Goal: Task Accomplishment & Management: Use online tool/utility

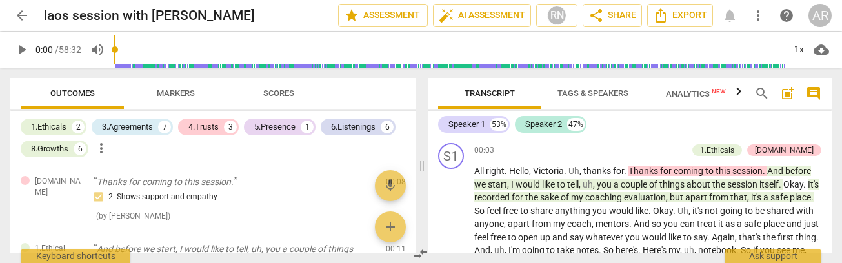
click at [23, 15] on span "arrow_back" at bounding box center [21, 15] width 15 height 15
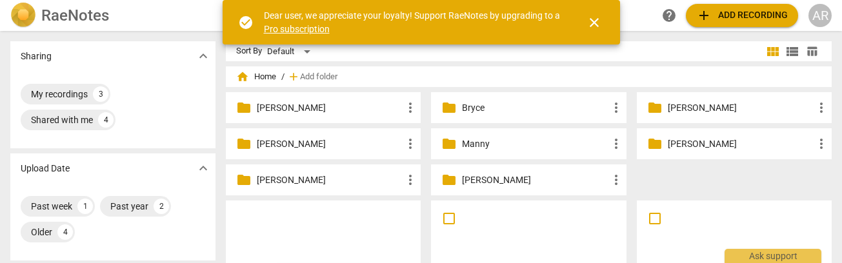
click at [591, 17] on span "close" at bounding box center [593, 22] width 15 height 15
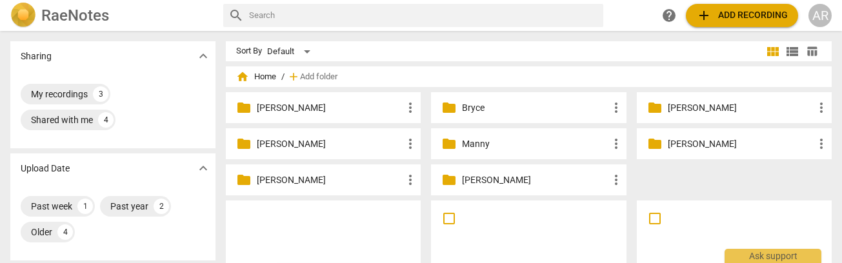
click at [735, 17] on span "add Add recording" at bounding box center [742, 15] width 92 height 15
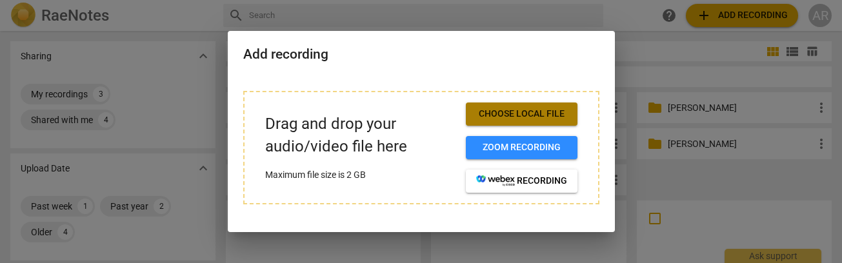
click at [538, 115] on span "Choose local file" at bounding box center [521, 114] width 91 height 13
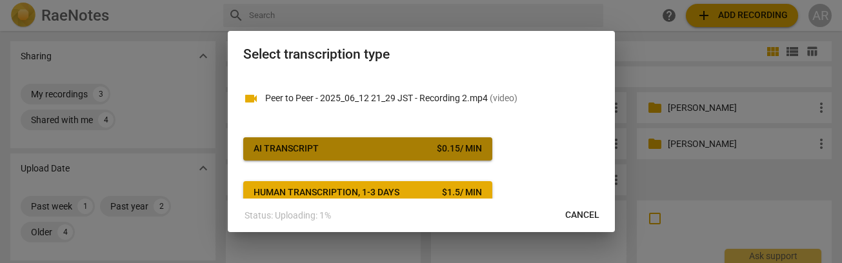
click at [437, 146] on div "$ 0.15 / min" at bounding box center [459, 149] width 45 height 13
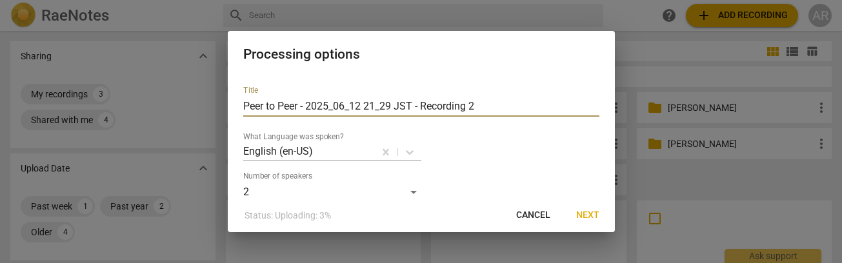
drag, startPoint x: 300, startPoint y: 107, endPoint x: 244, endPoint y: 107, distance: 56.1
click at [244, 107] on input "Peer to Peer - 2025_06_12 21_29 JST - Recording 2" at bounding box center [421, 106] width 356 height 21
type input "shelbourn - 2025_06_12 21_29 JST - Recording 2"
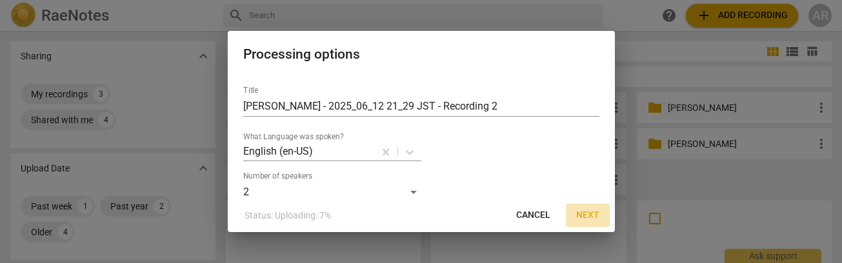
click at [583, 212] on span "Next" at bounding box center [587, 215] width 23 height 13
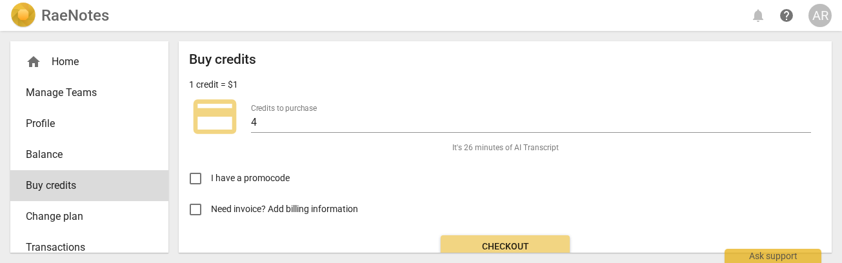
scroll to position [58, 0]
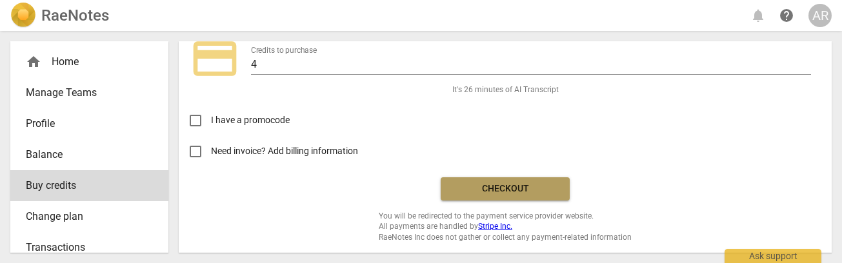
click at [520, 187] on span "Checkout" at bounding box center [505, 189] width 108 height 13
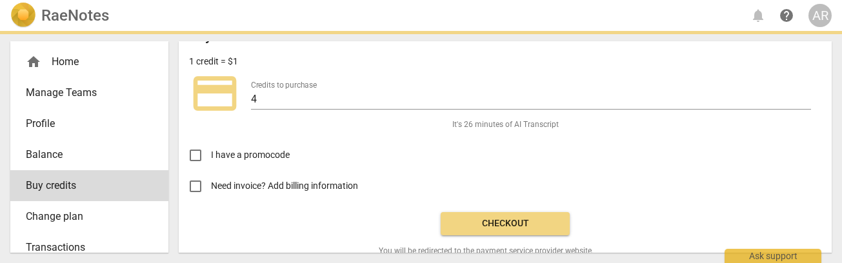
scroll to position [0, 0]
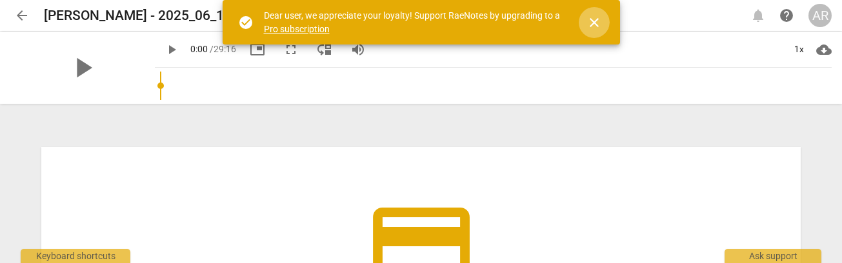
click at [591, 24] on span "close" at bounding box center [593, 22] width 15 height 15
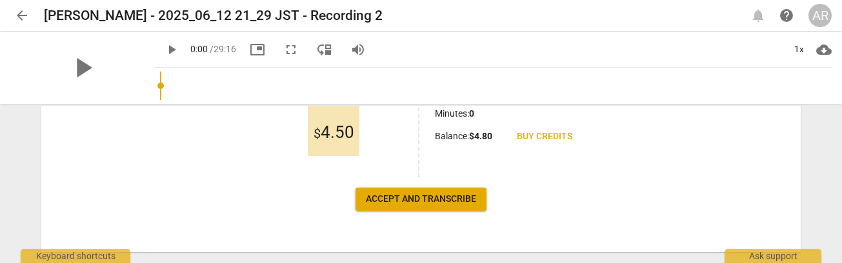
scroll to position [291, 0]
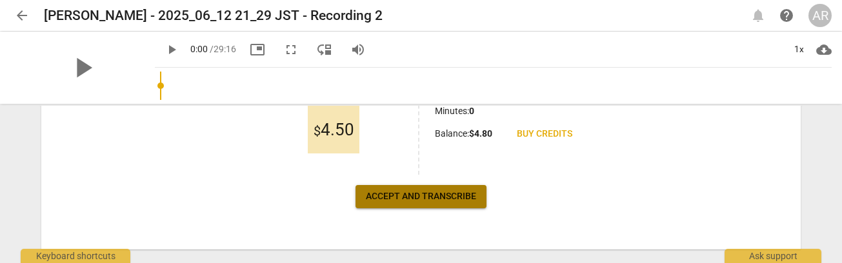
click at [431, 195] on span "Accept and transcribe" at bounding box center [421, 196] width 110 height 13
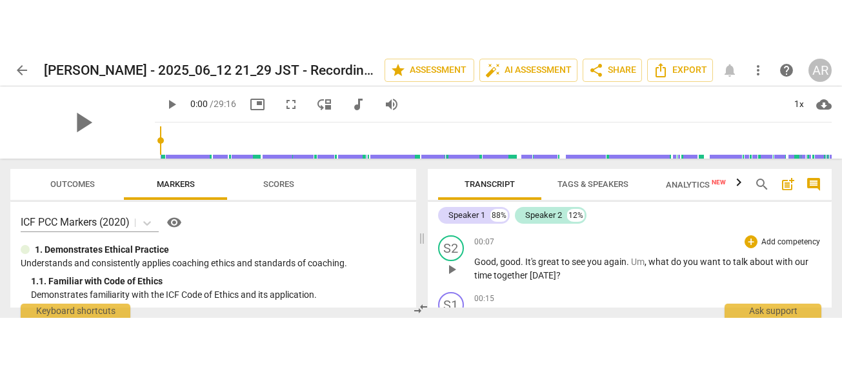
scroll to position [164, 0]
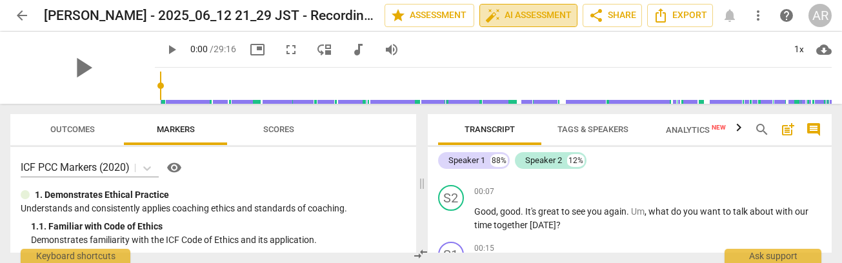
click at [507, 11] on span "auto_fix_high AI Assessment" at bounding box center [528, 15] width 86 height 15
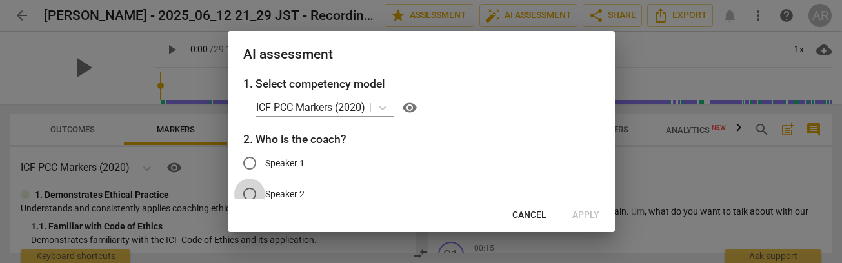
click at [250, 194] on input "Speaker 2" at bounding box center [249, 194] width 31 height 31
radio input "true"
click at [582, 211] on span "Apply" at bounding box center [585, 215] width 27 height 13
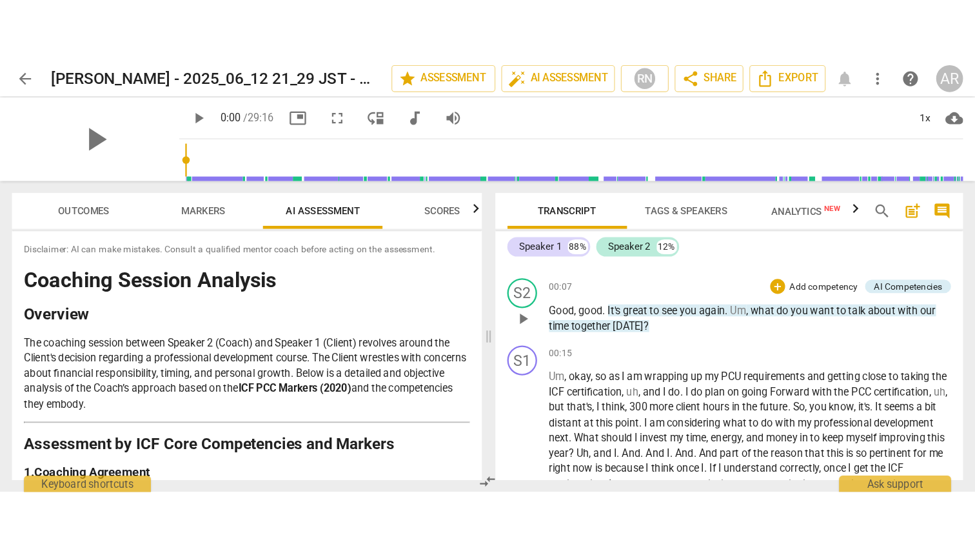
scroll to position [161, 0]
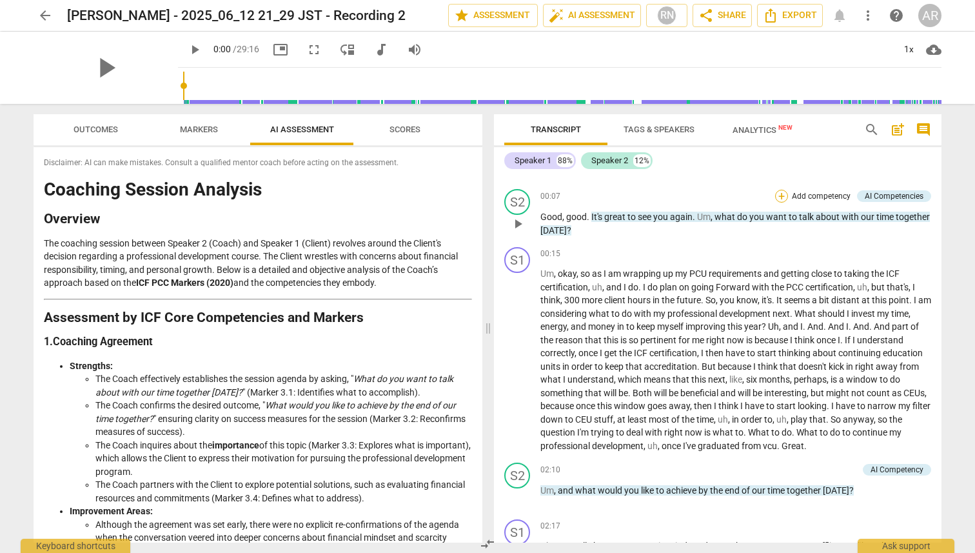
click at [780, 198] on div "+" at bounding box center [781, 196] width 13 height 13
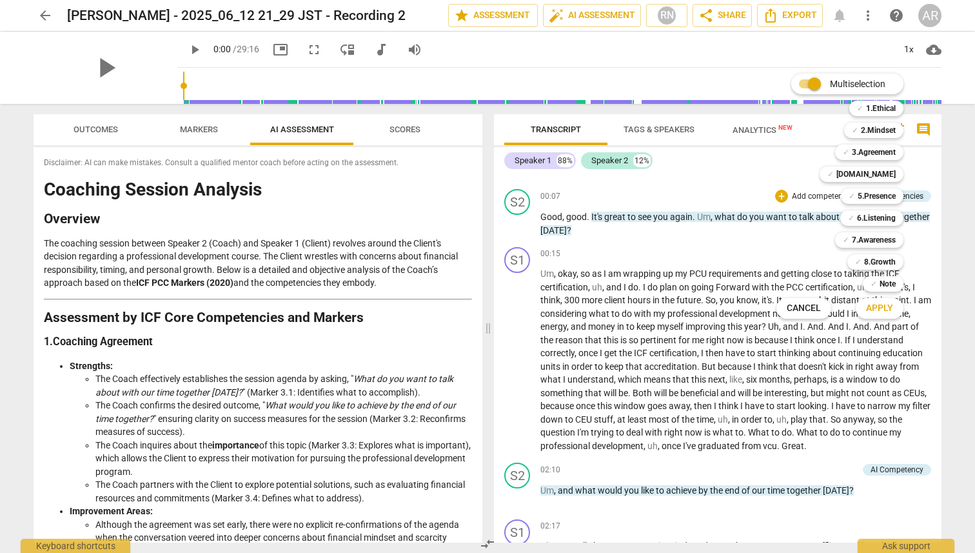
click at [768, 235] on div at bounding box center [487, 276] width 975 height 553
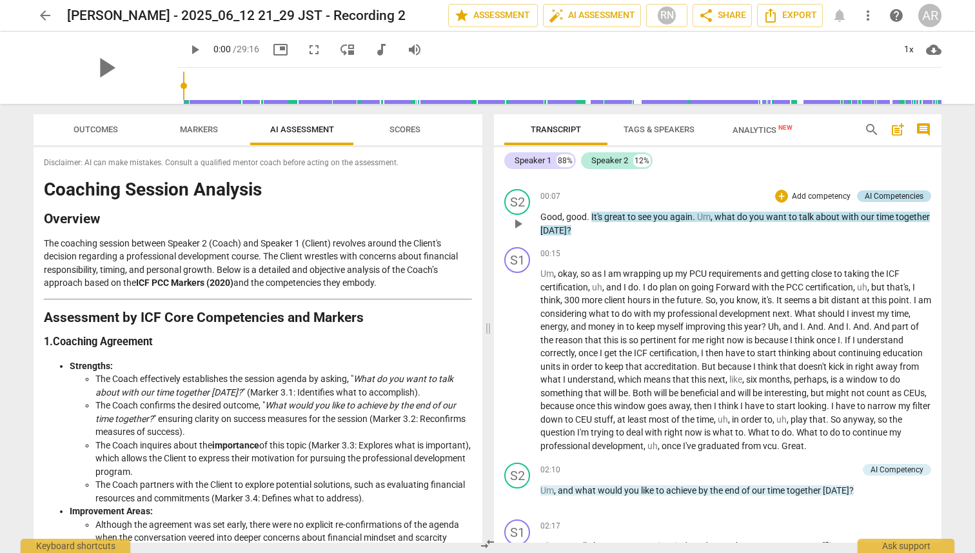
click at [841, 192] on div "AI Competencies" at bounding box center [894, 196] width 59 height 12
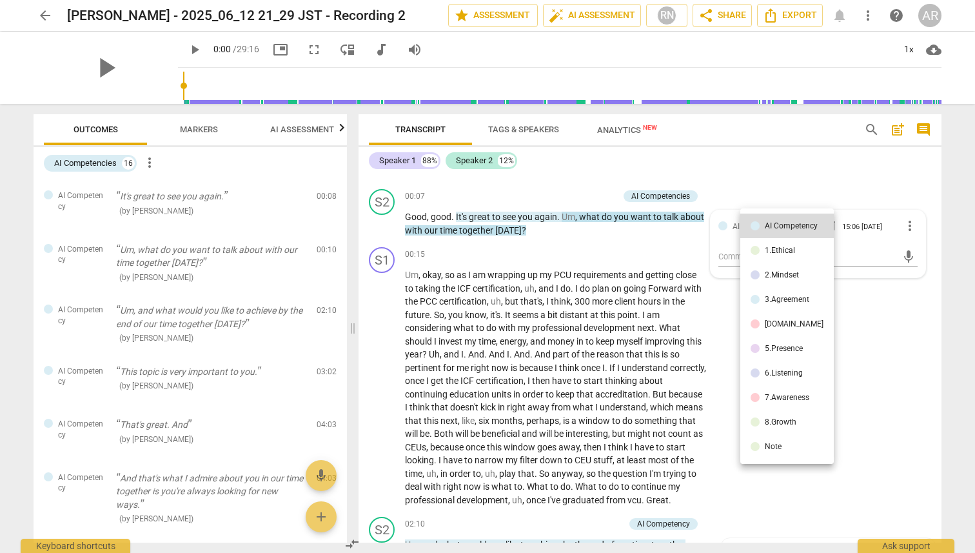
click at [716, 262] on div at bounding box center [487, 276] width 975 height 553
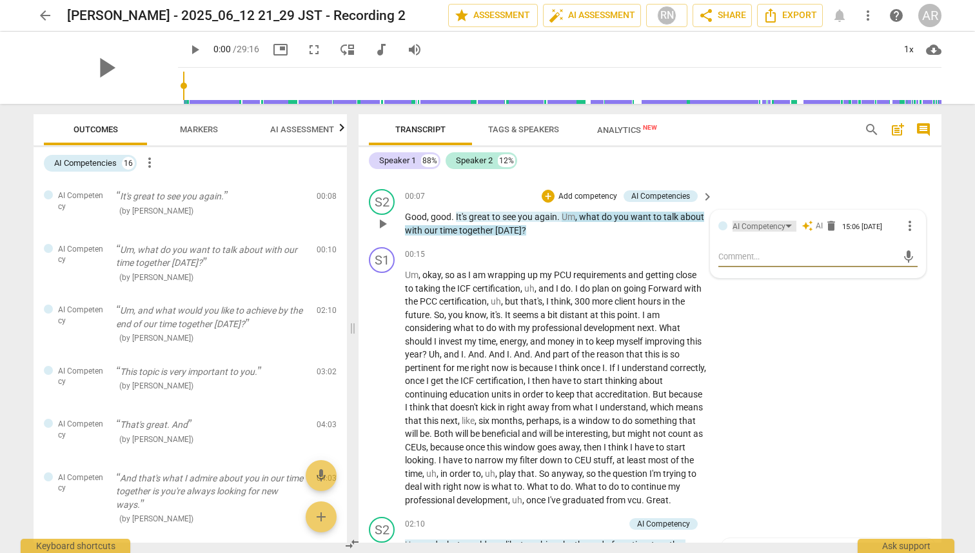
click at [771, 228] on div "AI Competency" at bounding box center [759, 227] width 53 height 12
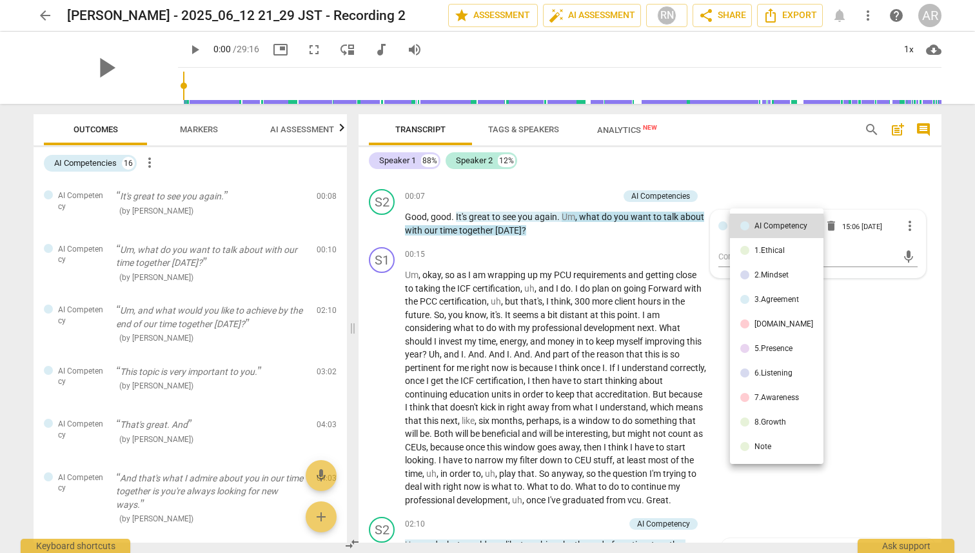
click at [765, 262] on div "3.Agreement" at bounding box center [777, 299] width 44 height 8
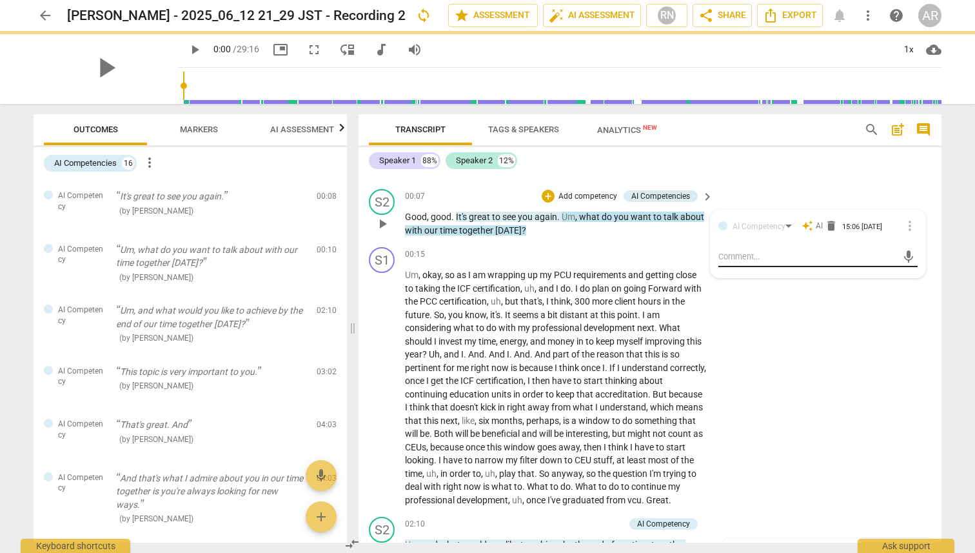
click at [781, 257] on div "AI Competency auto_awesome AI delete 15:06 08-14-2025 more_vert mic" at bounding box center [817, 244] width 199 height 52
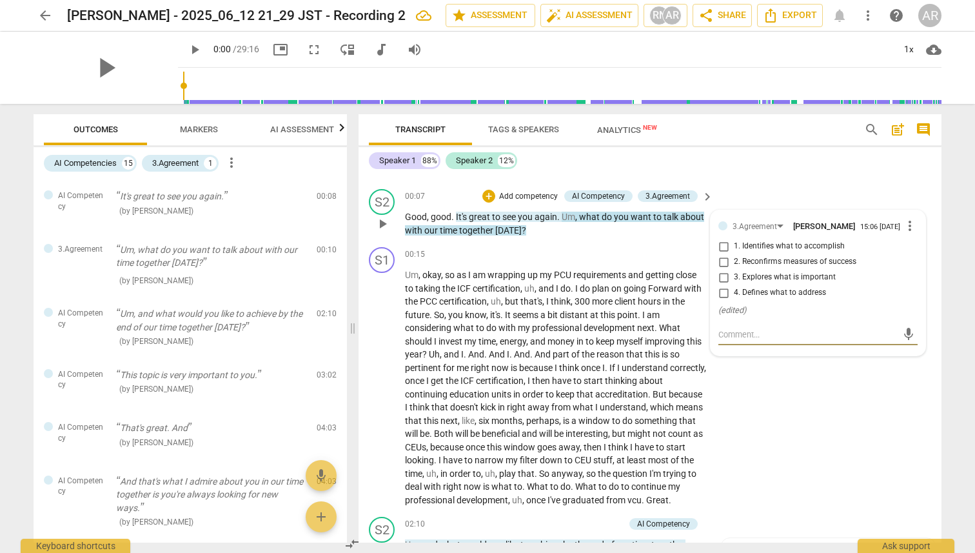
click at [722, 252] on input "1. Identifies what to accomplish" at bounding box center [723, 246] width 21 height 15
checkbox input "true"
click at [664, 262] on span "improving" at bounding box center [666, 341] width 42 height 10
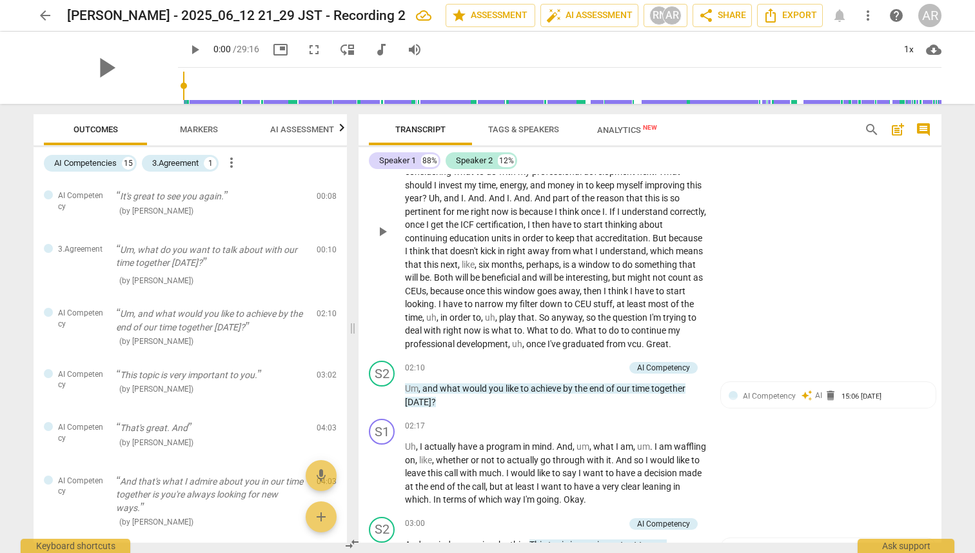
scroll to position [341, 0]
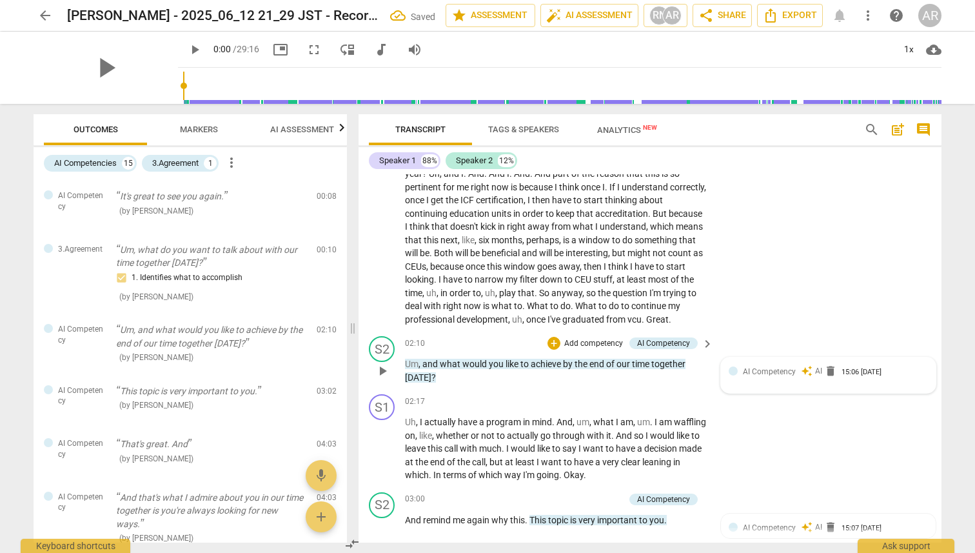
click at [785, 262] on span "AI Competency" at bounding box center [769, 371] width 53 height 9
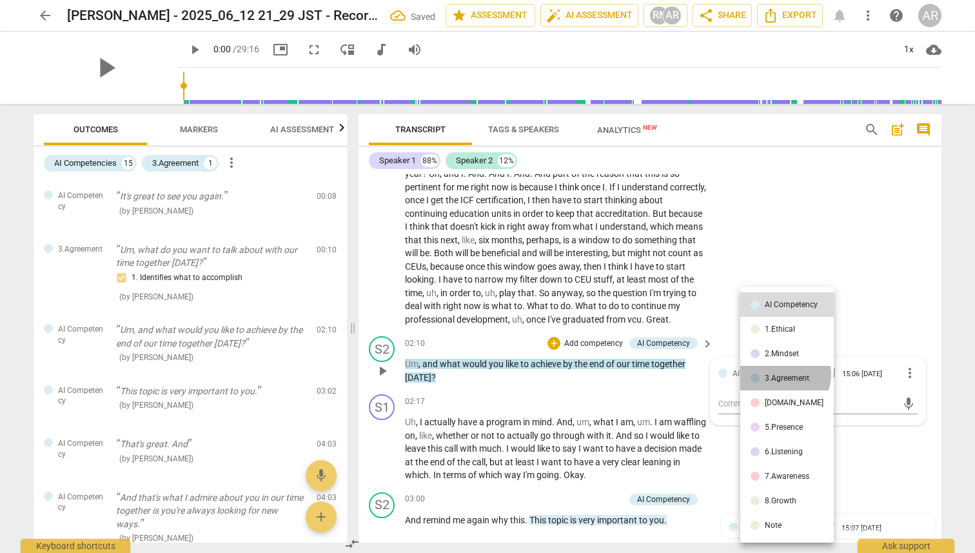
click at [781, 262] on div "3.Agreement" at bounding box center [787, 378] width 44 height 8
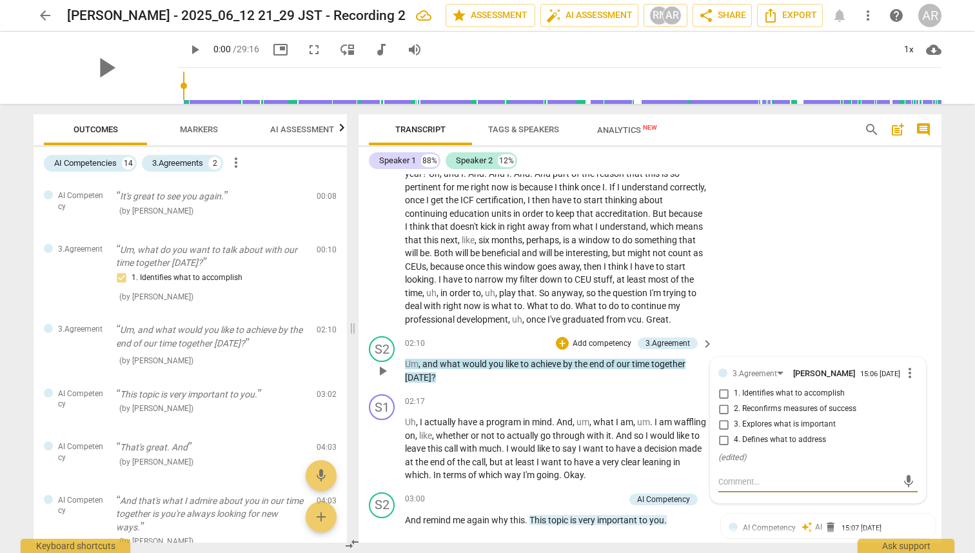
scroll to position [343, 0]
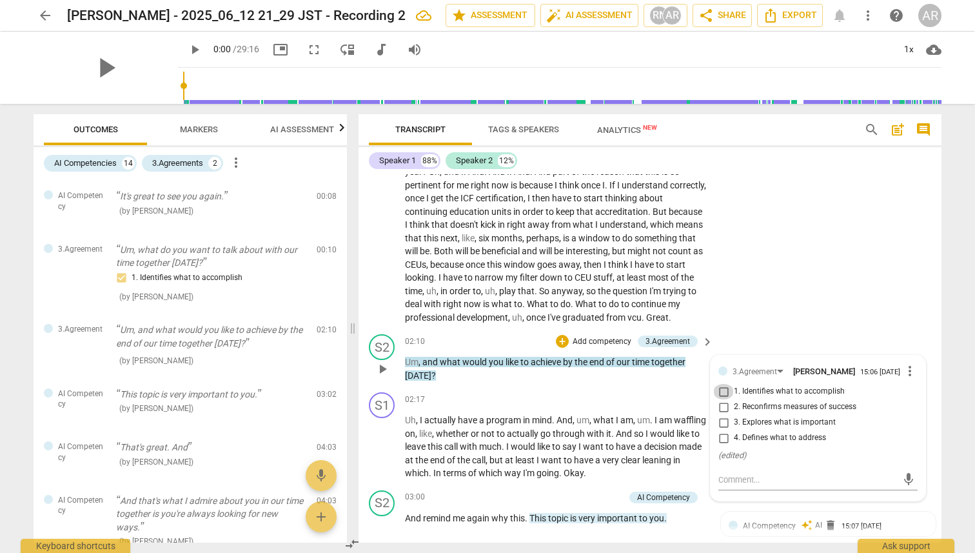
click at [718, 262] on input "1. Identifies what to accomplish" at bounding box center [723, 391] width 21 height 15
checkbox input "true"
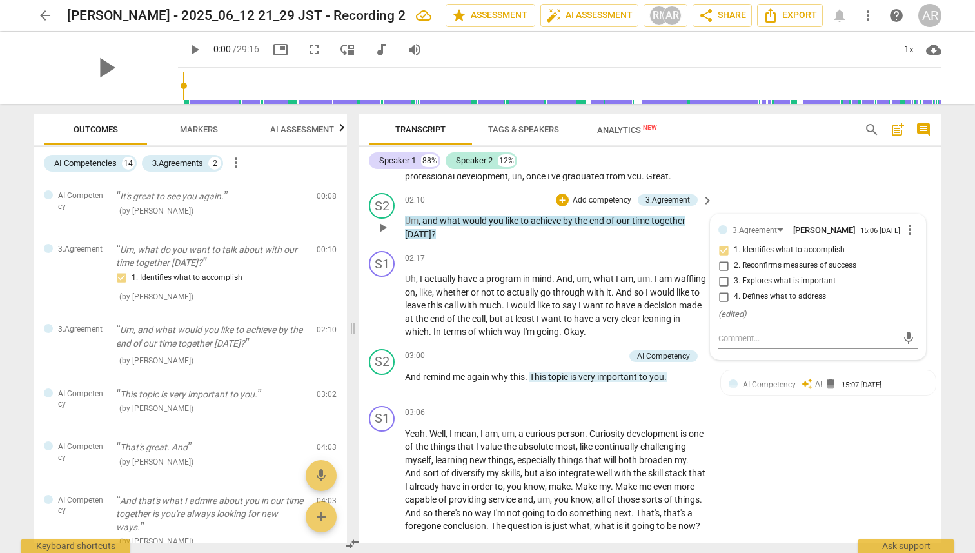
scroll to position [499, 0]
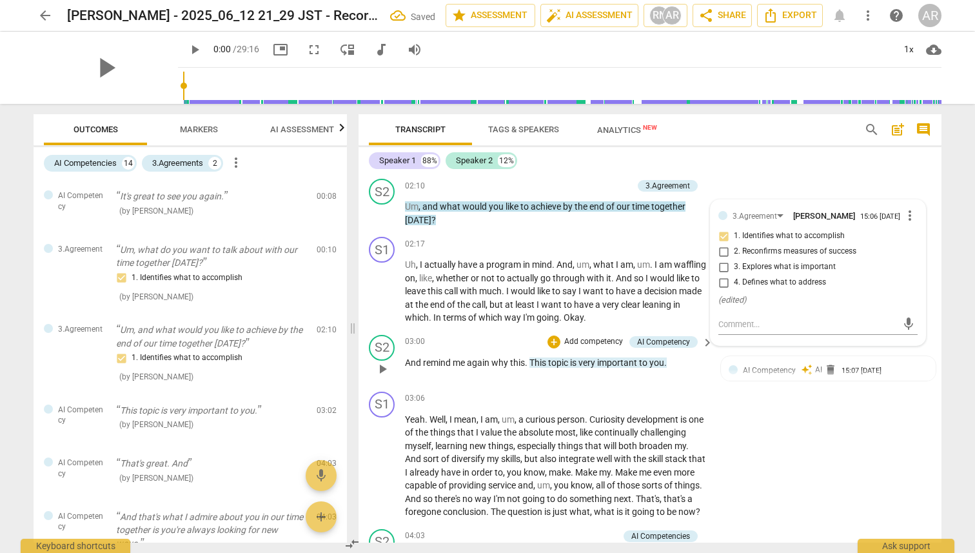
click at [630, 262] on span "important" at bounding box center [618, 362] width 42 height 10
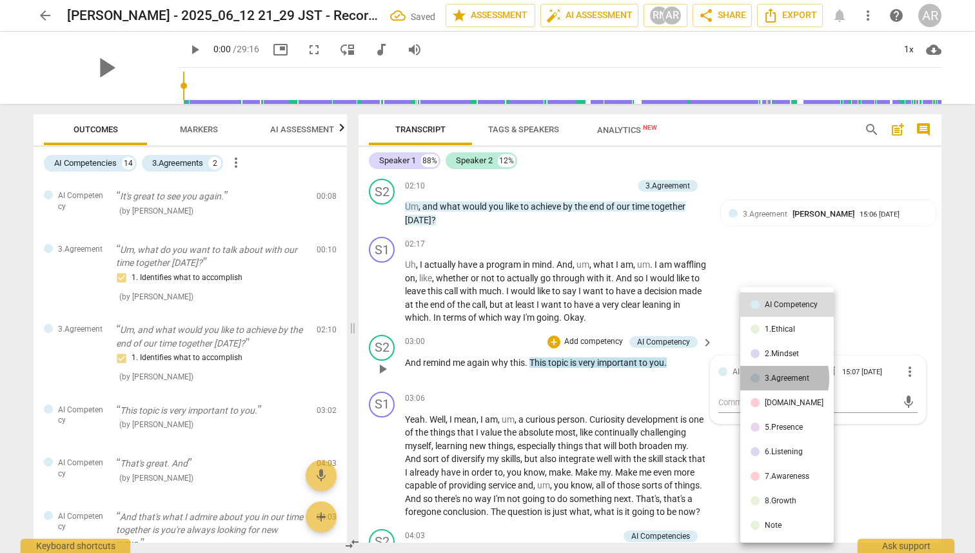
click at [759, 262] on div at bounding box center [755, 377] width 9 height 9
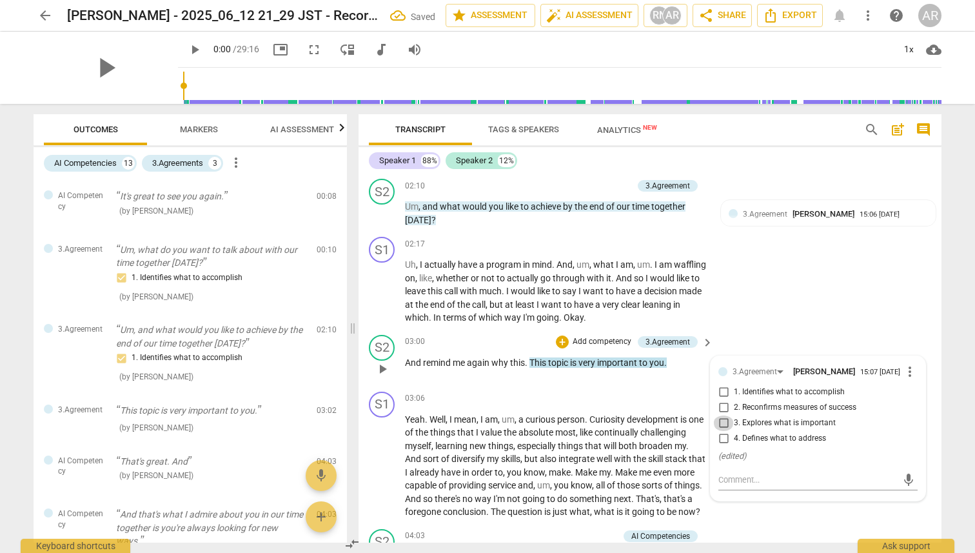
click at [720, 262] on input "3. Explores what is important" at bounding box center [723, 422] width 21 height 15
checkbox input "true"
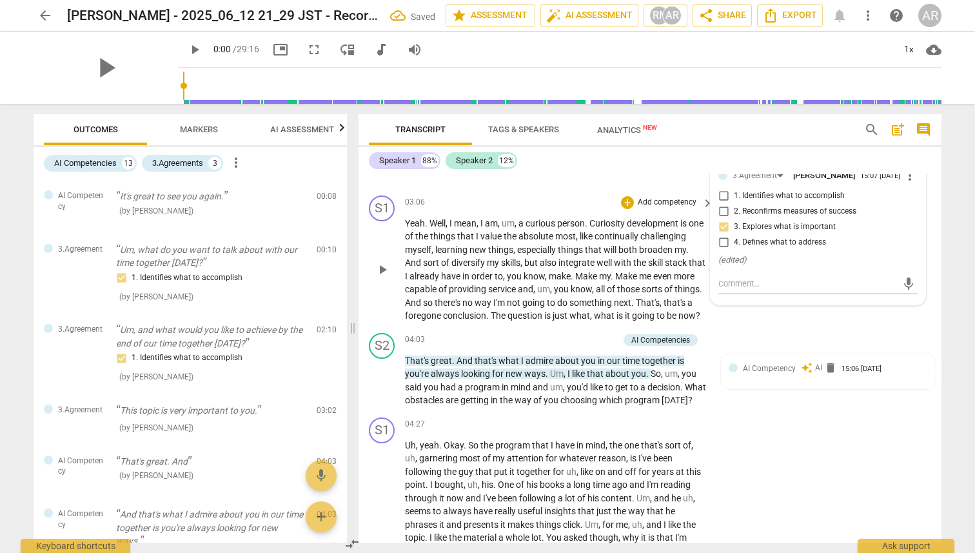
scroll to position [695, 0]
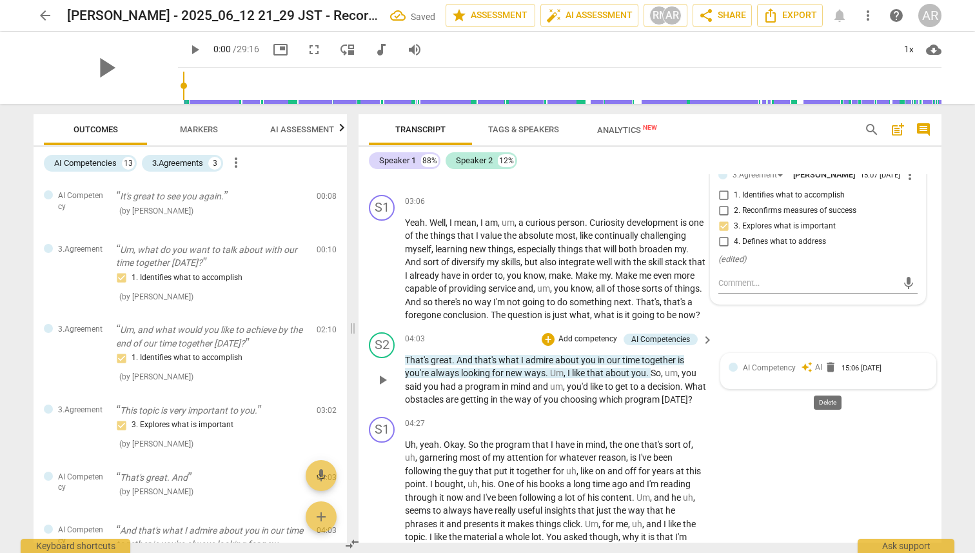
click at [829, 262] on span "delete" at bounding box center [830, 366] width 13 height 13
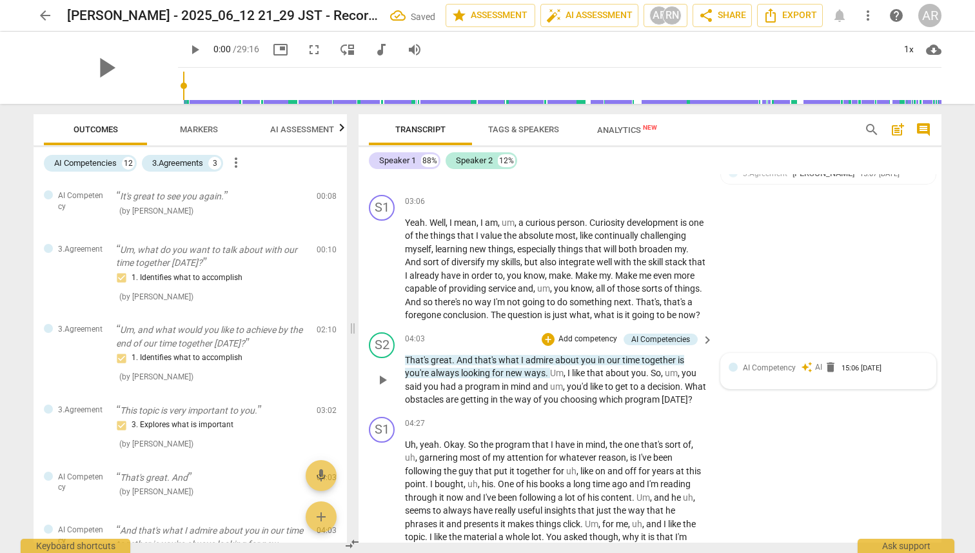
click at [753, 262] on span "AI Competency" at bounding box center [769, 367] width 53 height 9
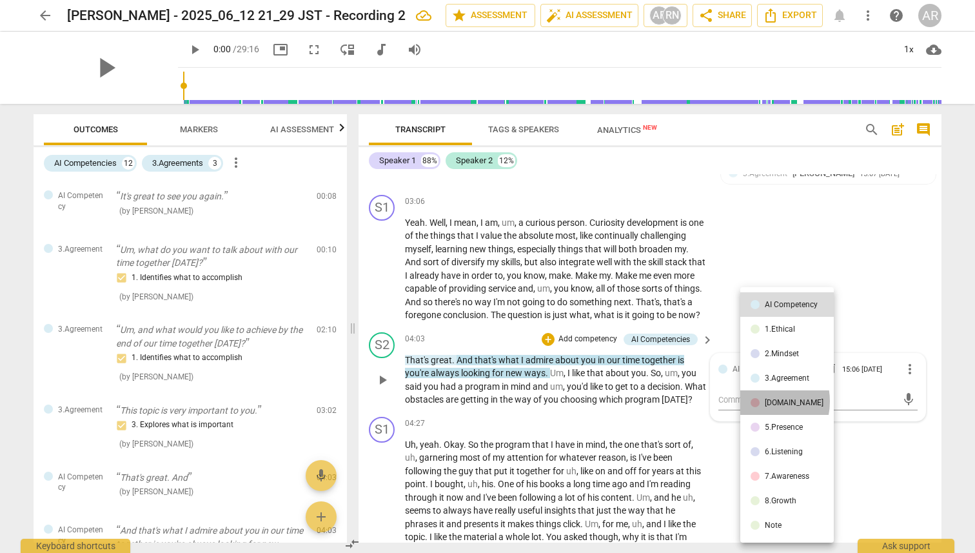
click at [758, 262] on div at bounding box center [755, 402] width 9 height 9
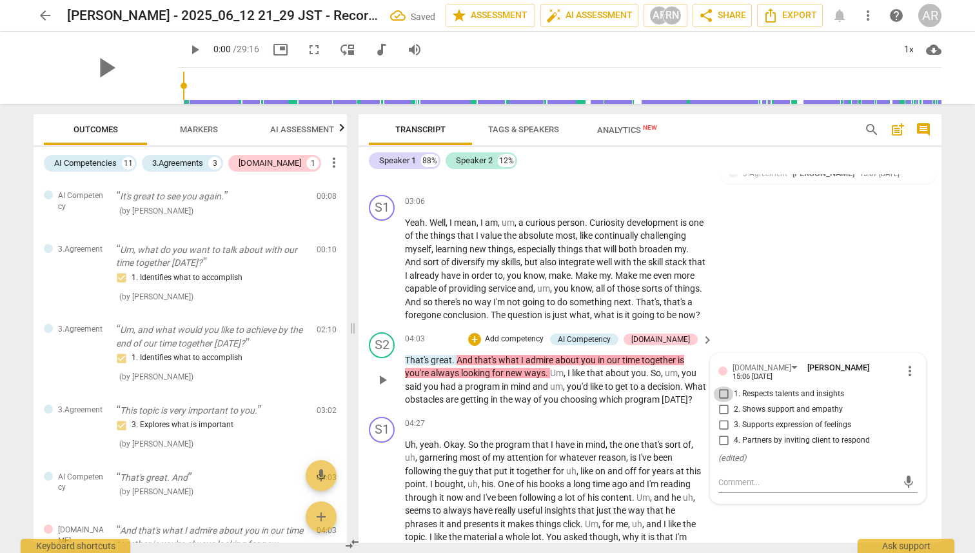
click at [722, 262] on input "1. Respects talents and insights" at bounding box center [723, 393] width 21 height 15
checkbox input "true"
click at [722, 262] on input "2. Shows support and empathy" at bounding box center [723, 409] width 21 height 15
click at [724, 262] on input "2. Shows support and empathy" at bounding box center [723, 409] width 21 height 15
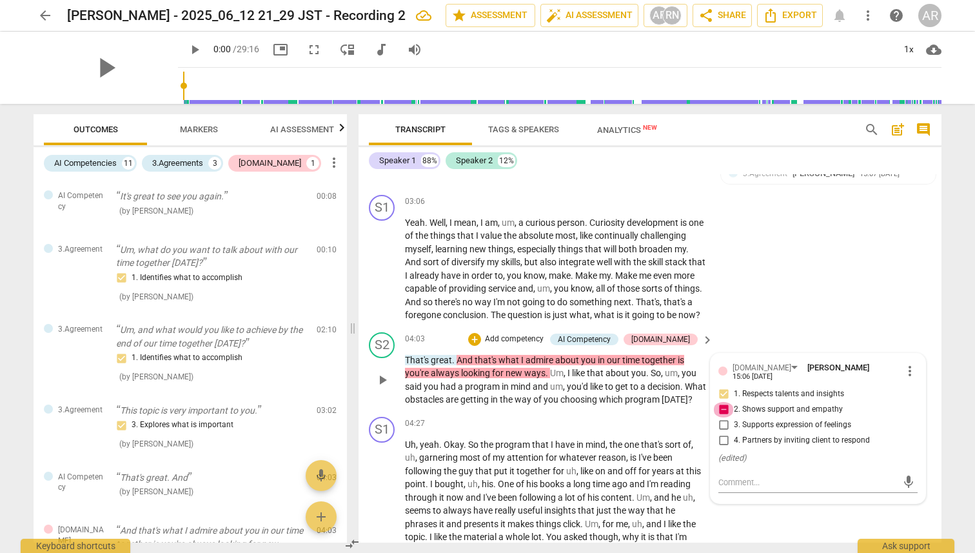
checkbox input "false"
click at [667, 262] on p "That's great . And that's what I admire about you in our time together is you'r…" at bounding box center [556, 379] width 302 height 53
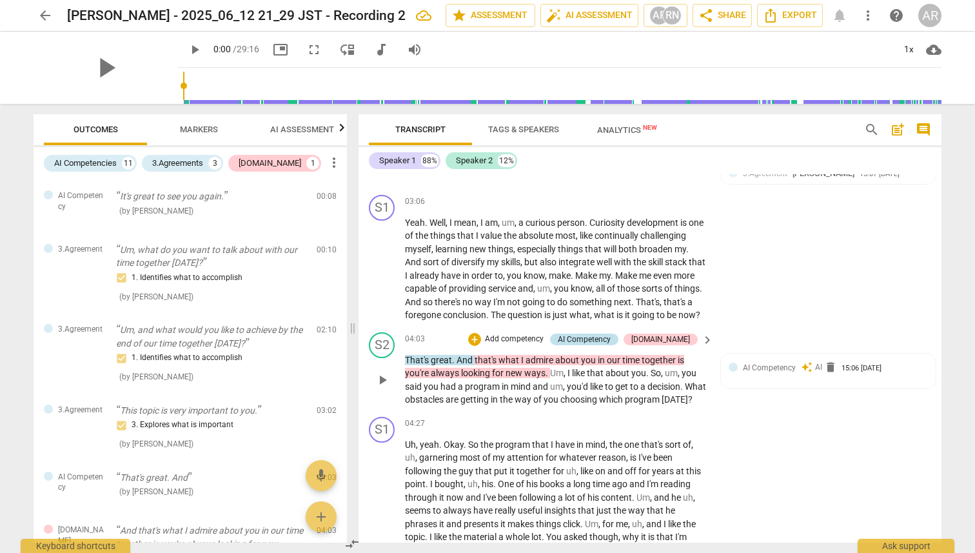
click at [611, 262] on div "AI Competency" at bounding box center [584, 339] width 53 height 12
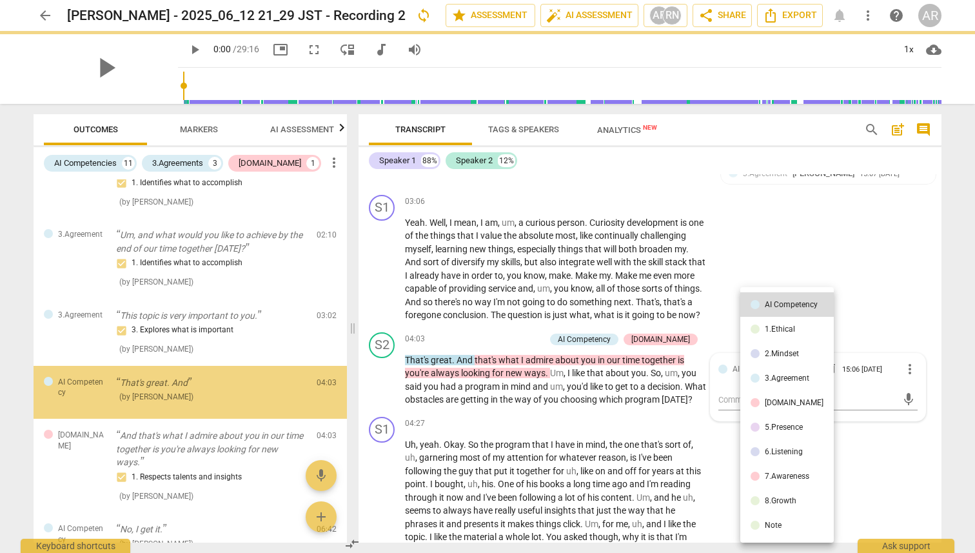
scroll to position [126, 0]
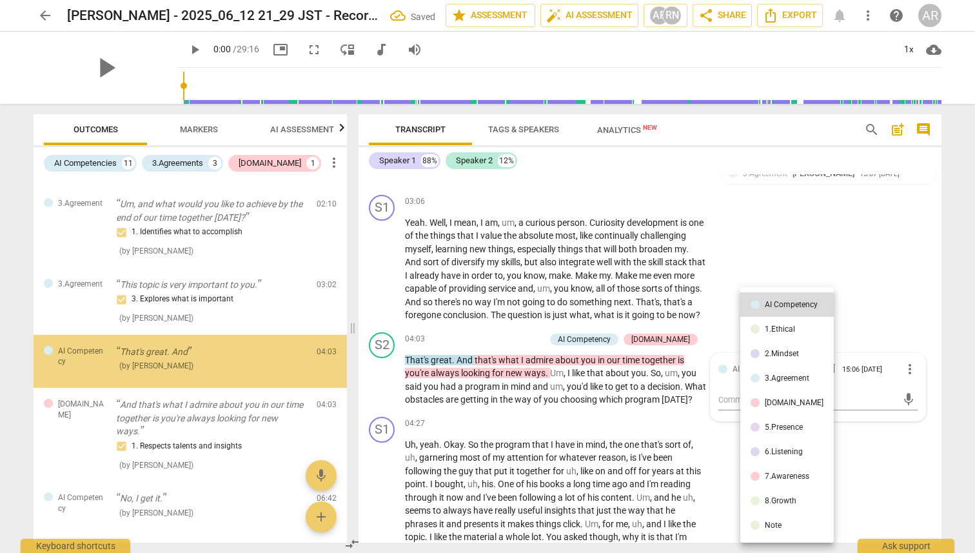
click at [841, 262] on div at bounding box center [487, 276] width 975 height 553
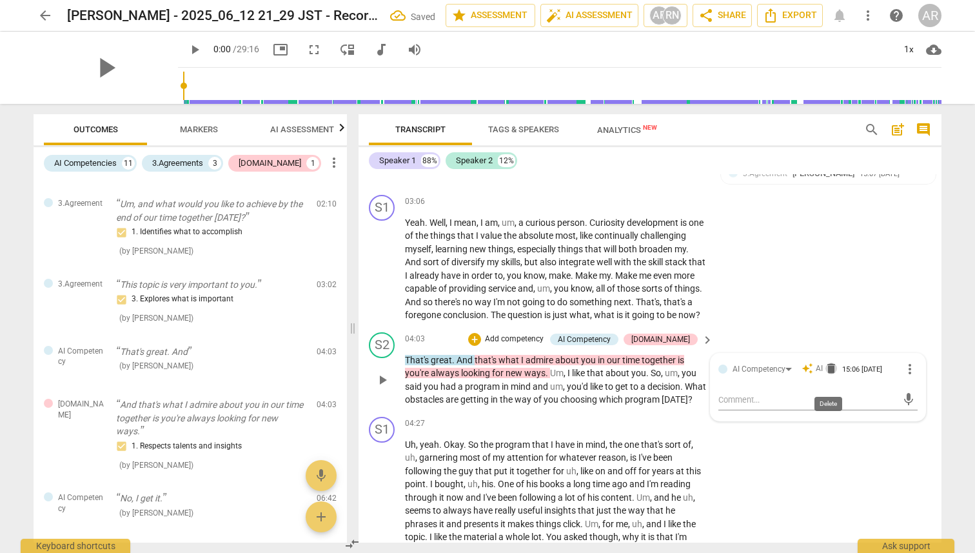
click at [830, 262] on span "delete" at bounding box center [831, 368] width 13 height 13
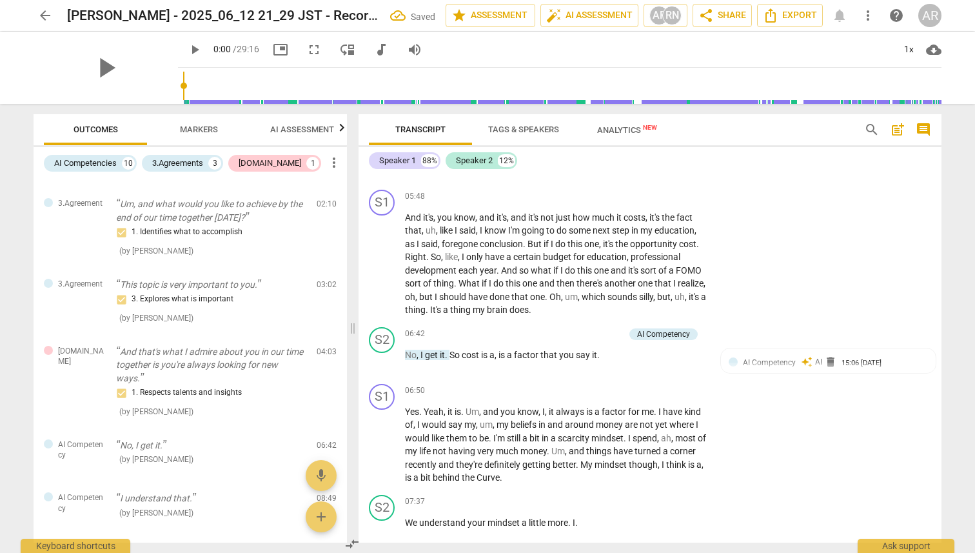
scroll to position [1145, 0]
click at [469, 160] on div "Speaker 2" at bounding box center [474, 160] width 37 height 13
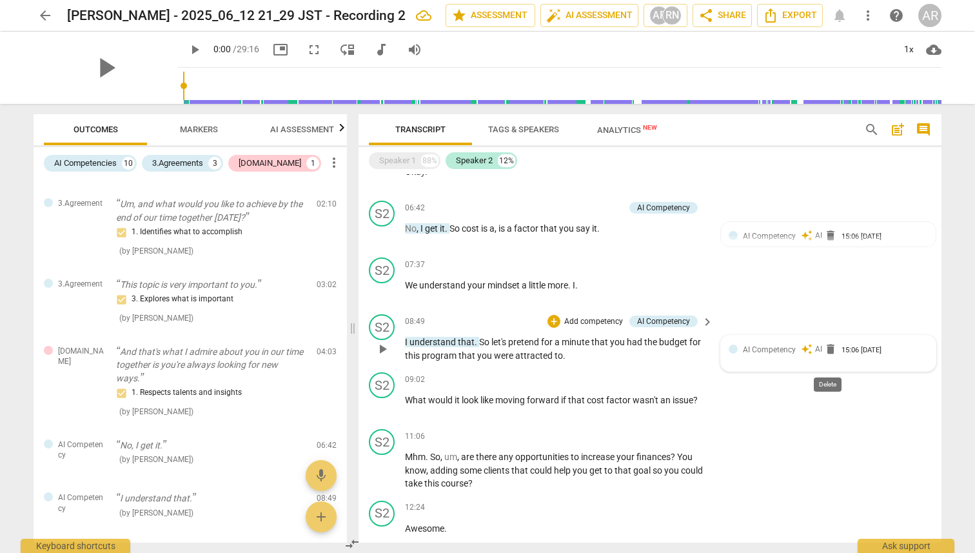
click at [825, 262] on span "delete" at bounding box center [830, 348] width 13 height 13
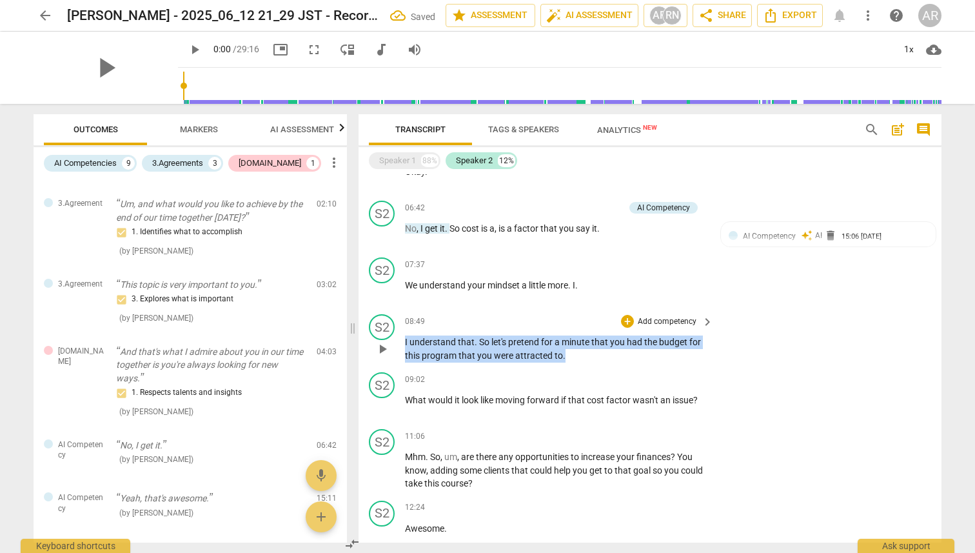
drag, startPoint x: 564, startPoint y: 366, endPoint x: 379, endPoint y: 359, distance: 184.6
click at [379, 262] on div "S2 play_arrow pause 08:49 + Add competency keyboard_arrow_right I understand th…" at bounding box center [650, 338] width 583 height 58
click at [649, 262] on p "Add competency" at bounding box center [667, 322] width 61 height 12
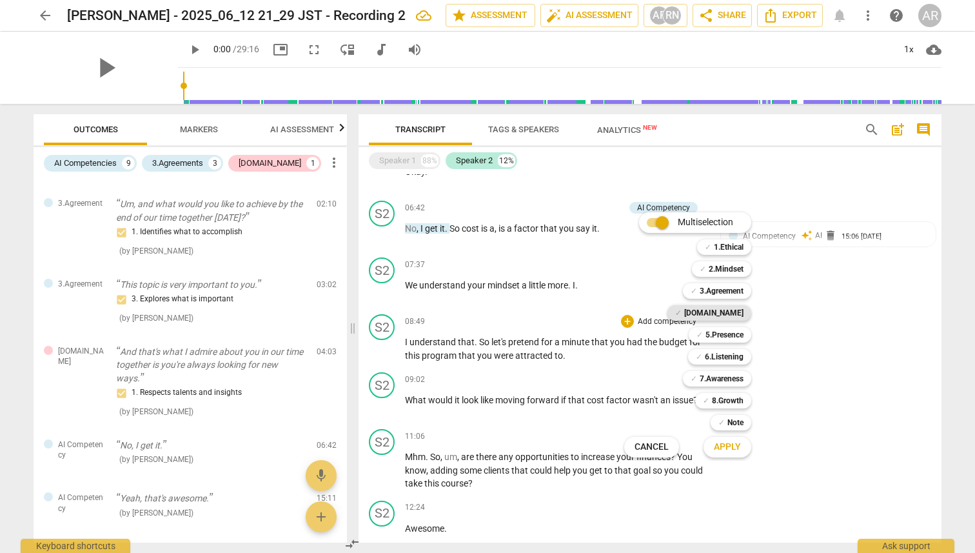
click at [734, 262] on b "[DOMAIN_NAME]" at bounding box center [713, 312] width 59 height 15
click at [723, 262] on b "7.Awareness" at bounding box center [722, 378] width 44 height 15
click at [729, 262] on span "Apply" at bounding box center [727, 446] width 27 height 13
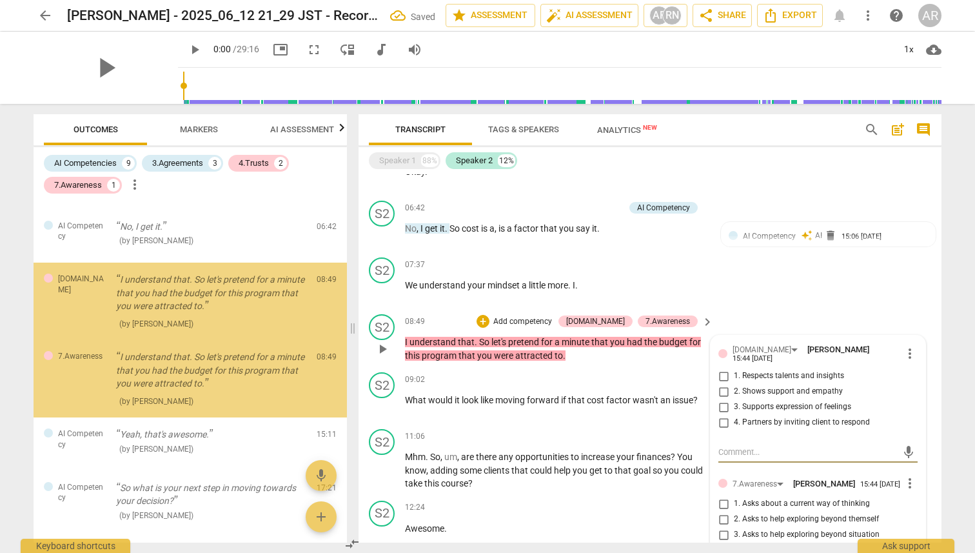
scroll to position [373, 0]
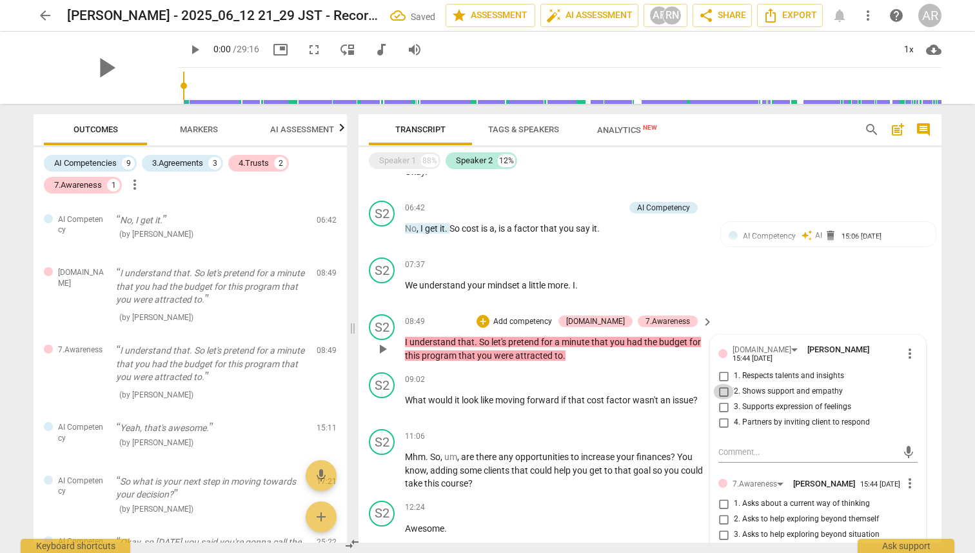
click at [722, 262] on input "2. Shows support and empathy" at bounding box center [723, 391] width 21 height 15
checkbox input "true"
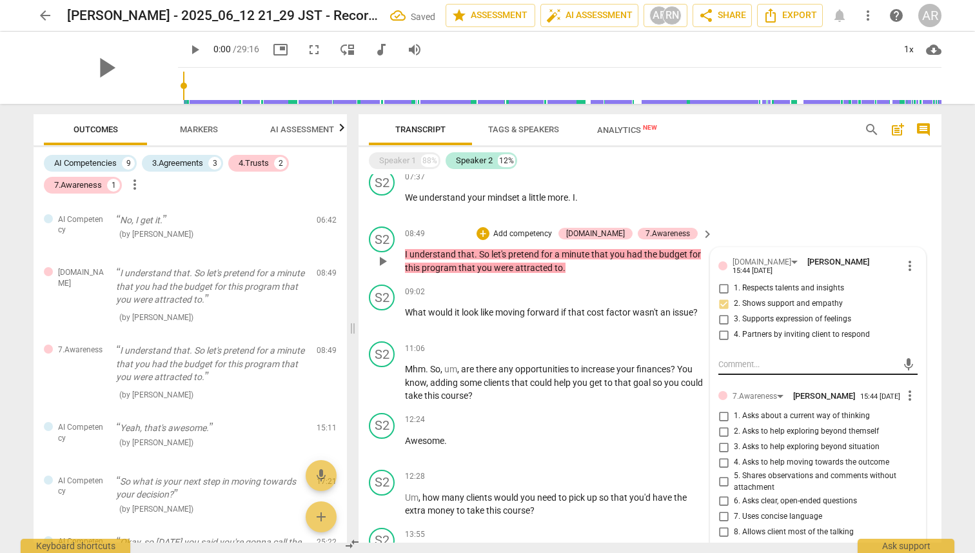
scroll to position [456, 0]
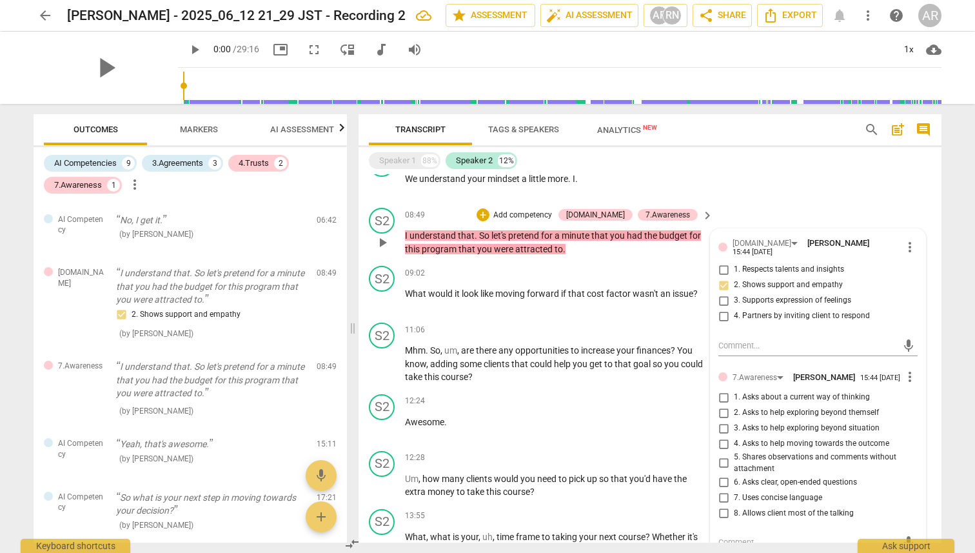
click at [722, 262] on input "3. Asks to help exploring beyond situation" at bounding box center [723, 427] width 21 height 15
checkbox input "true"
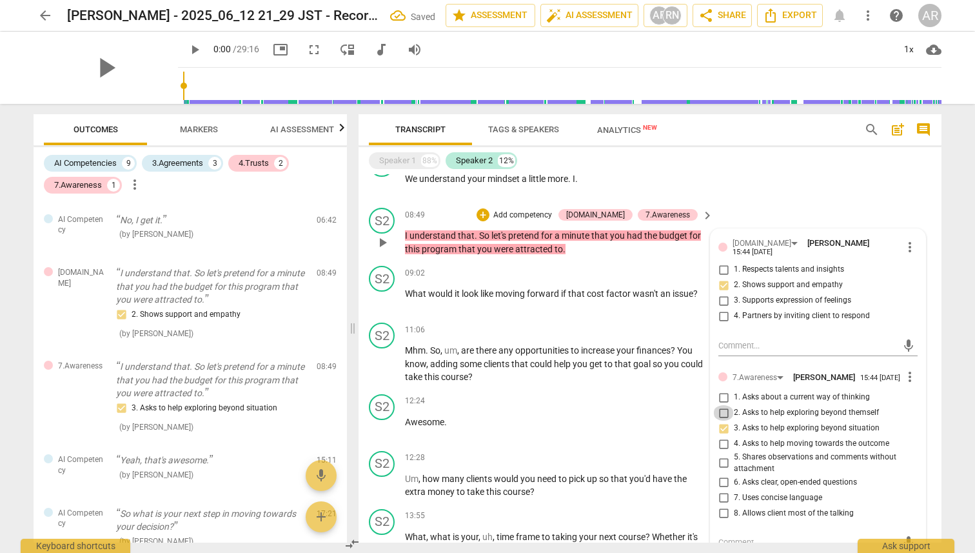
click at [718, 262] on input "2. Asks to help exploring beyond themself" at bounding box center [723, 412] width 21 height 15
checkbox input "true"
click at [722, 262] on input "3. Asks to help exploring beyond situation" at bounding box center [723, 427] width 21 height 15
click at [721, 262] on input "3. Asks to help exploring beyond situation" at bounding box center [723, 427] width 21 height 15
checkbox input "false"
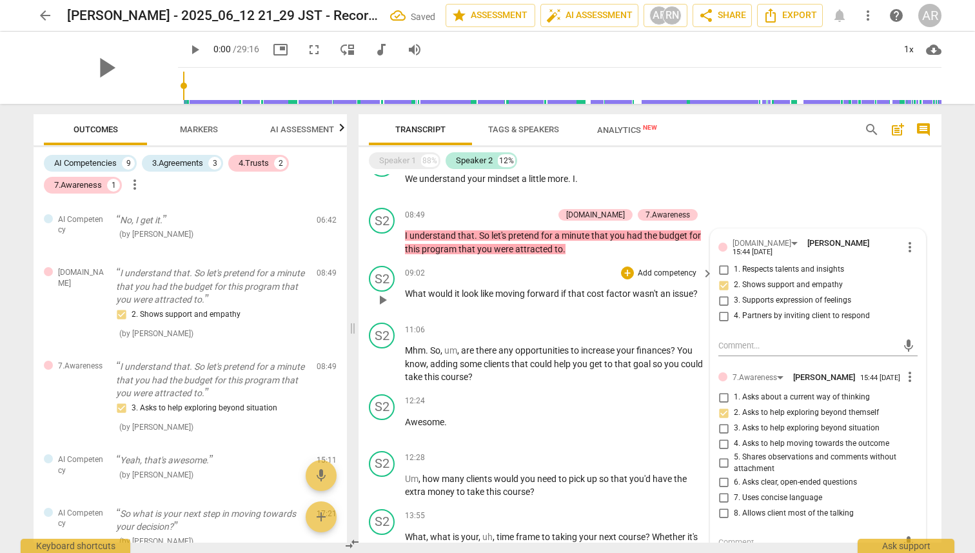
click at [495, 262] on span "like" at bounding box center [487, 293] width 15 height 10
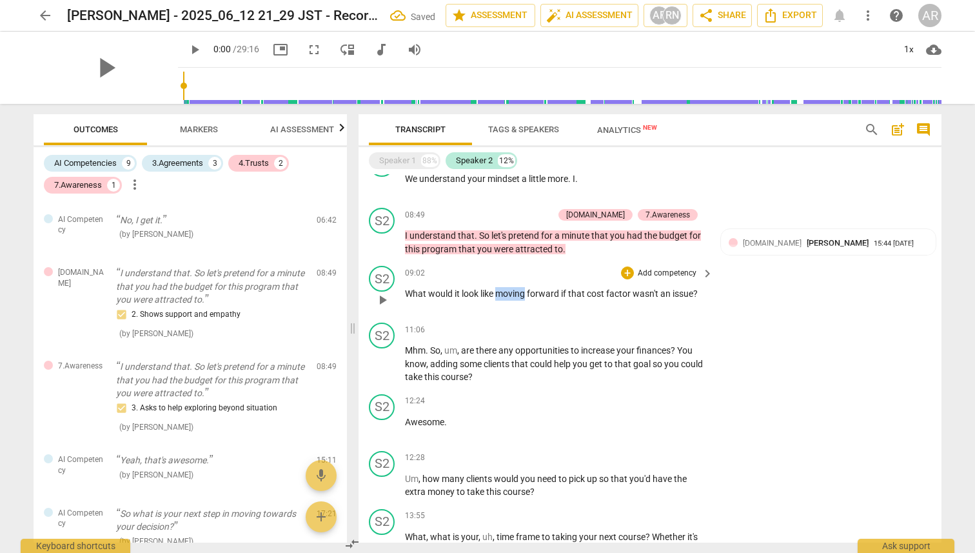
click at [495, 262] on span "like" at bounding box center [487, 293] width 15 height 10
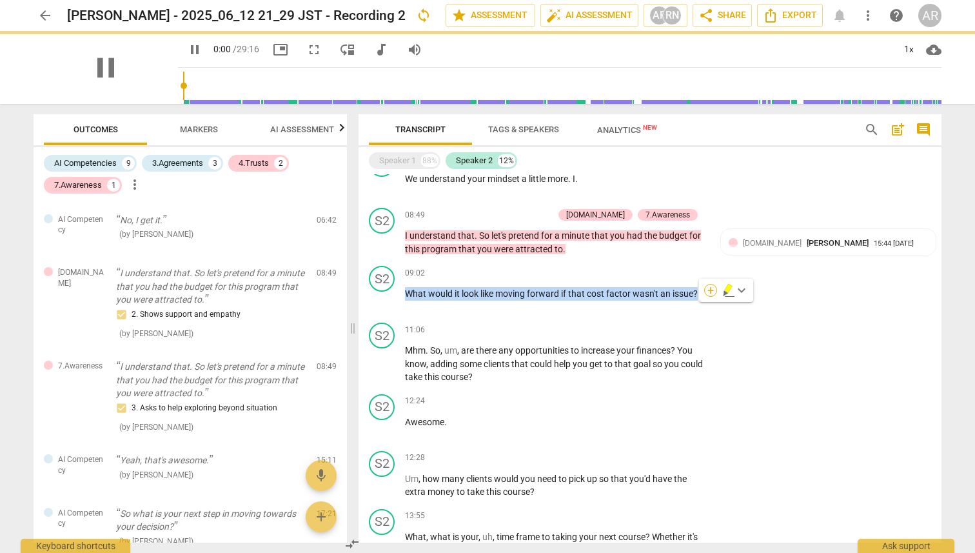
click at [708, 262] on div "+" at bounding box center [710, 290] width 13 height 13
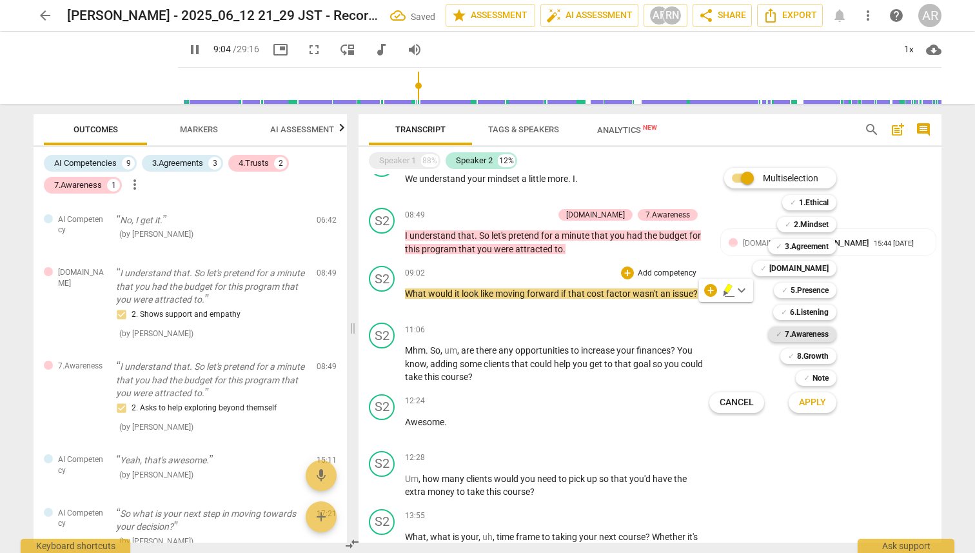
click at [805, 262] on b "7.Awareness" at bounding box center [807, 333] width 44 height 15
click at [711, 262] on div "Multiselection m ✓ 1.Ethical 1 ✓ 2.Mindset 2 ✓ 3.Agreement 3 ✓ 4.Trust 4 ✓ 5.Pr…" at bounding box center [782, 290] width 157 height 252
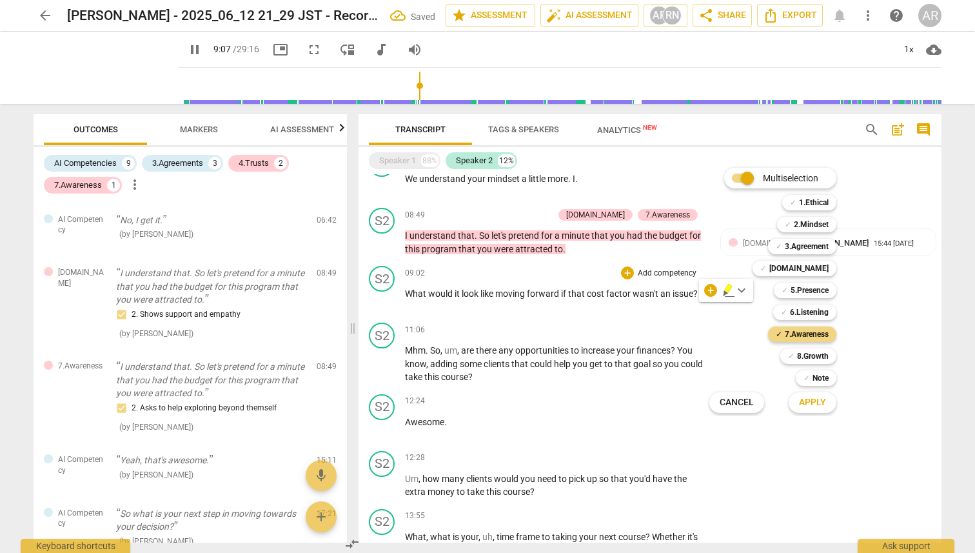
click at [709, 262] on div "Multiselection m ✓ 1.Ethical 1 ✓ 2.Mindset 2 ✓ 3.Agreement 3 ✓ 4.Trust 4 ✓ 5.Pr…" at bounding box center [782, 290] width 157 height 252
click at [710, 262] on div "Multiselection m ✓ 1.Ethical 1 ✓ 2.Mindset 2 ✓ 3.Agreement 3 ✓ 4.Trust 4 ✓ 5.Pr…" at bounding box center [782, 290] width 157 height 252
click at [711, 262] on div "Multiselection m ✓ 1.Ethical 1 ✓ 2.Mindset 2 ✓ 3.Agreement 3 ✓ 4.Trust 4 ✓ 5.Pr…" at bounding box center [782, 290] width 157 height 252
click at [799, 262] on b "7.Awareness" at bounding box center [807, 333] width 44 height 15
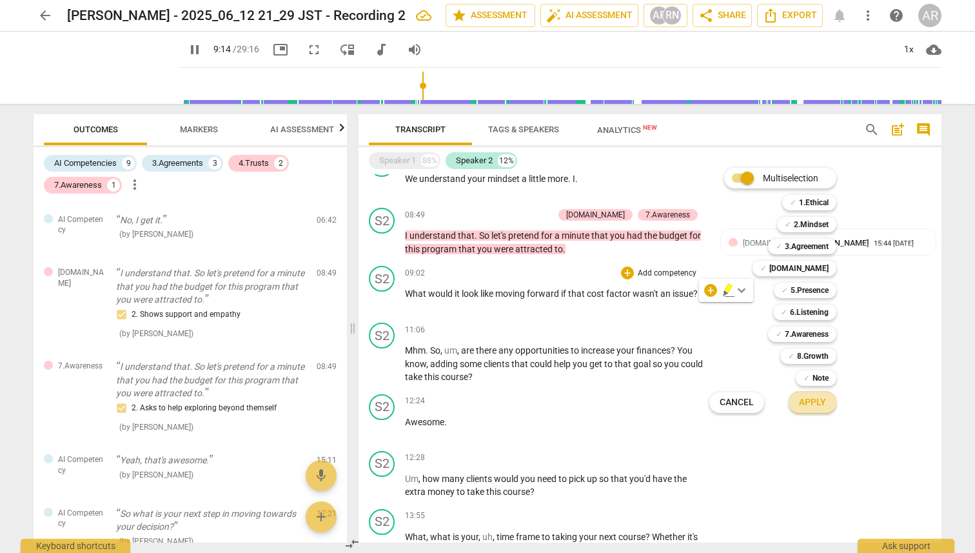
click at [810, 262] on span "Apply" at bounding box center [812, 402] width 27 height 13
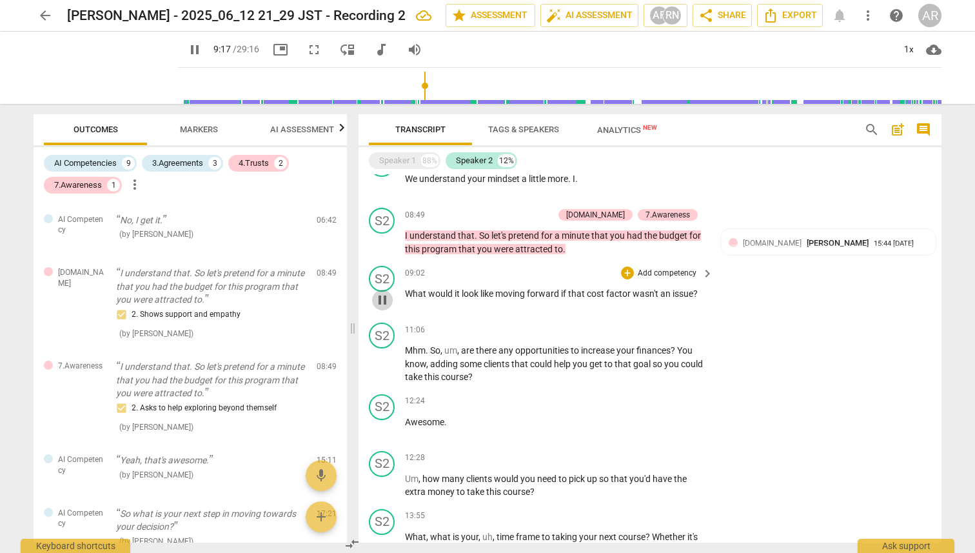
click at [376, 262] on span "pause" at bounding box center [382, 299] width 15 height 15
type input "558"
click at [626, 262] on div "+" at bounding box center [627, 272] width 13 height 13
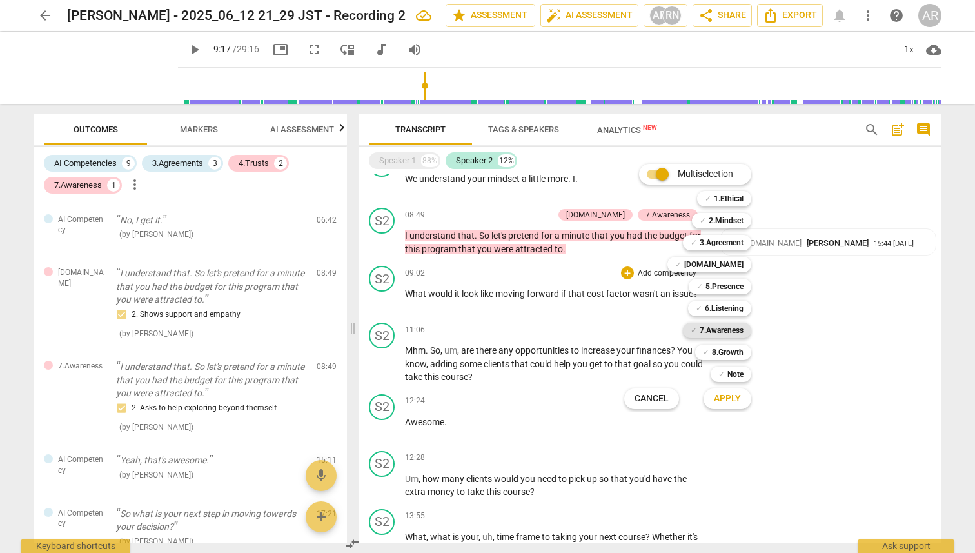
click at [717, 262] on b "7.Awareness" at bounding box center [722, 329] width 44 height 15
click at [725, 262] on span "Apply" at bounding box center [727, 398] width 27 height 13
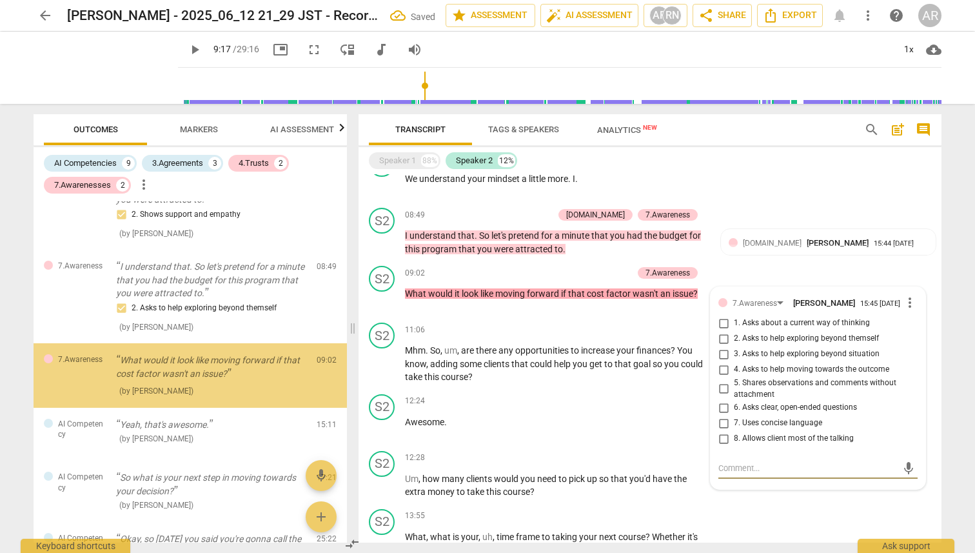
scroll to position [476, 0]
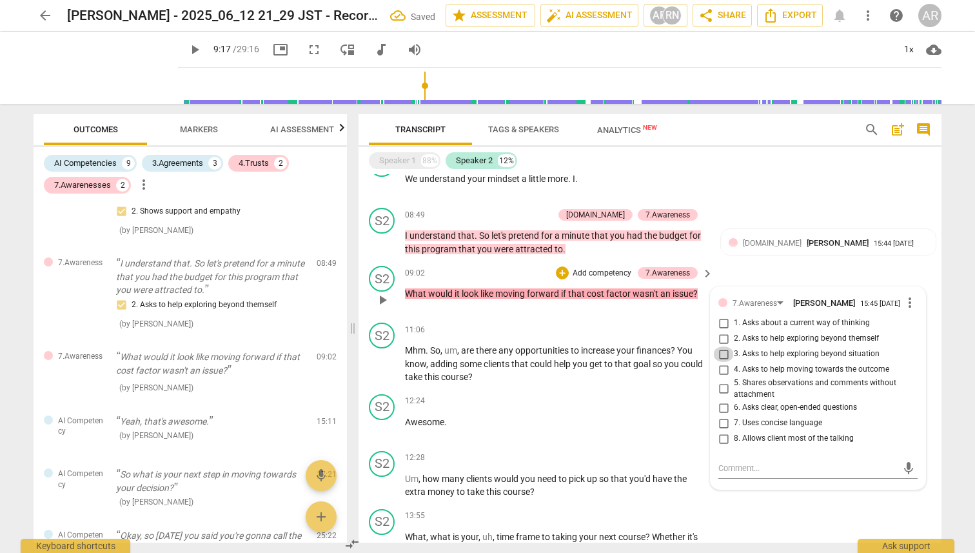
click at [721, 262] on input "3. Asks to help exploring beyond situation" at bounding box center [723, 353] width 21 height 15
checkbox input "true"
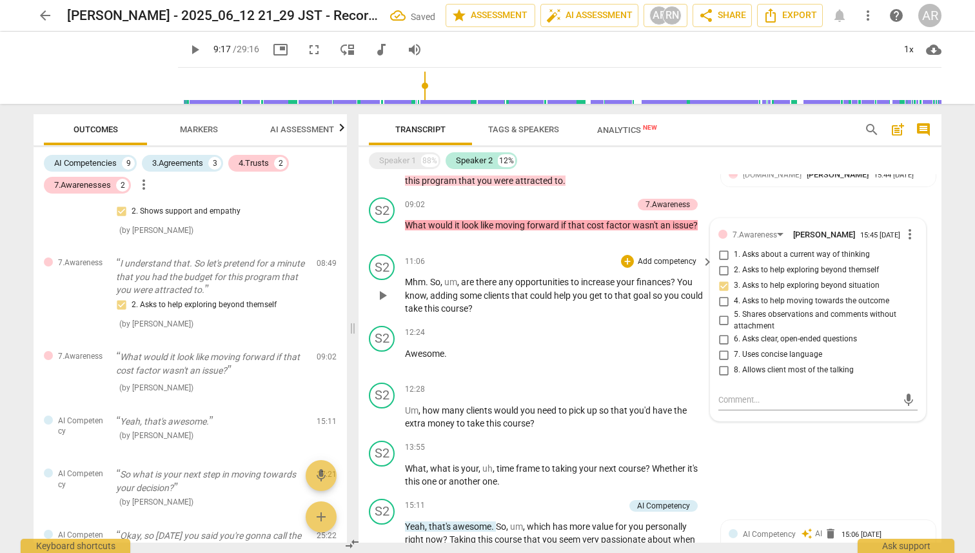
scroll to position [531, 0]
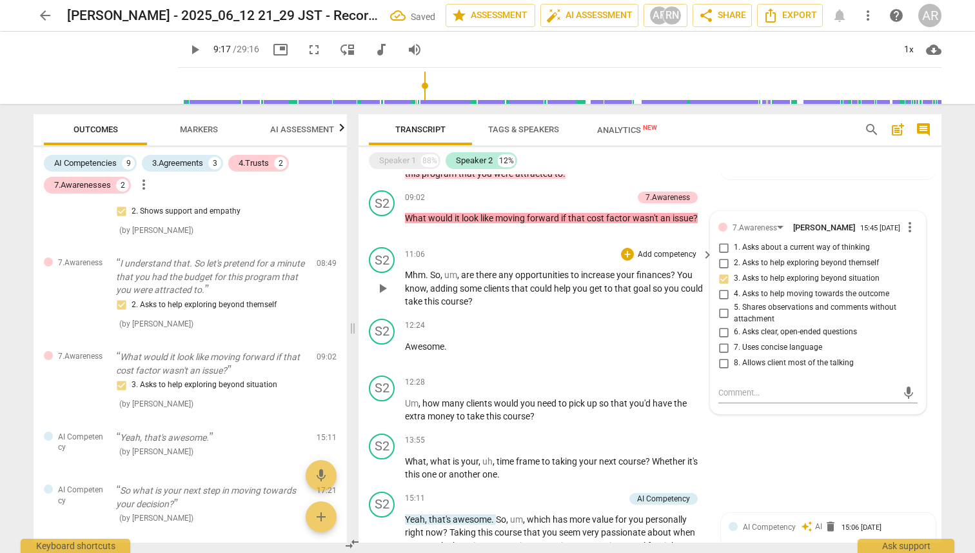
click at [390, 262] on span "play_arrow" at bounding box center [382, 288] width 15 height 15
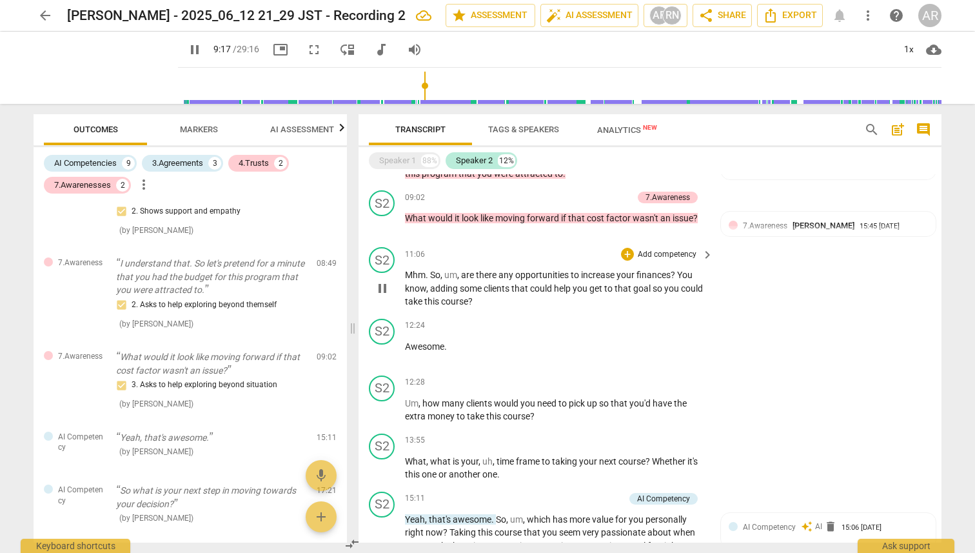
click at [386, 262] on span "pause" at bounding box center [382, 288] width 15 height 15
type input "666"
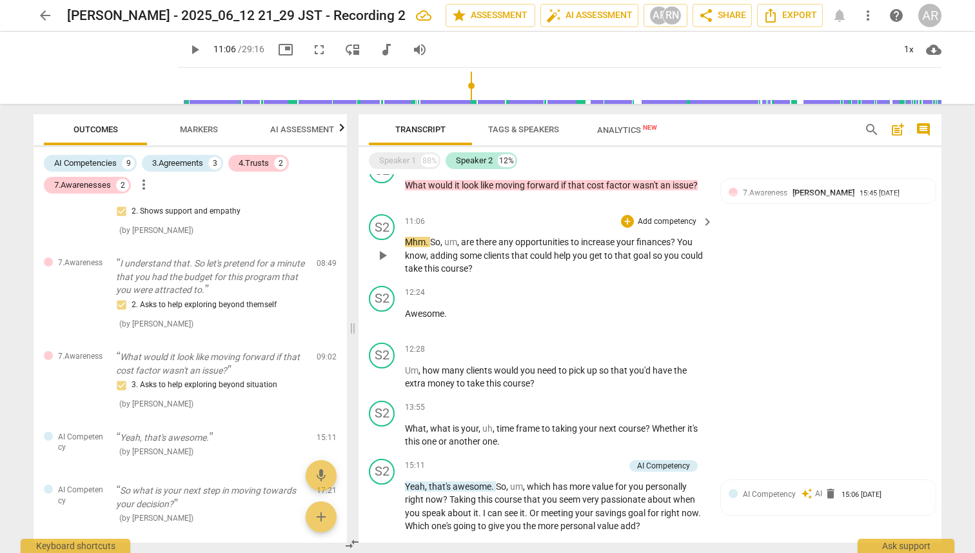
scroll to position [566, 0]
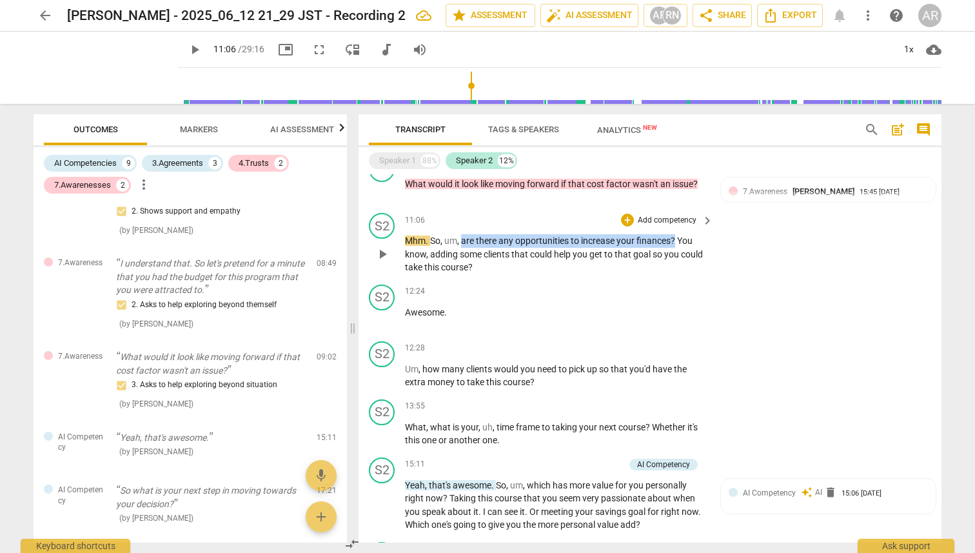
drag, startPoint x: 461, startPoint y: 255, endPoint x: 676, endPoint y: 248, distance: 214.8
click at [676, 248] on p "Mhm . So , um , are there any opportunities to increase your finances ? You kno…" at bounding box center [556, 254] width 302 height 40
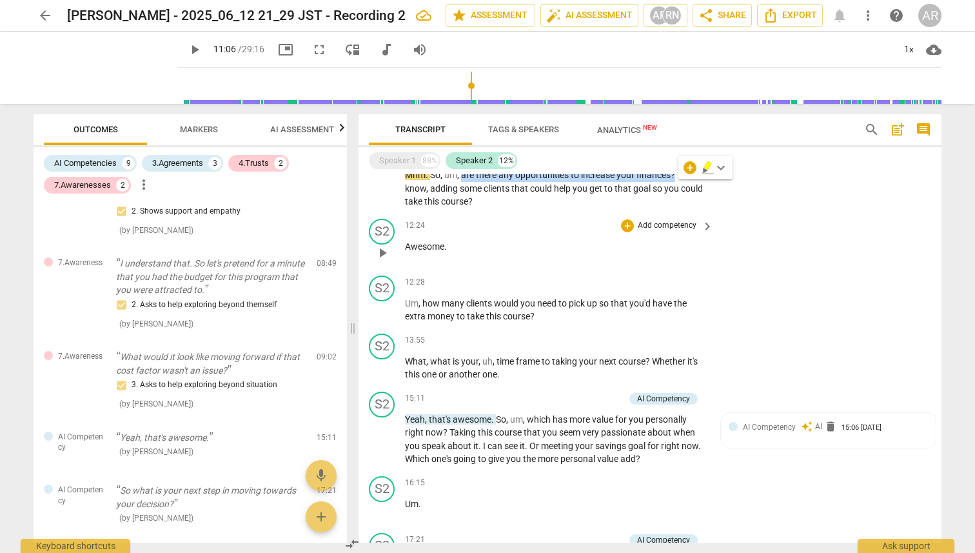
scroll to position [635, 0]
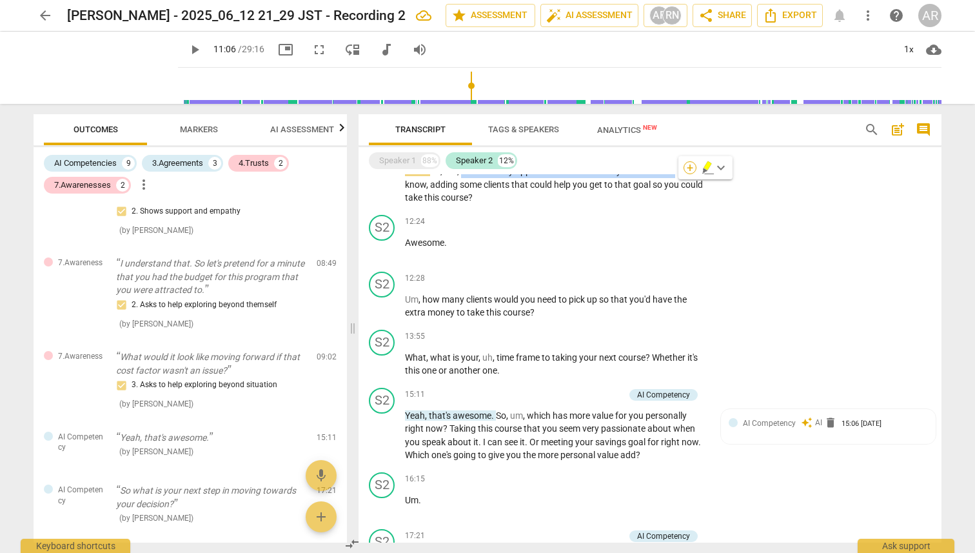
click at [693, 168] on div "+" at bounding box center [690, 167] width 13 height 13
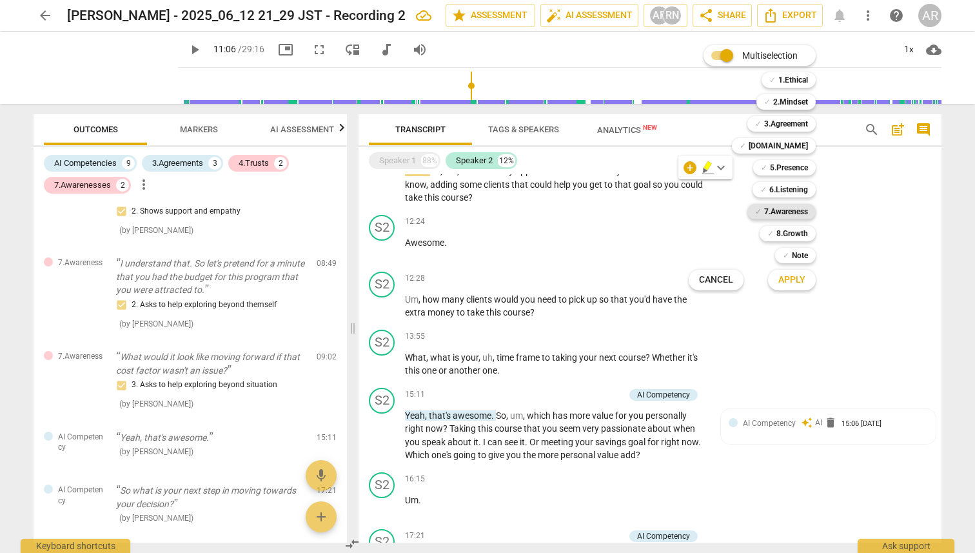
click at [774, 211] on b "7.Awareness" at bounding box center [786, 211] width 44 height 15
click at [653, 183] on div at bounding box center [487, 276] width 975 height 553
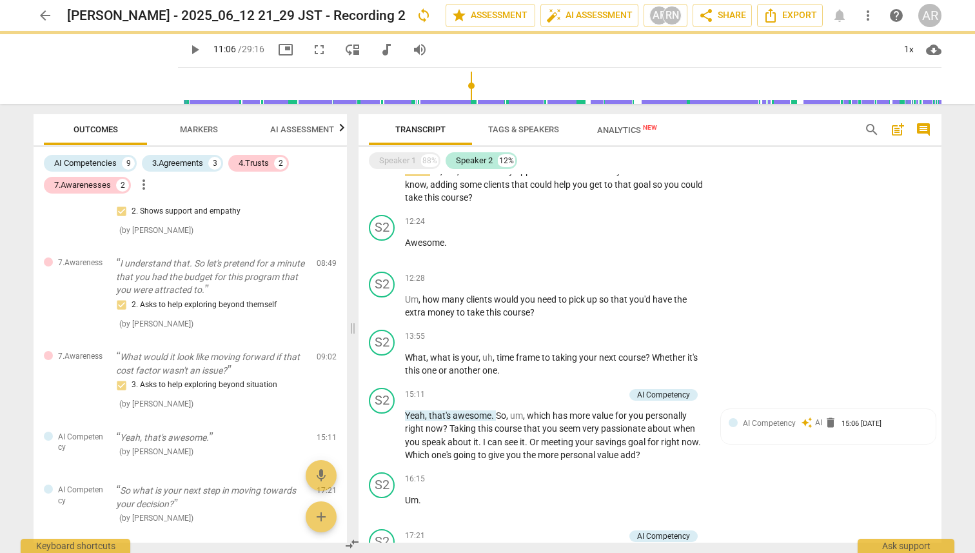
click at [653, 183] on div at bounding box center [487, 276] width 975 height 553
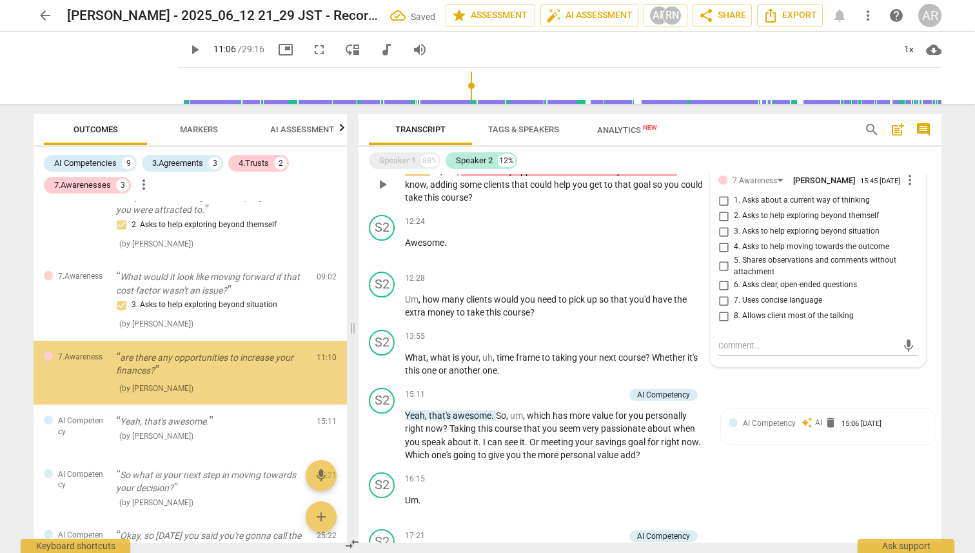
scroll to position [557, 0]
drag, startPoint x: 675, startPoint y: 184, endPoint x: 604, endPoint y: 186, distance: 71.0
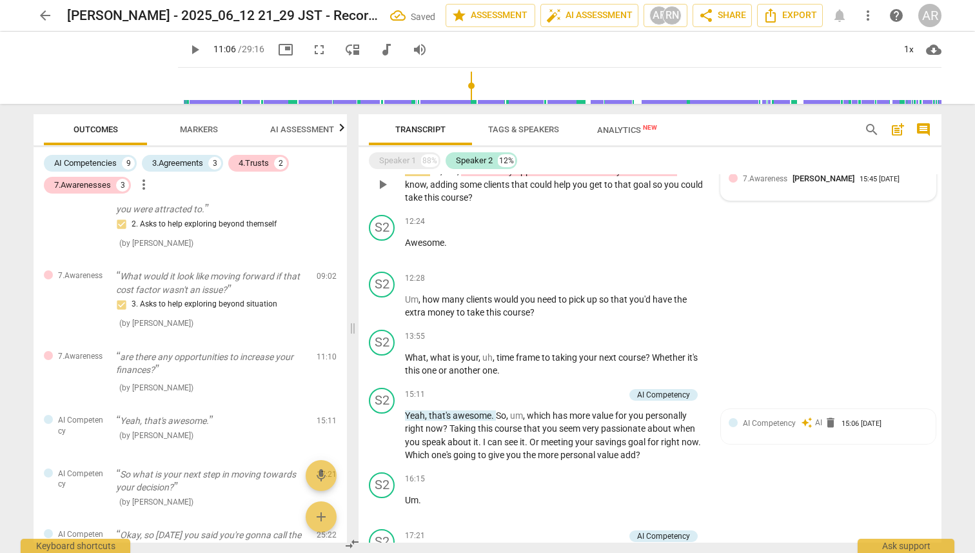
click at [759, 183] on span "7.Awareness" at bounding box center [765, 178] width 44 height 9
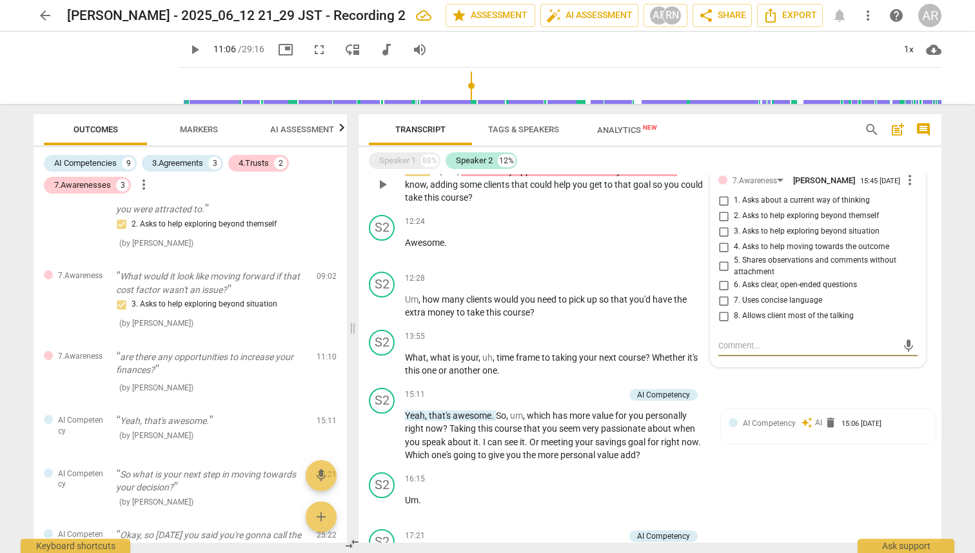
click at [723, 255] on input "4. Asks to help moving towards the outcome" at bounding box center [723, 246] width 21 height 15
checkbox input "true"
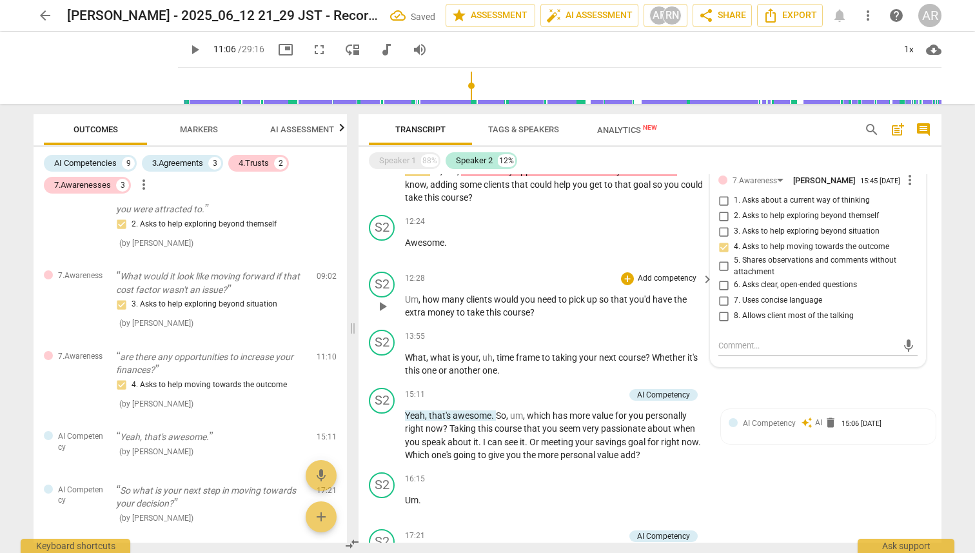
type input "666"
click at [644, 262] on p "Um , how many clients would you need to pick up so that you'd have the extra mo…" at bounding box center [556, 306] width 302 height 26
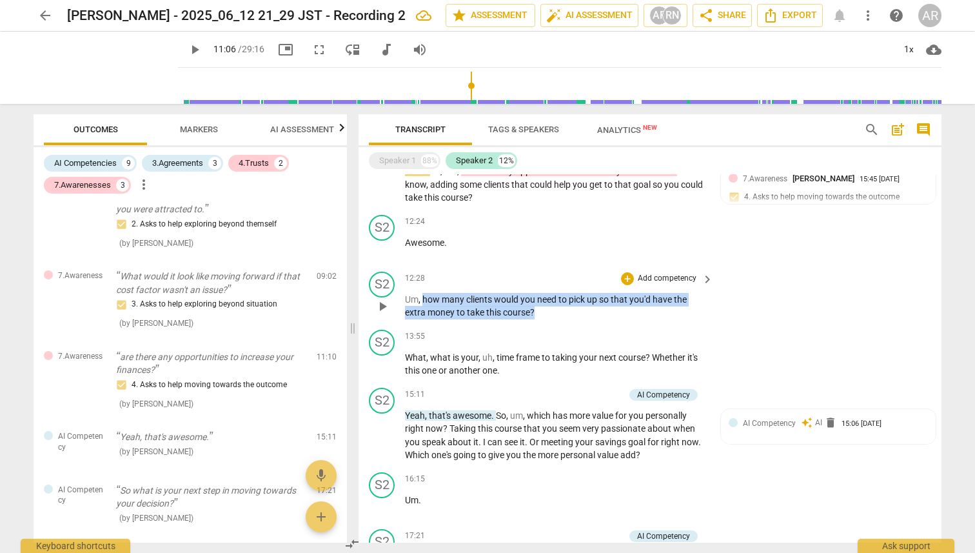
drag, startPoint x: 545, startPoint y: 329, endPoint x: 423, endPoint y: 315, distance: 122.7
click at [423, 262] on p "Um , how many clients would you need to pick up so that you'd have the extra mo…" at bounding box center [556, 306] width 302 height 26
click at [550, 262] on div "+" at bounding box center [546, 308] width 13 height 13
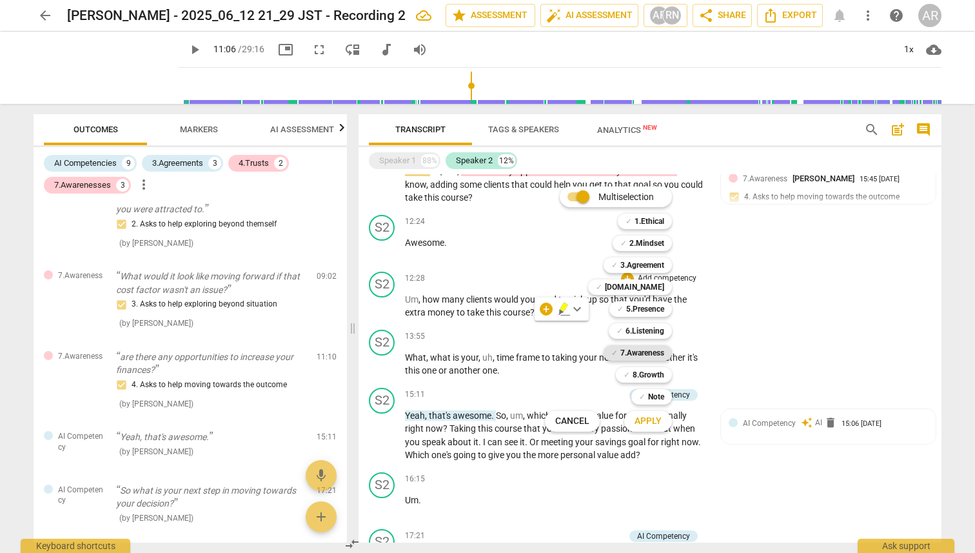
click at [648, 262] on b "7.Awareness" at bounding box center [642, 352] width 44 height 15
click at [650, 262] on span "Apply" at bounding box center [648, 421] width 27 height 13
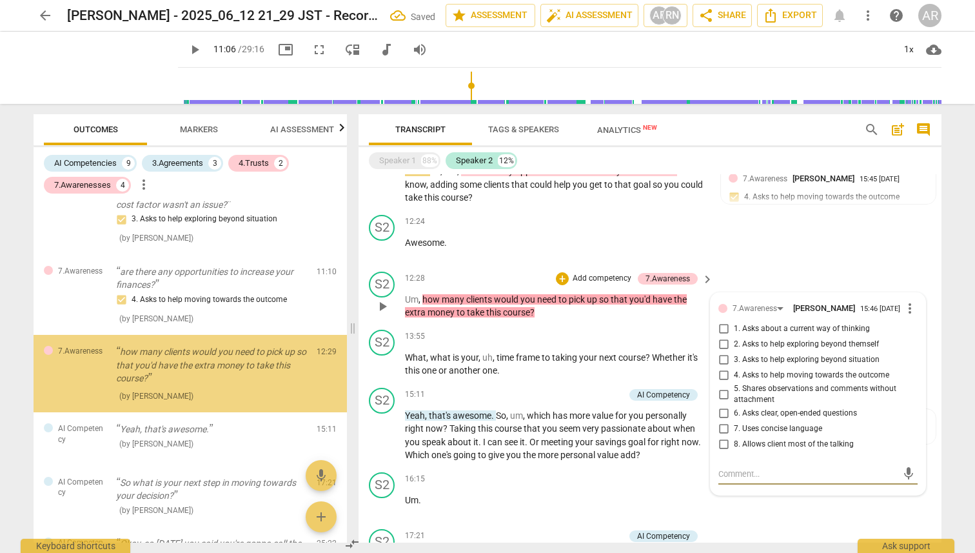
scroll to position [643, 0]
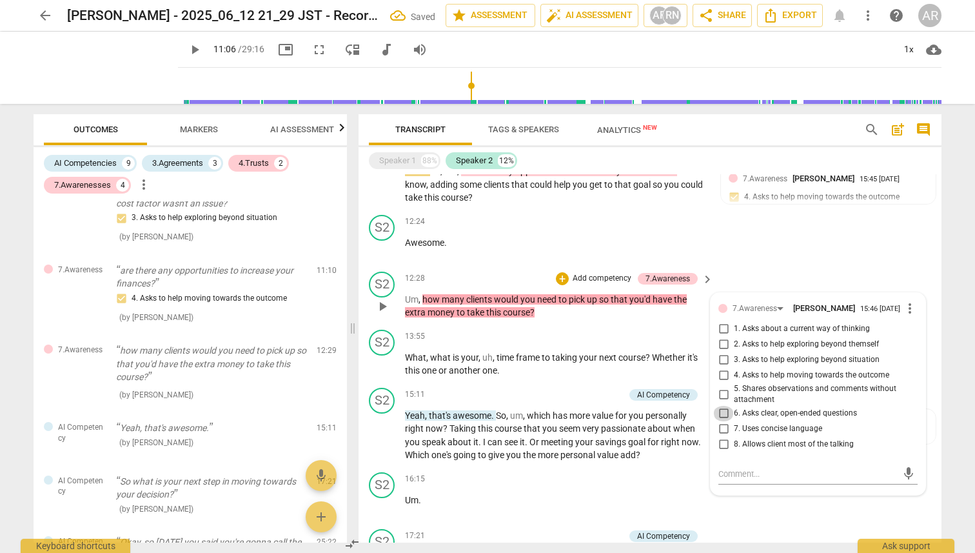
click at [718, 262] on input "6. Asks clear, open-ended questions" at bounding box center [723, 413] width 21 height 15
checkbox input "true"
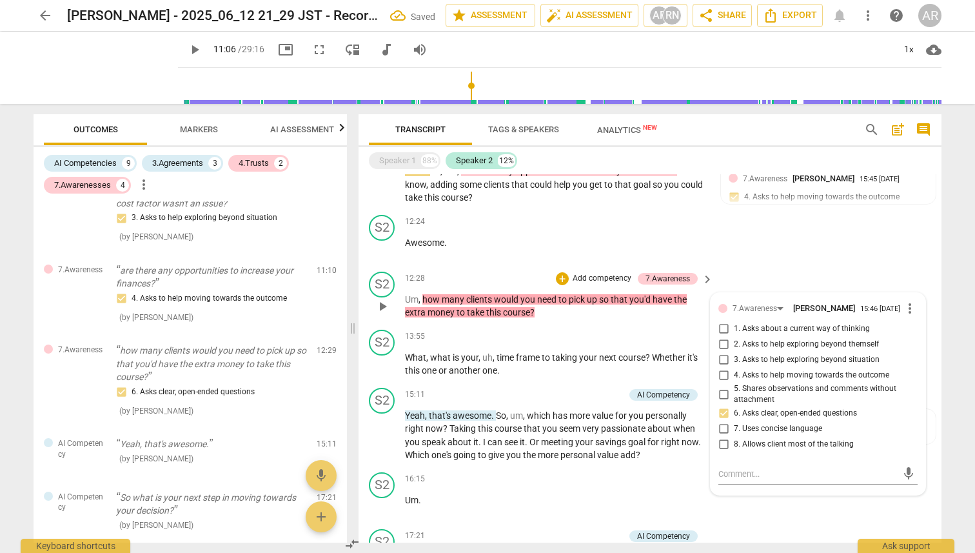
click at [721, 262] on input "7. Uses concise language" at bounding box center [723, 428] width 21 height 15
checkbox input "true"
click at [722, 262] on input "8. Allows client most of the talking" at bounding box center [723, 444] width 21 height 15
checkbox input "true"
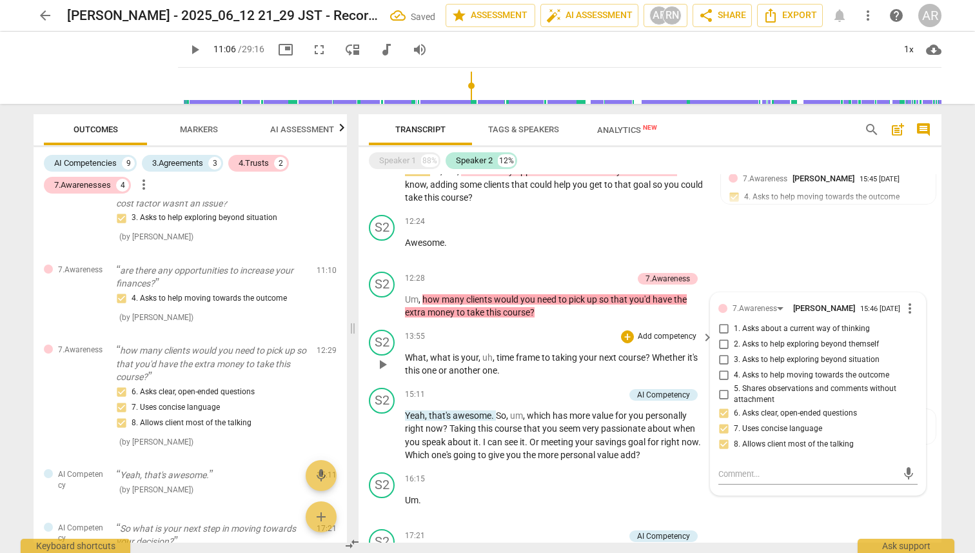
click at [561, 262] on p "What , what is your , uh , time frame to taking your next course ? Whether it's…" at bounding box center [556, 364] width 302 height 26
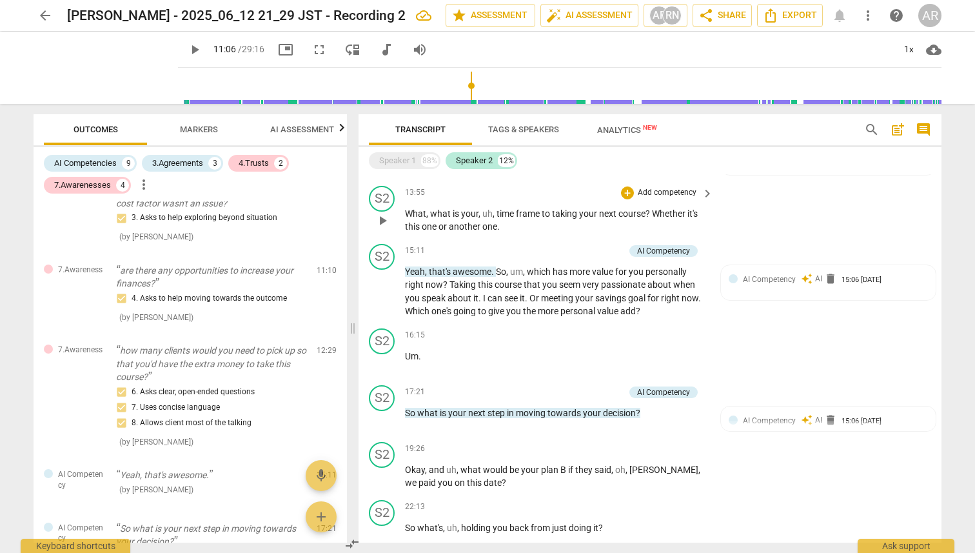
scroll to position [791, 0]
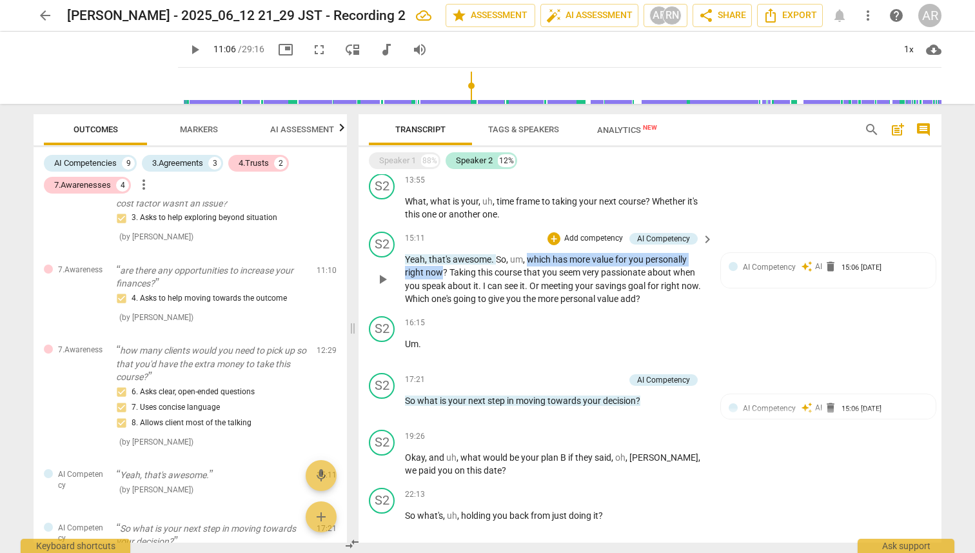
drag, startPoint x: 528, startPoint y: 274, endPoint x: 444, endPoint y: 289, distance: 84.5
click at [444, 262] on p "Yeah , that's awesome . So , um , which has more value for you personally right…" at bounding box center [556, 279] width 302 height 53
click at [552, 245] on div "+" at bounding box center [554, 238] width 13 height 13
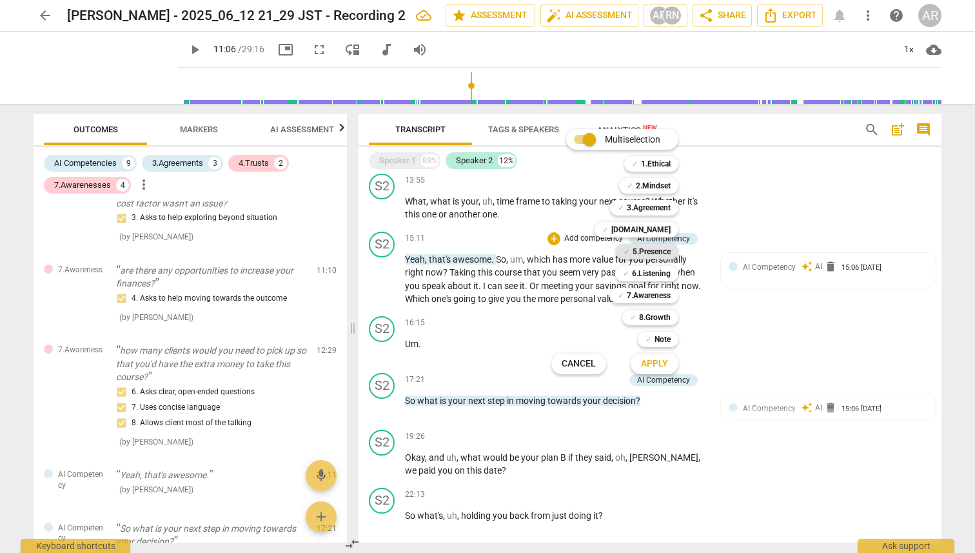
click at [638, 253] on b "5.Presence" at bounding box center [652, 251] width 38 height 15
click at [641, 262] on div "✓ 7.Awareness 7" at bounding box center [651, 295] width 93 height 22
click at [640, 262] on b "7.Awareness" at bounding box center [649, 295] width 44 height 15
click at [643, 262] on b "8.Growth" at bounding box center [655, 317] width 32 height 15
click at [653, 262] on span "Apply" at bounding box center [654, 363] width 27 height 13
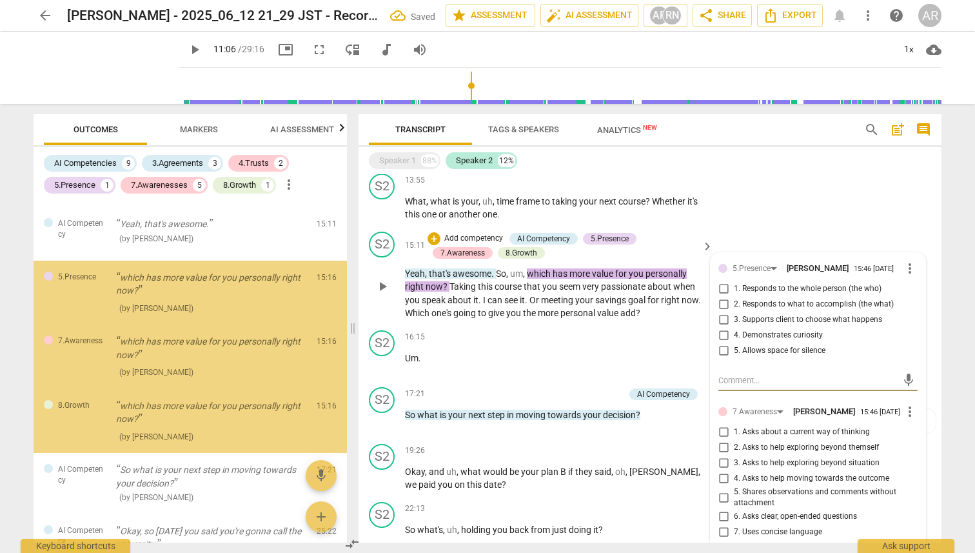
scroll to position [943, 0]
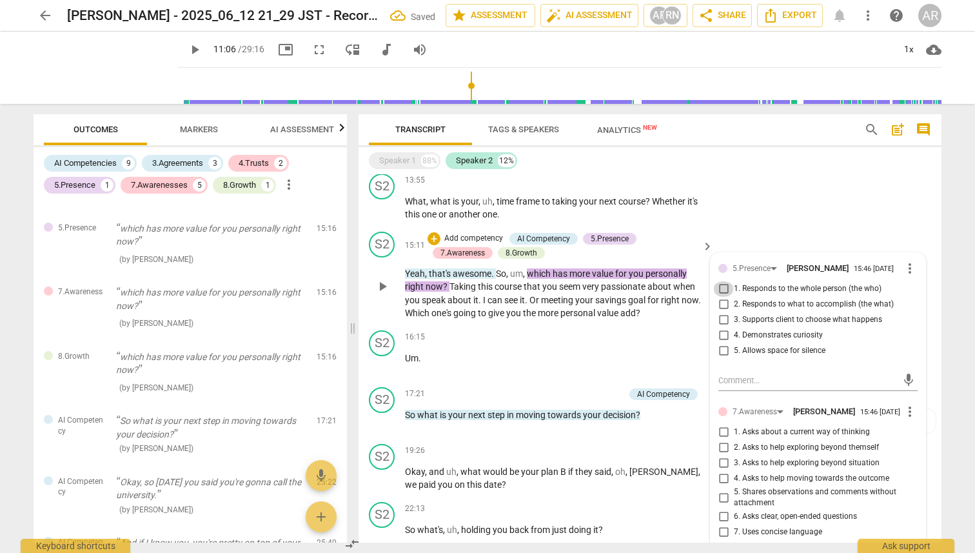
click at [722, 262] on input "1. Responds to the whole person (the who)" at bounding box center [723, 288] width 21 height 15
checkbox input "true"
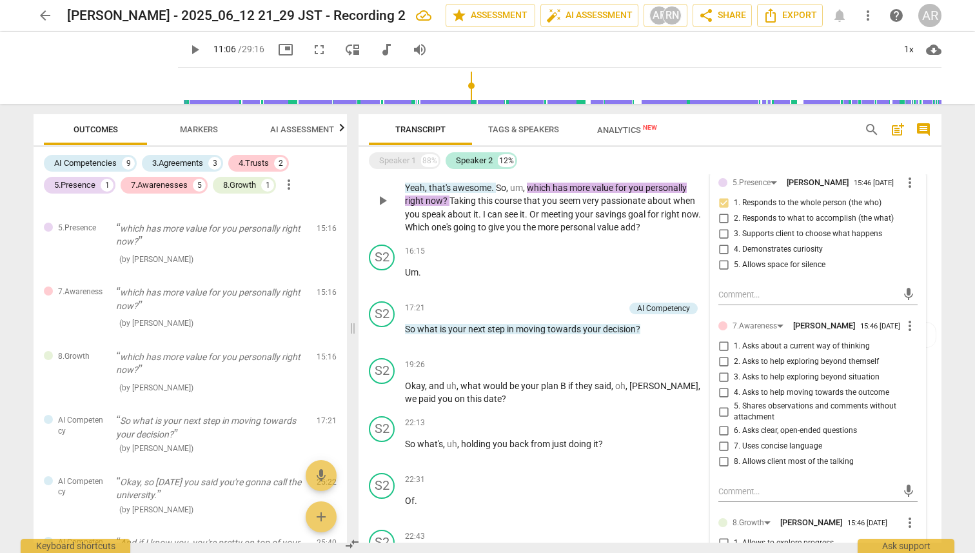
scroll to position [881, 0]
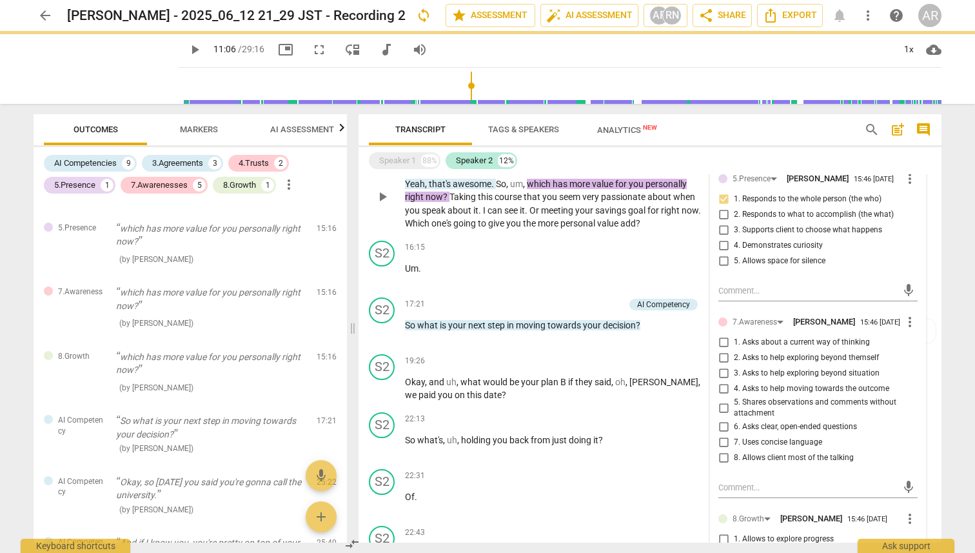
click at [723, 262] on input "1. Asks about a current way of thinking" at bounding box center [723, 342] width 21 height 15
checkbox input "true"
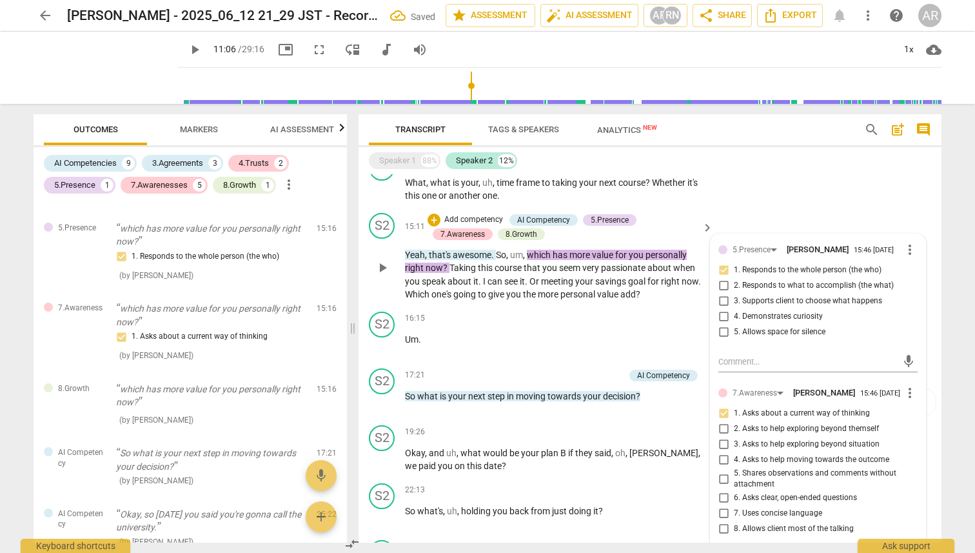
scroll to position [776, 0]
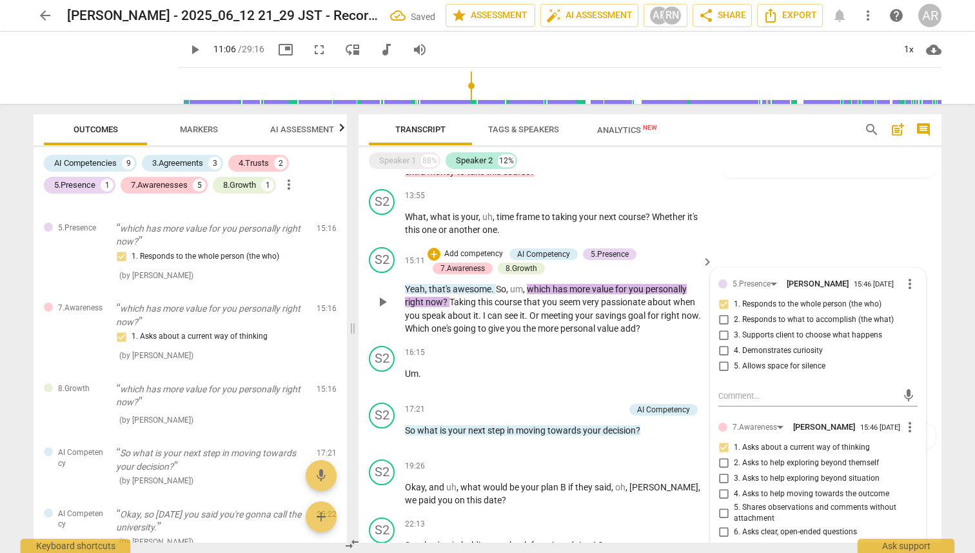
click at [811, 262] on div "S2 play_arrow pause 15:11 + Add competency AI Competency 5.Presence 7.Awareness…" at bounding box center [650, 291] width 583 height 99
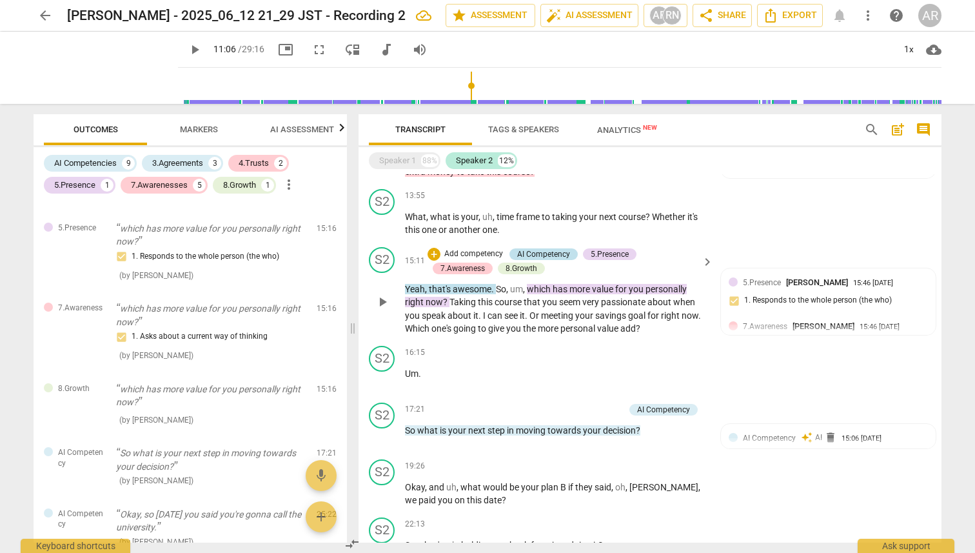
click at [556, 260] on div "AI Competency" at bounding box center [543, 254] width 53 height 12
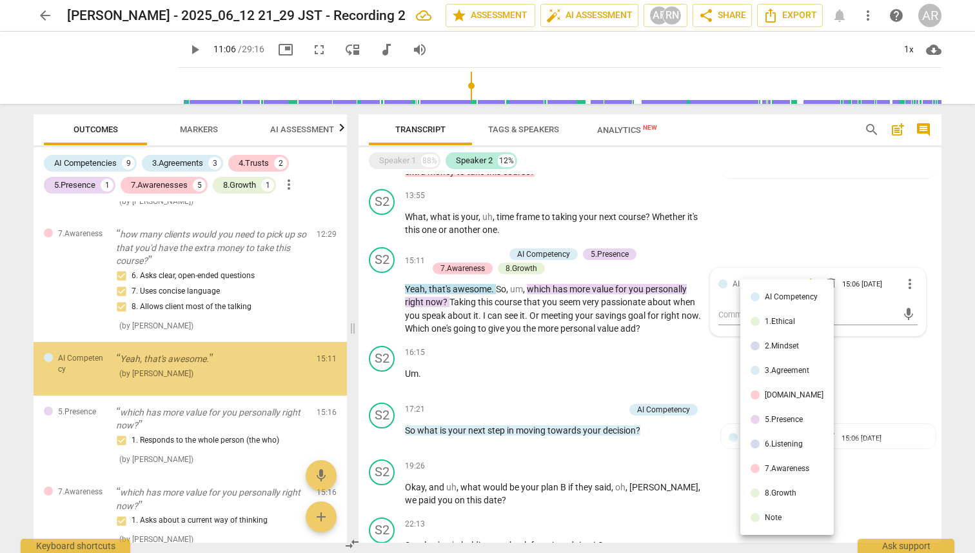
scroll to position [756, 0]
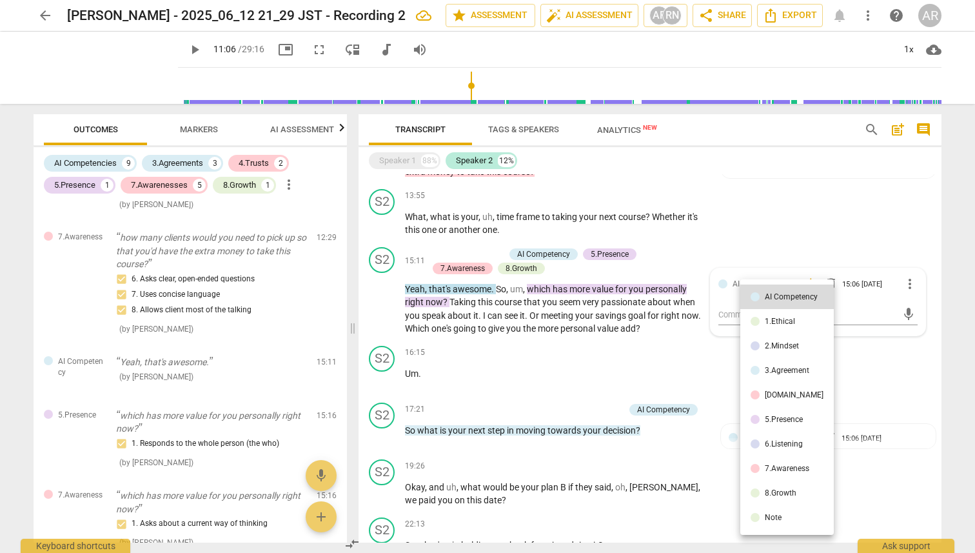
click at [829, 262] on div at bounding box center [487, 276] width 975 height 553
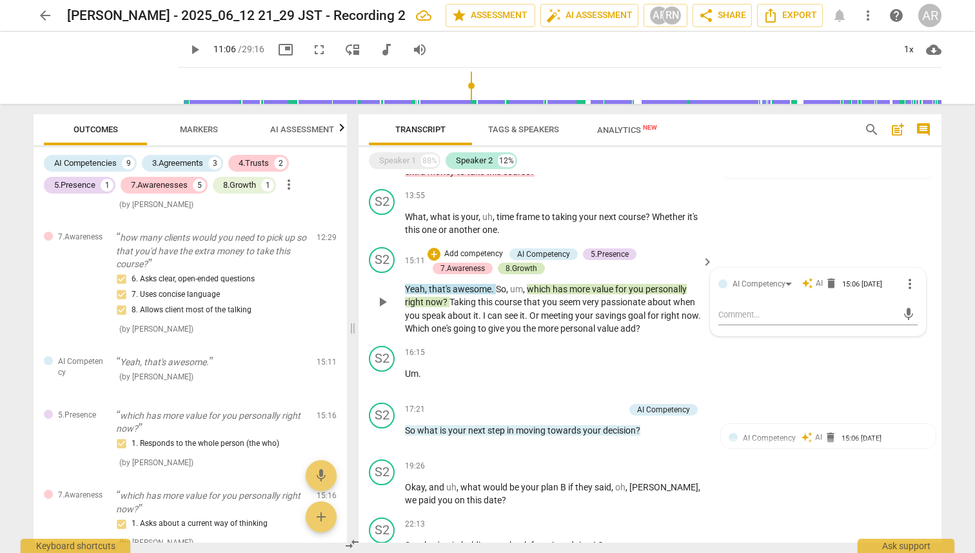
click at [514, 262] on div "8.Growth" at bounding box center [522, 268] width 32 height 12
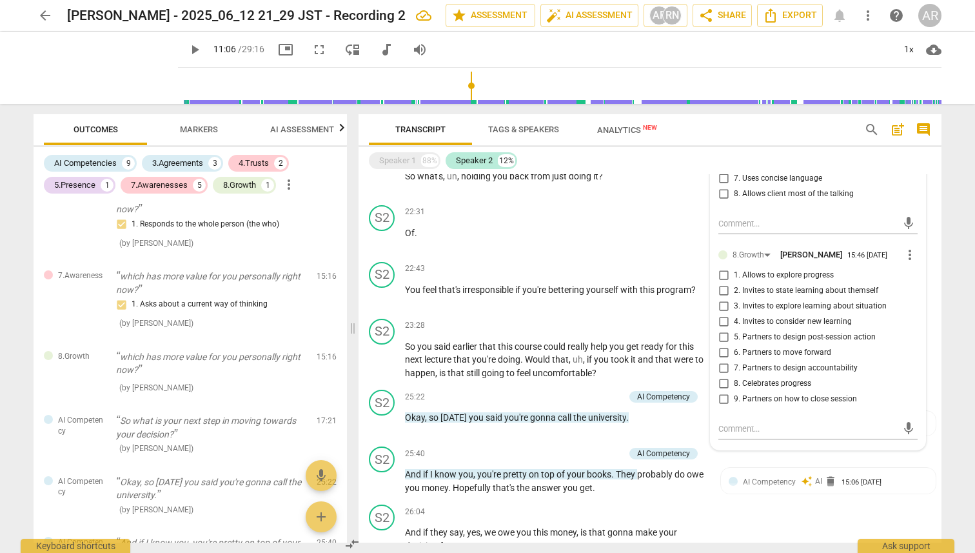
scroll to position [1141, 0]
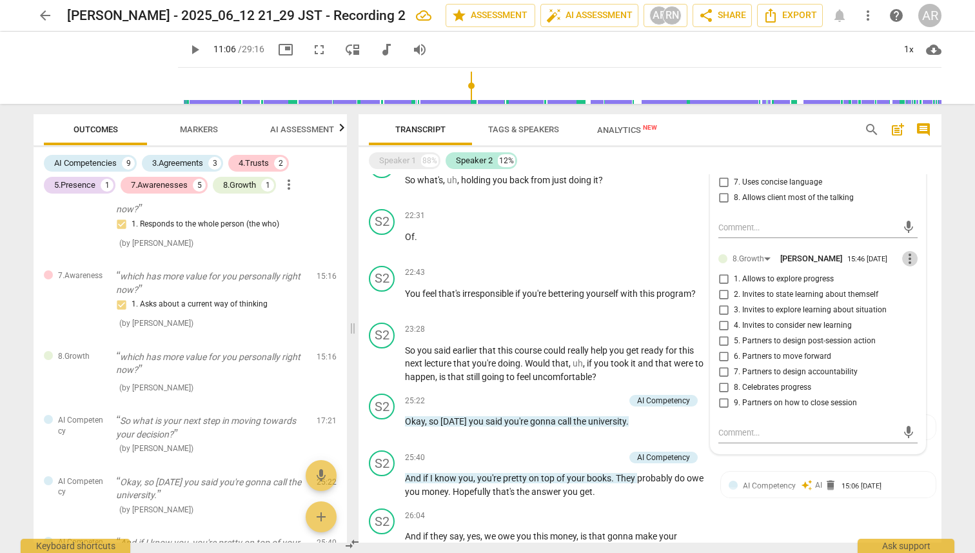
click at [841, 262] on span "more_vert" at bounding box center [909, 258] width 15 height 15
click at [841, 262] on li "Delete" at bounding box center [920, 307] width 44 height 25
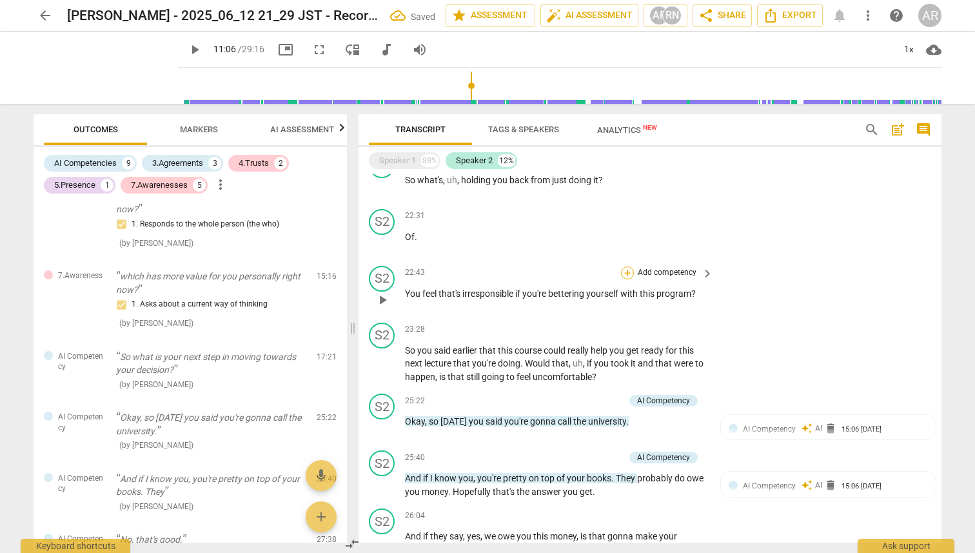
click at [621, 262] on div "+" at bounding box center [627, 272] width 13 height 13
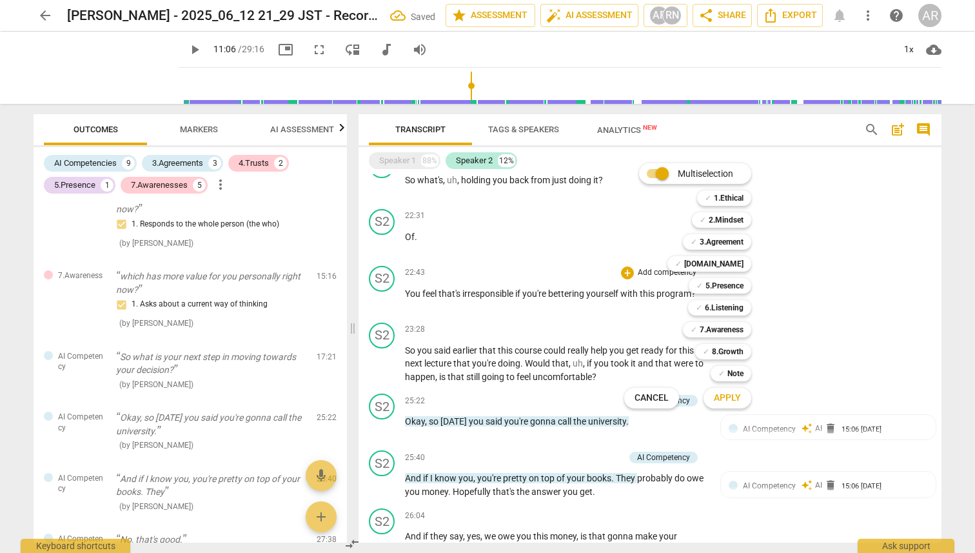
click at [573, 262] on div at bounding box center [487, 276] width 975 height 553
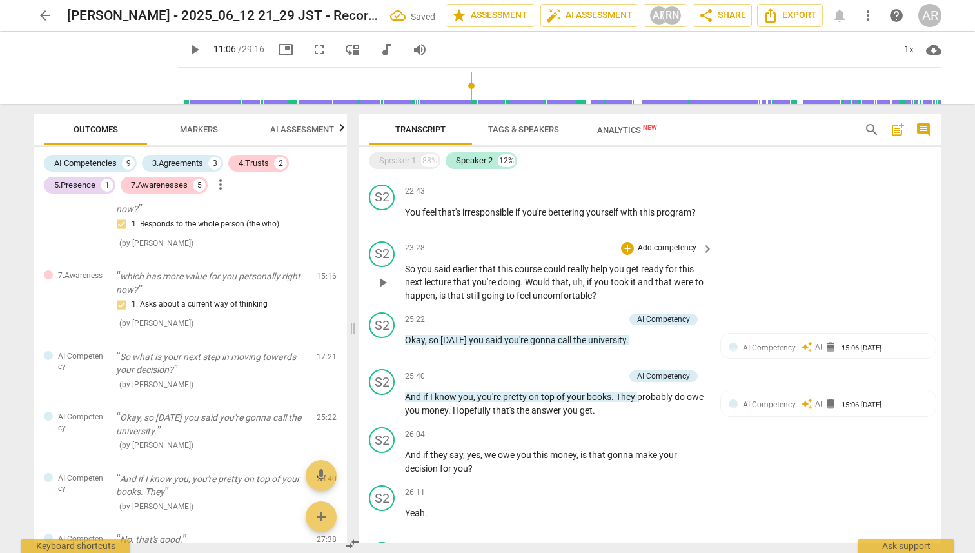
scroll to position [1223, 0]
click at [627, 216] on span "with" at bounding box center [629, 211] width 19 height 10
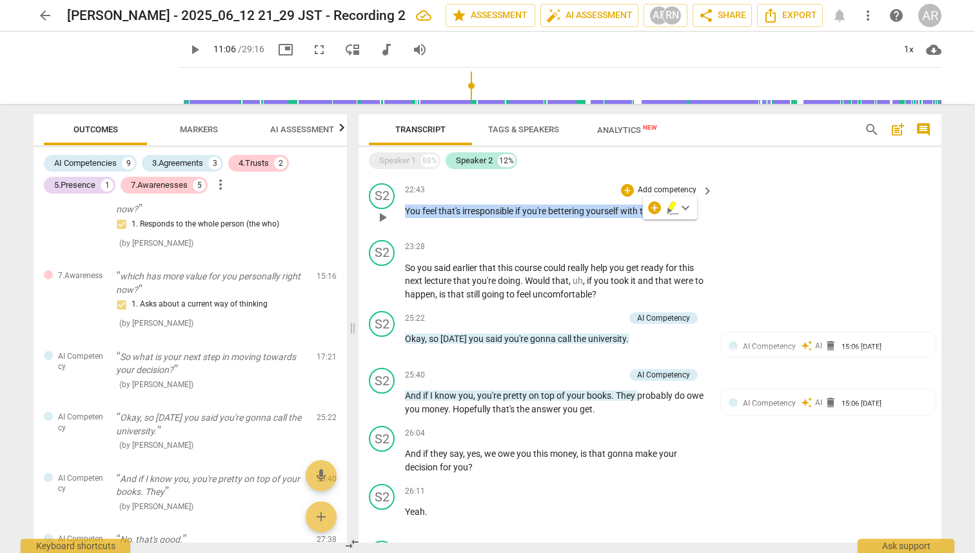
click at [627, 216] on span "with" at bounding box center [629, 211] width 19 height 10
click at [650, 196] on p "Add competency" at bounding box center [667, 190] width 61 height 12
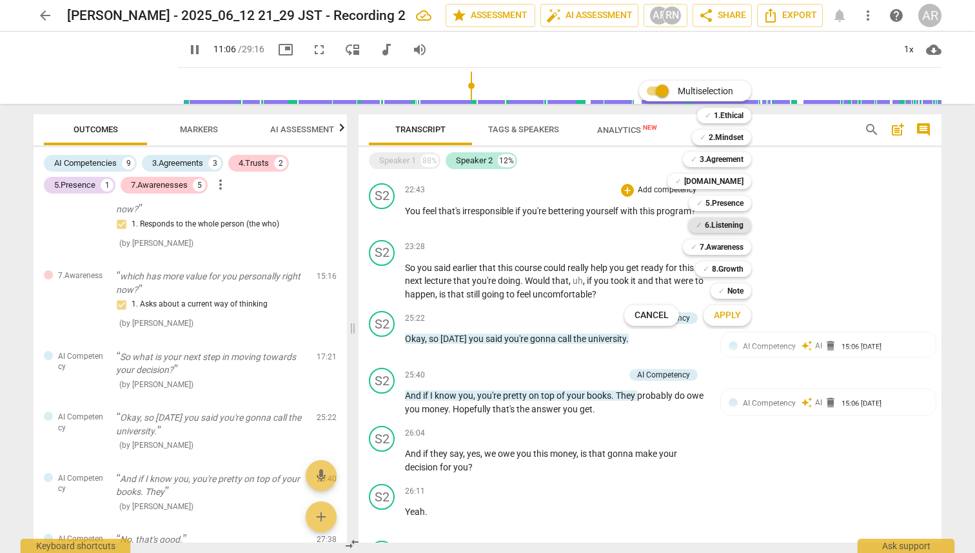
click at [727, 221] on b "6.Listening" at bounding box center [724, 224] width 39 height 15
click at [718, 262] on span "Apply" at bounding box center [727, 315] width 27 height 13
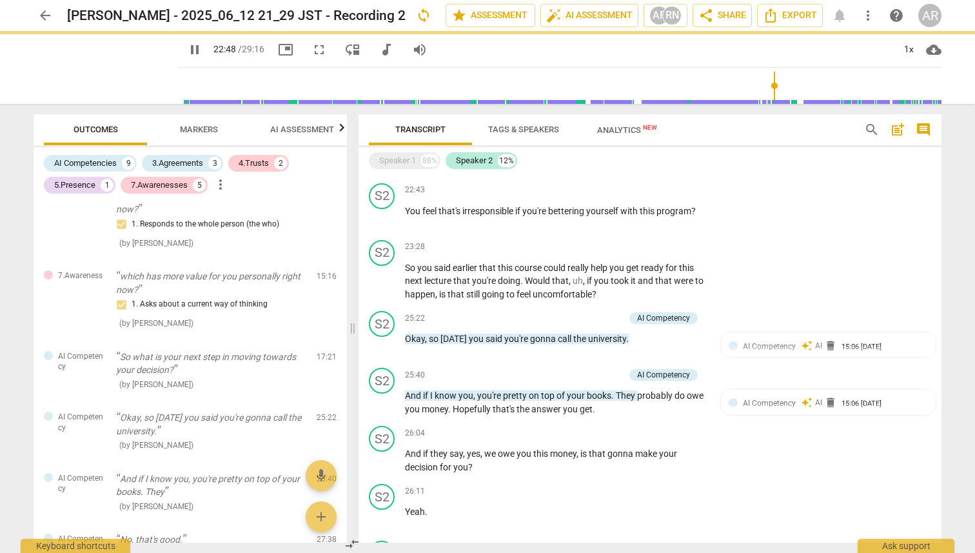
type input "1368"
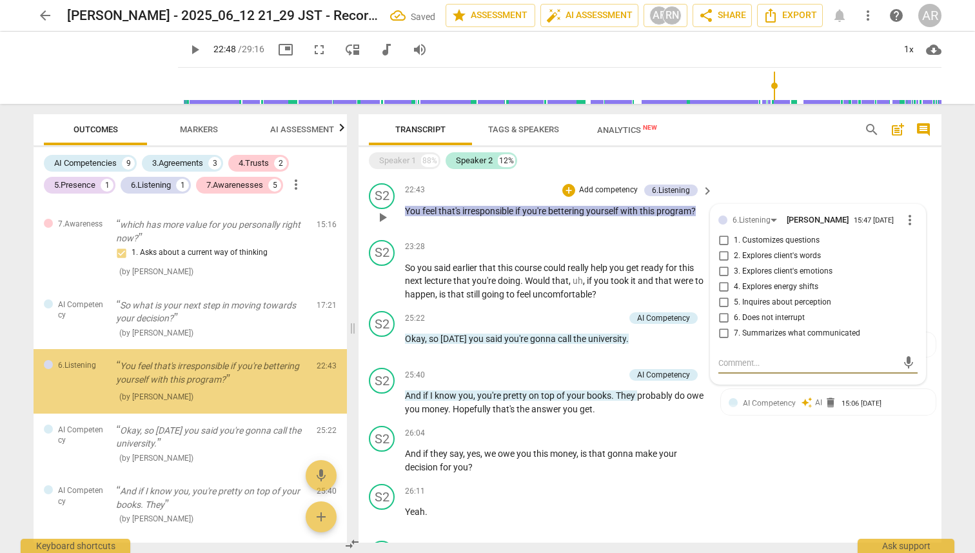
scroll to position [1036, 0]
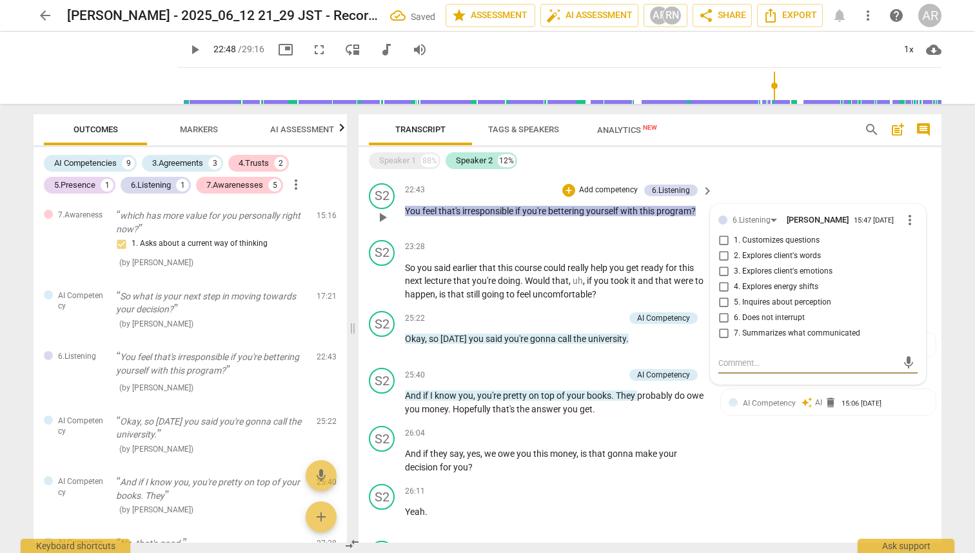
click at [721, 262] on input "3. Explores client's emotions" at bounding box center [723, 271] width 21 height 15
checkbox input "true"
click at [718, 262] on input "2. Explores client's words" at bounding box center [723, 255] width 21 height 15
checkbox input "true"
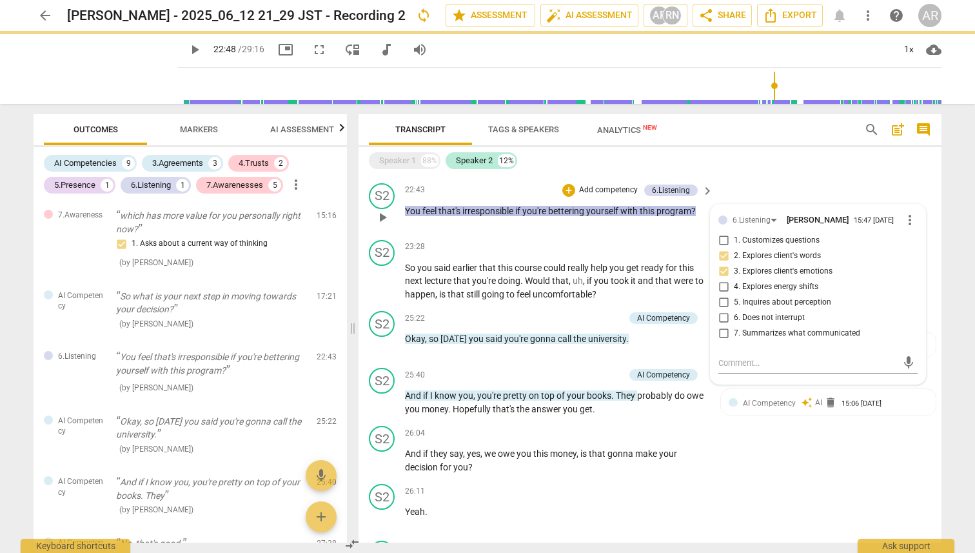
click at [721, 248] on input "1. Customizes questions" at bounding box center [723, 240] width 21 height 15
checkbox input "true"
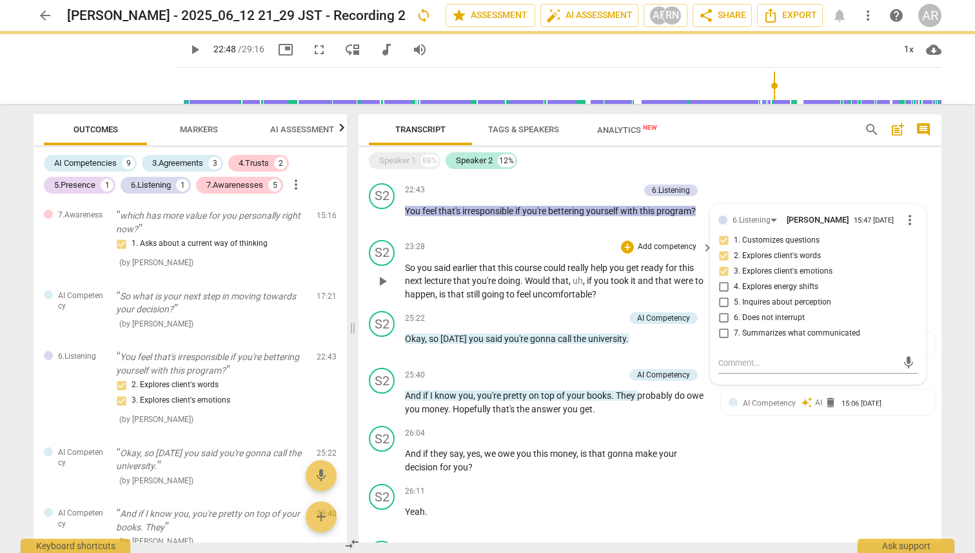
click at [595, 254] on div "23:28 + Add competency keyboard_arrow_right" at bounding box center [560, 247] width 310 height 14
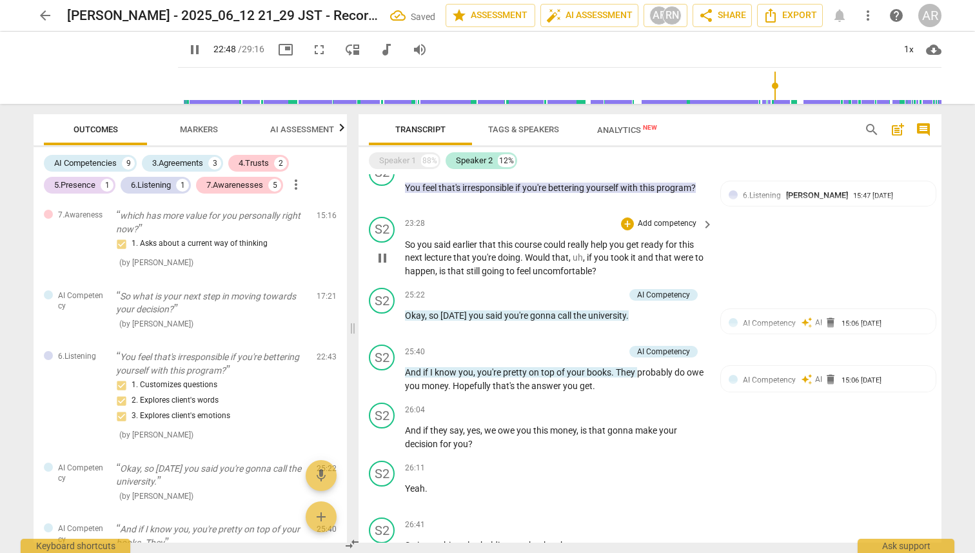
scroll to position [1247, 0]
click at [387, 262] on span "pause" at bounding box center [382, 257] width 15 height 15
type input "1370"
drag, startPoint x: 598, startPoint y: 283, endPoint x: 437, endPoint y: 286, distance: 161.9
click at [437, 262] on p "So you said earlier that this course could really help you get ready for this n…" at bounding box center [556, 257] width 302 height 40
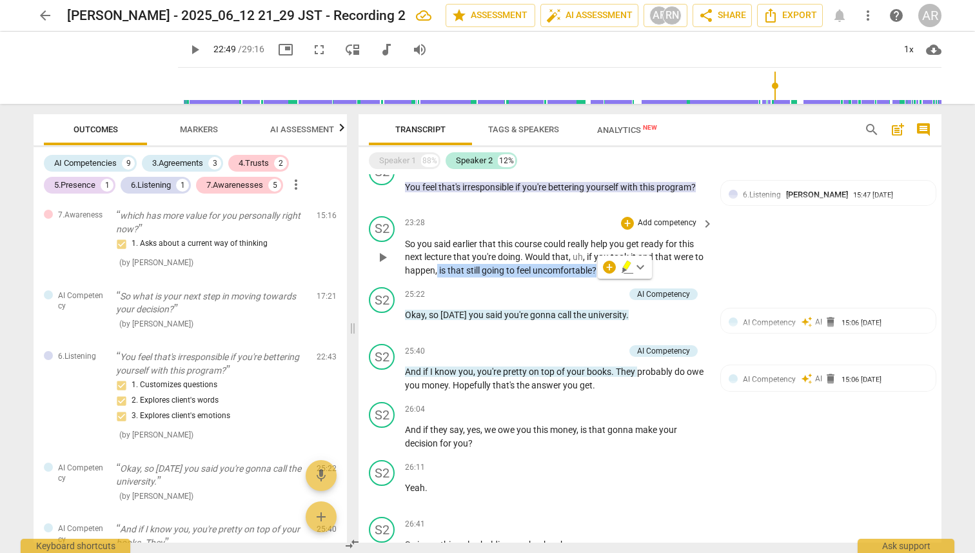
click at [652, 229] on p "Add competency" at bounding box center [667, 223] width 61 height 12
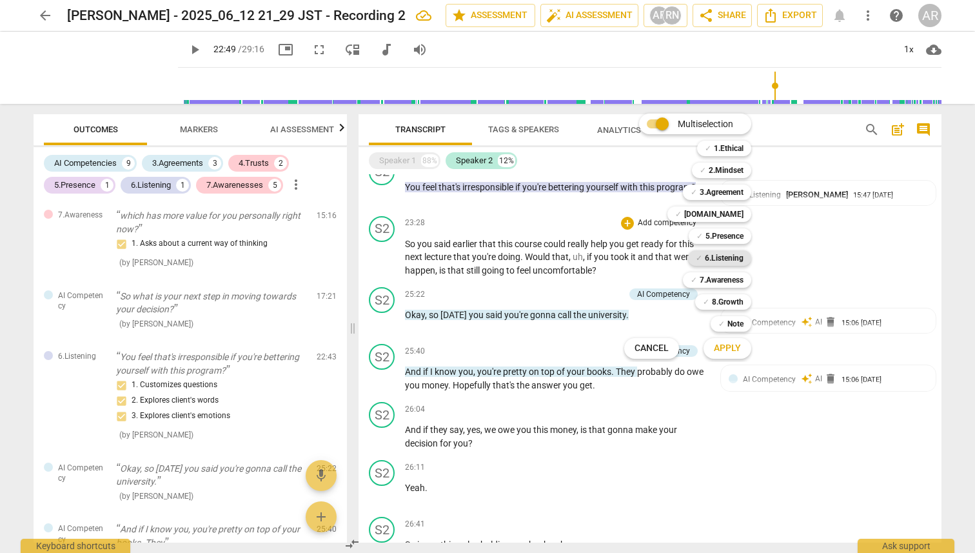
click at [729, 262] on b "6.Listening" at bounding box center [724, 257] width 39 height 15
click at [727, 241] on b "5.Presence" at bounding box center [725, 235] width 38 height 15
click at [738, 262] on span "Apply" at bounding box center [727, 348] width 27 height 13
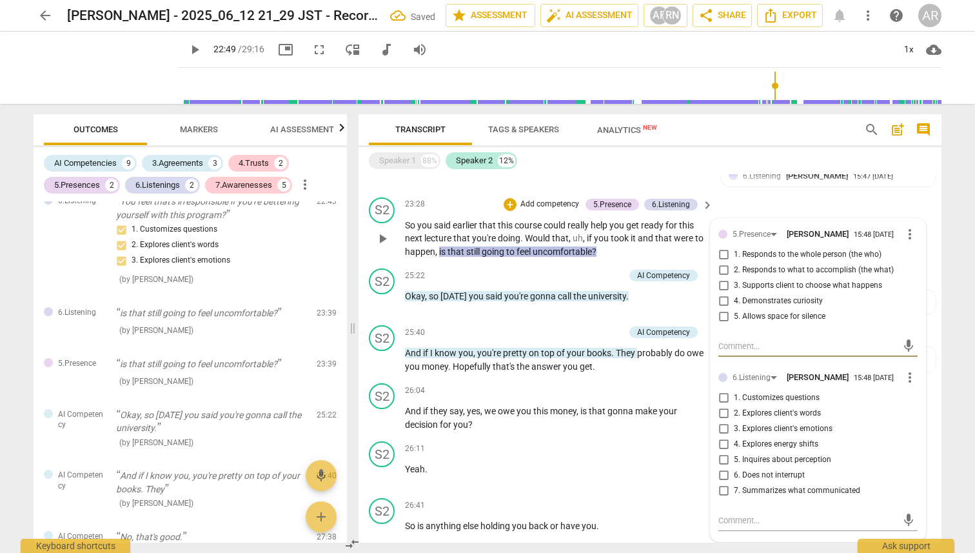
scroll to position [1267, 0]
click at [722, 262] on input "4. Demonstrates curiosity" at bounding box center [723, 299] width 21 height 15
checkbox input "true"
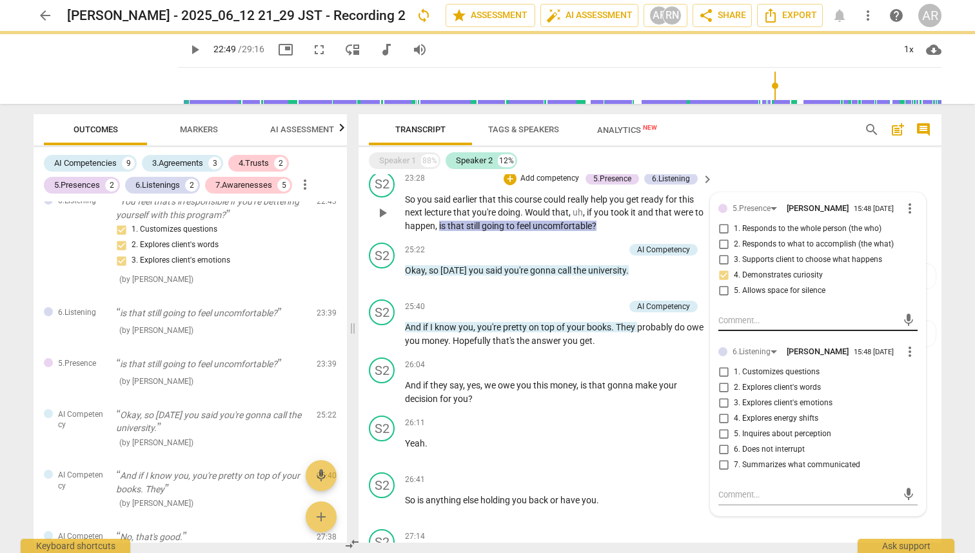
scroll to position [1337, 0]
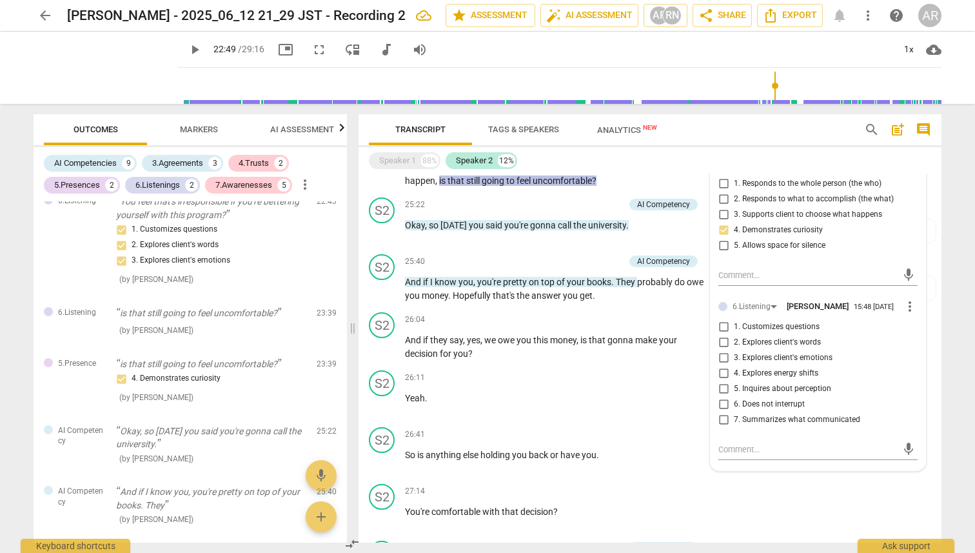
click at [724, 262] on input "5. Inquires about perception" at bounding box center [723, 388] width 21 height 15
checkbox input "true"
click at [567, 262] on div "26:11 + Add competency keyboard_arrow_right" at bounding box center [560, 377] width 310 height 14
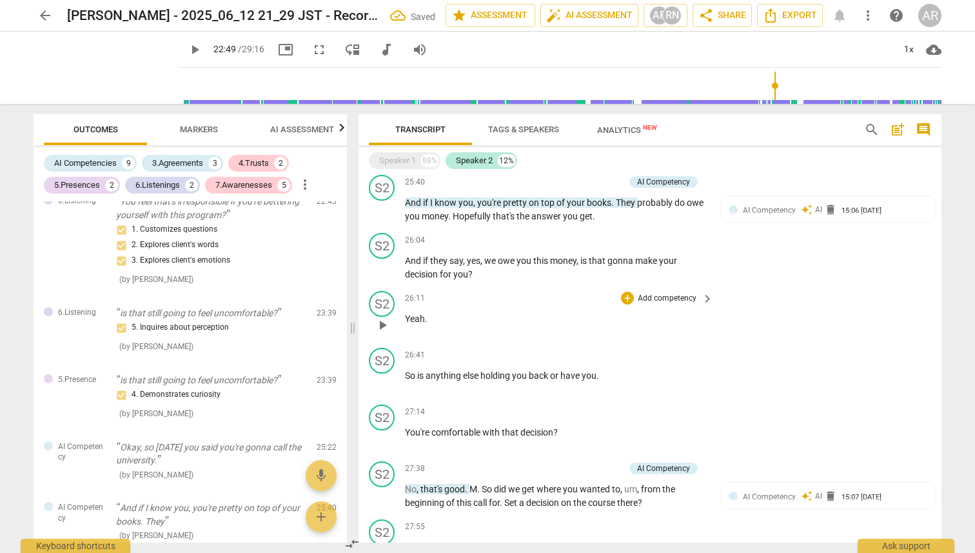
scroll to position [1418, 0]
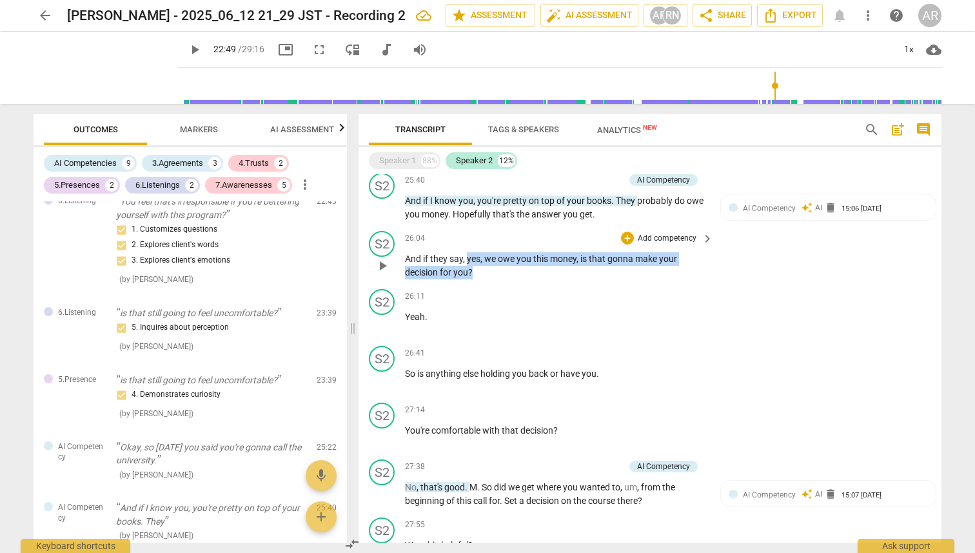
drag, startPoint x: 477, startPoint y: 288, endPoint x: 467, endPoint y: 273, distance: 18.6
click at [467, 262] on p "And if they say , yes , we owe you this money , is that gonna make your decisio…" at bounding box center [556, 265] width 302 height 26
click at [621, 244] on div "+" at bounding box center [627, 238] width 13 height 13
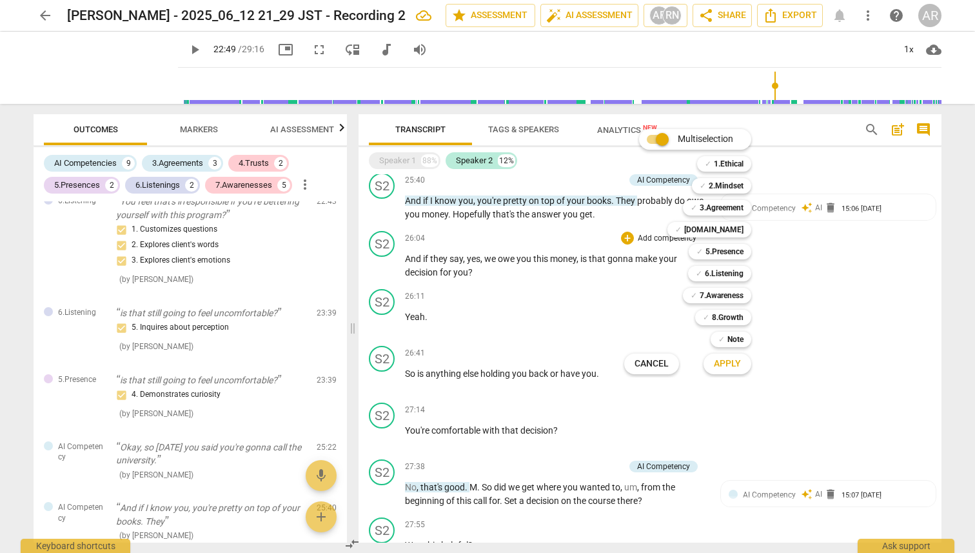
click at [452, 262] on div at bounding box center [487, 276] width 975 height 553
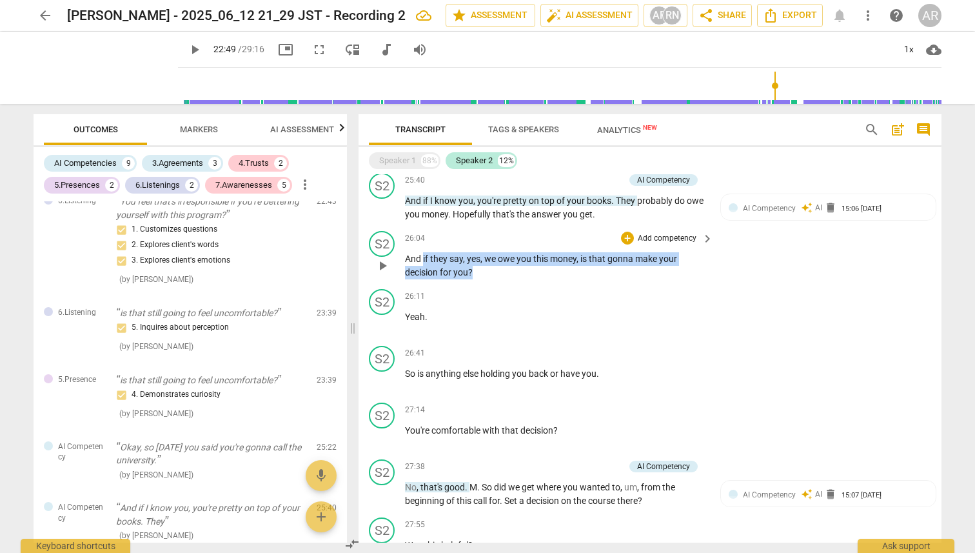
drag, startPoint x: 423, startPoint y: 271, endPoint x: 488, endPoint y: 282, distance: 65.5
click at [488, 262] on p "And if they say , yes , we owe you this money , is that gonna make your decisio…" at bounding box center [556, 265] width 302 height 26
click at [624, 244] on div "+" at bounding box center [627, 238] width 13 height 13
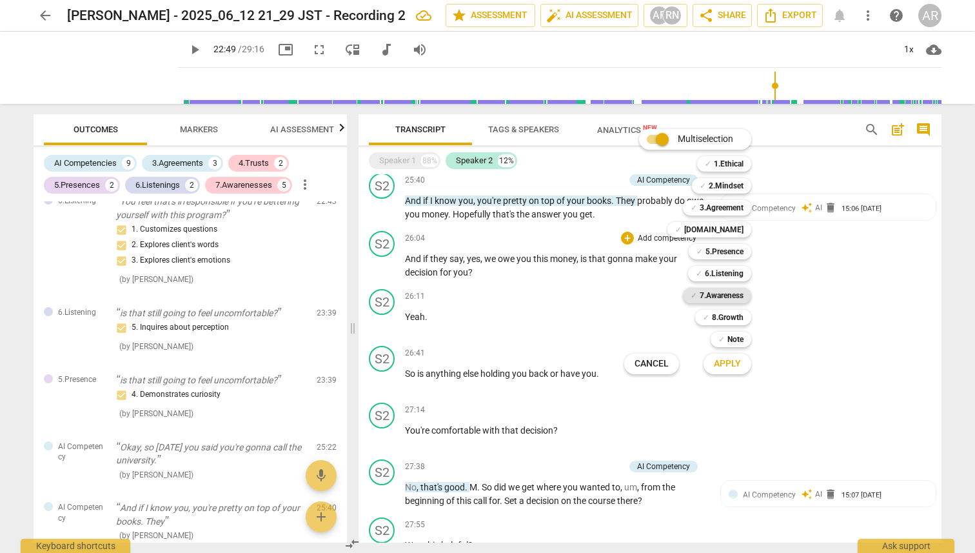
click at [718, 262] on b "7.Awareness" at bounding box center [722, 295] width 44 height 15
click at [717, 262] on b "6.Listening" at bounding box center [724, 273] width 39 height 15
click at [717, 254] on b "5.Presence" at bounding box center [725, 251] width 38 height 15
click at [718, 235] on b "[DOMAIN_NAME]" at bounding box center [713, 229] width 59 height 15
click at [727, 262] on span "Apply" at bounding box center [727, 363] width 27 height 13
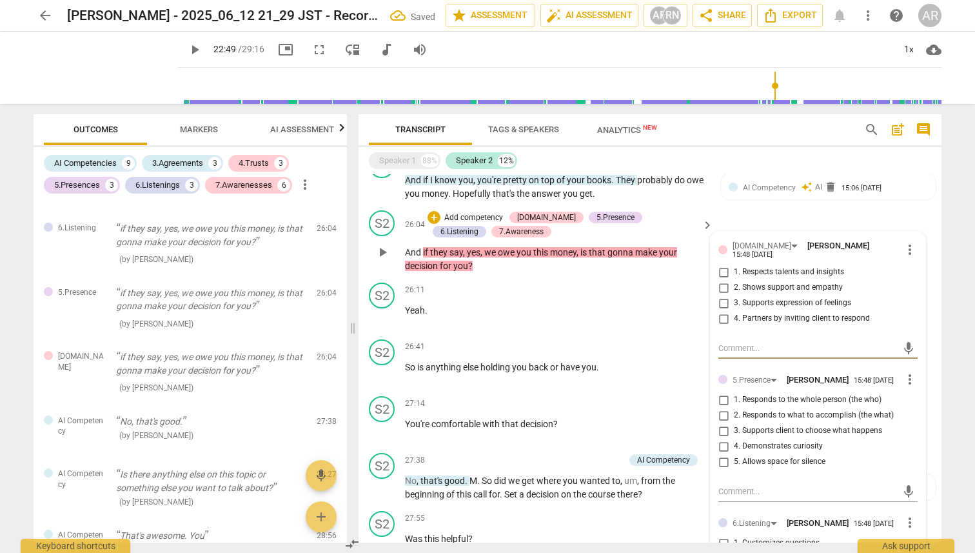
scroll to position [1443, 0]
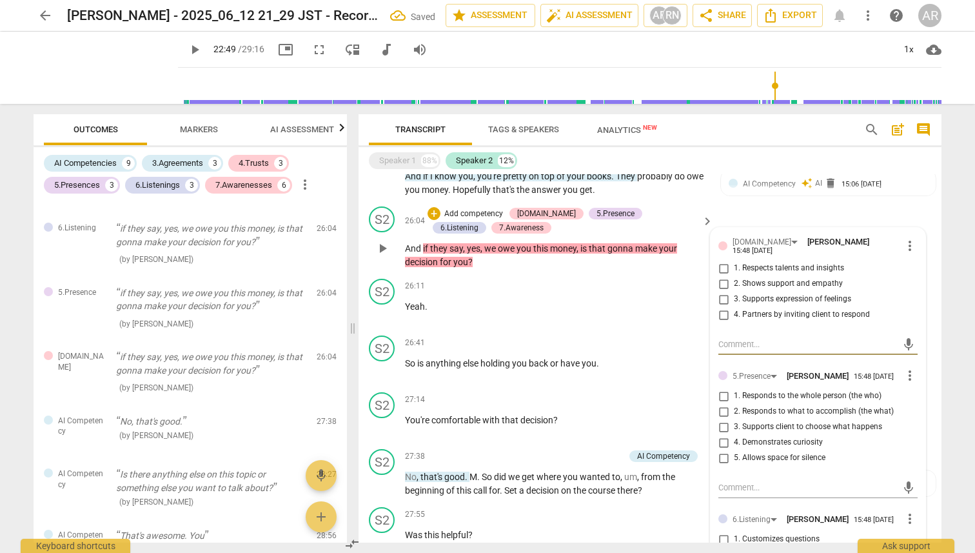
click at [720, 262] on input "2. Responds to what to accomplish (the what)" at bounding box center [723, 411] width 21 height 15
checkbox input "true"
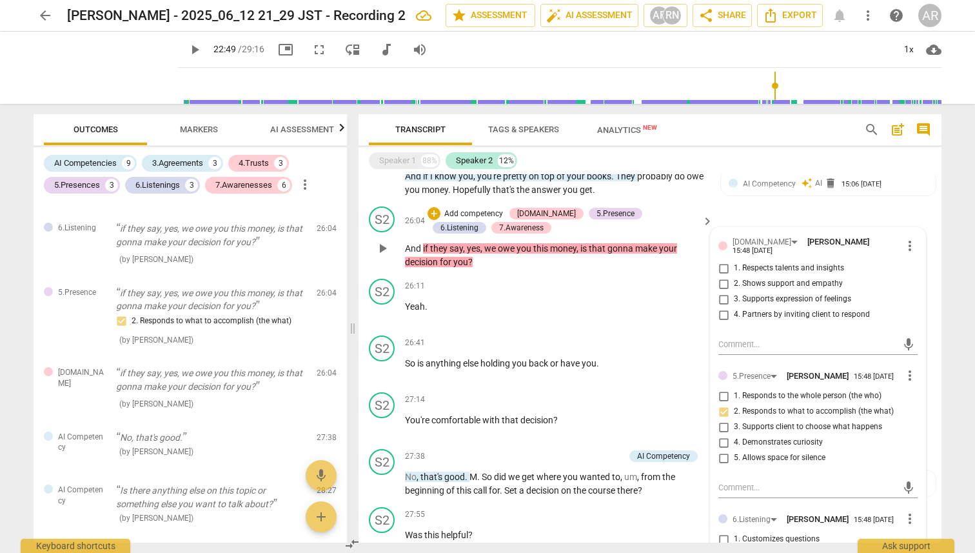
click at [722, 262] on input "4. Partners by inviting client to respond" at bounding box center [723, 314] width 21 height 15
checkbox input "true"
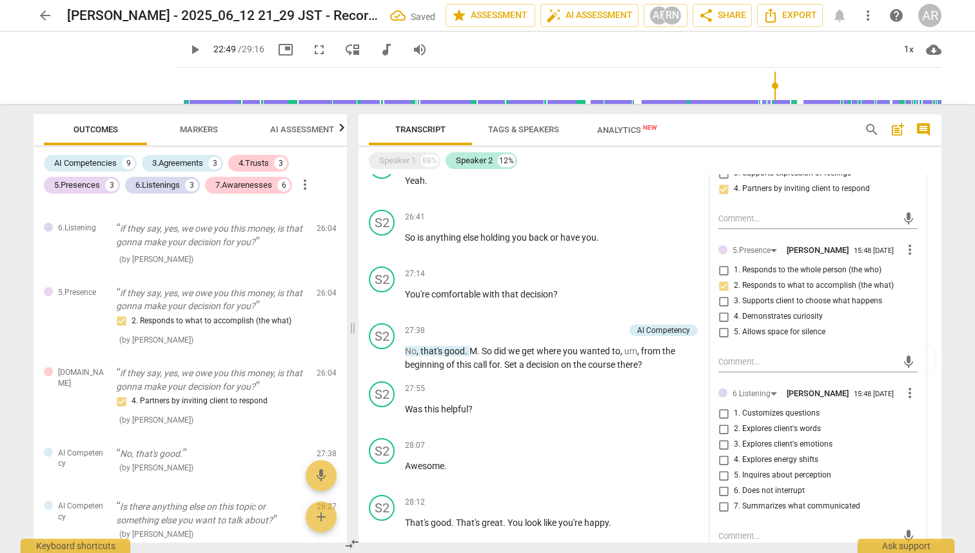
scroll to position [1577, 0]
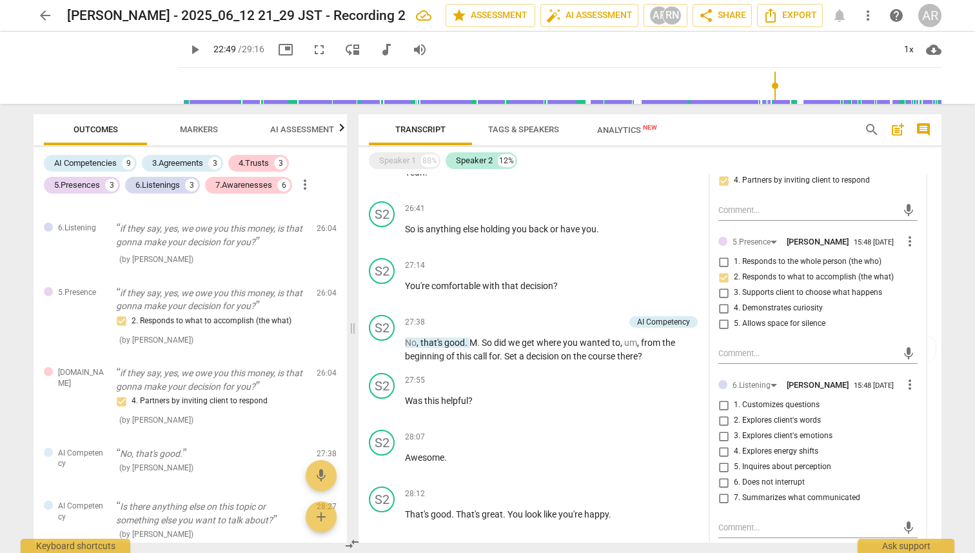
click at [720, 262] on input "5. Inquires about perception" at bounding box center [723, 466] width 21 height 15
checkbox input "true"
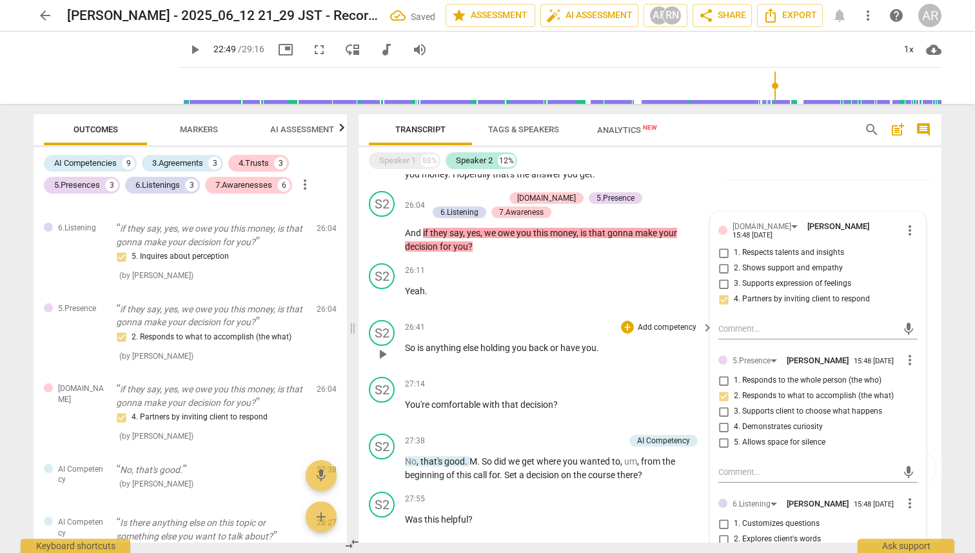
scroll to position [1452, 0]
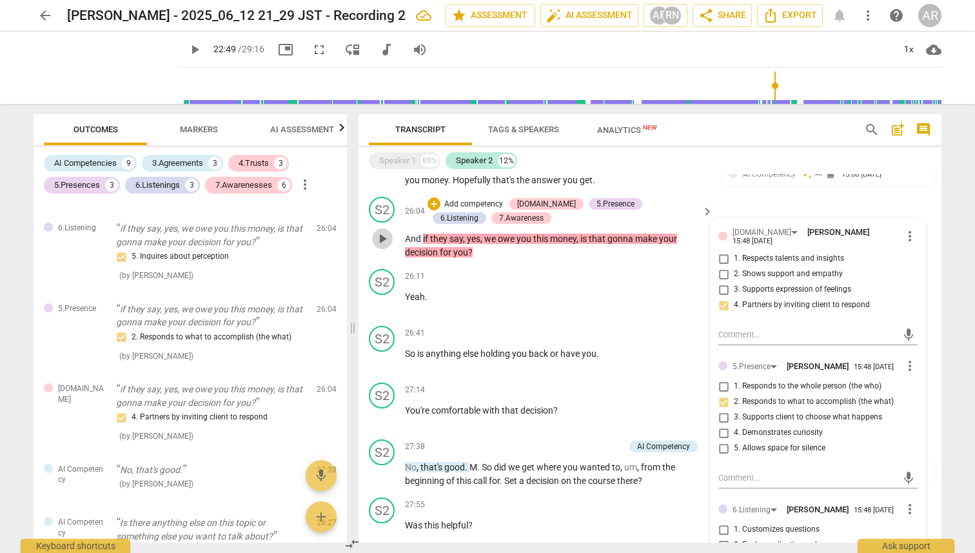
click at [377, 246] on span "play_arrow" at bounding box center [382, 238] width 15 height 15
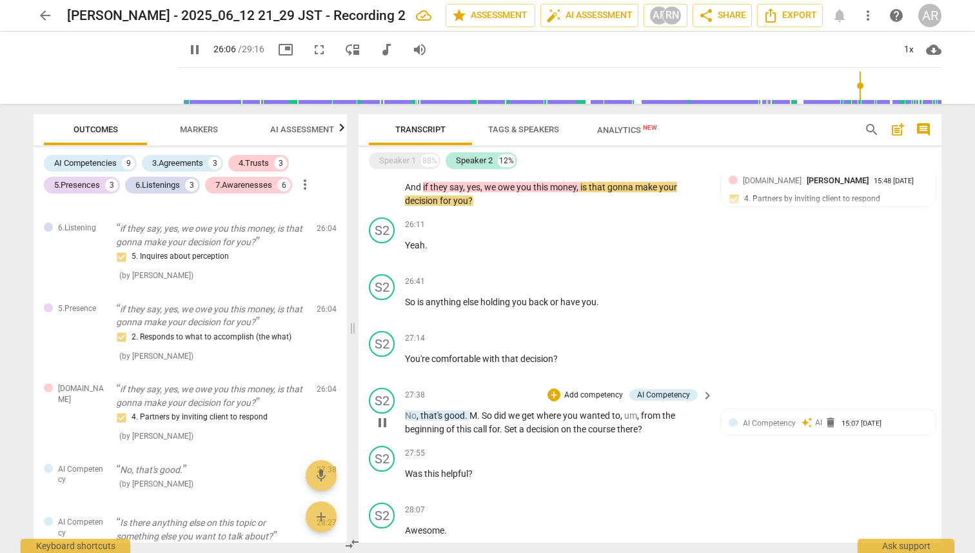
scroll to position [1505, 0]
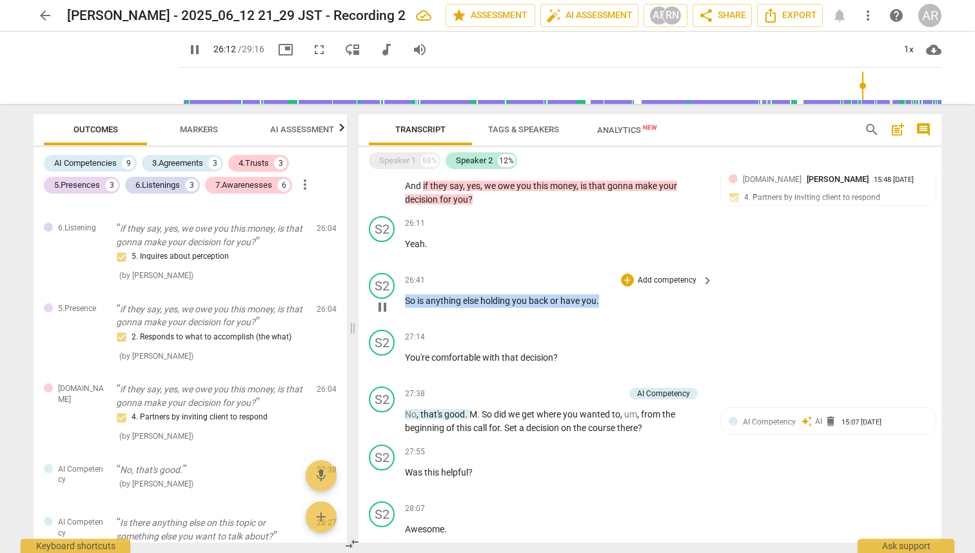
drag, startPoint x: 406, startPoint y: 315, endPoint x: 600, endPoint y: 311, distance: 194.1
click at [600, 262] on p "So is anything else holding you back or have you ." at bounding box center [556, 301] width 302 height 14
click at [670, 262] on p "Add competency" at bounding box center [667, 281] width 61 height 12
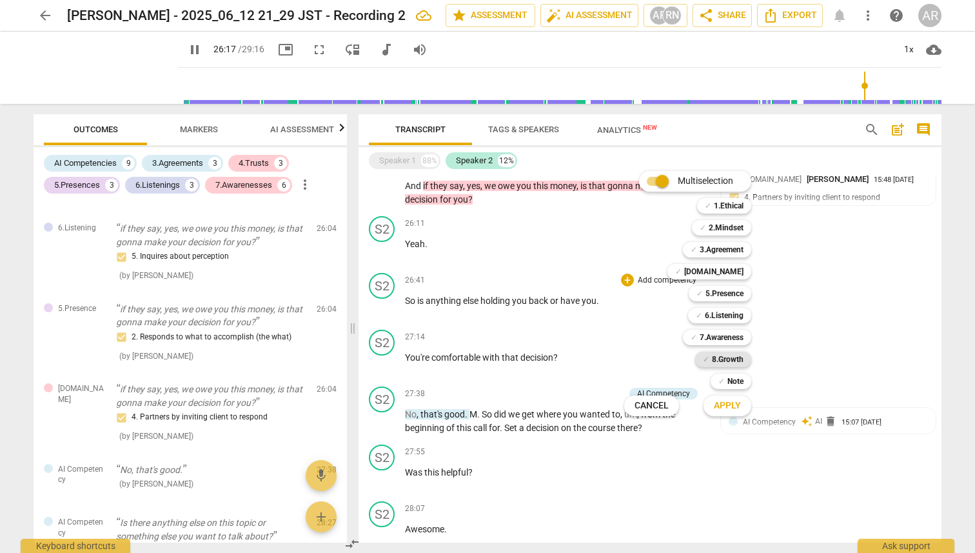
click at [718, 262] on b "8.Growth" at bounding box center [728, 358] width 32 height 15
click at [723, 262] on span "Apply" at bounding box center [727, 405] width 27 height 13
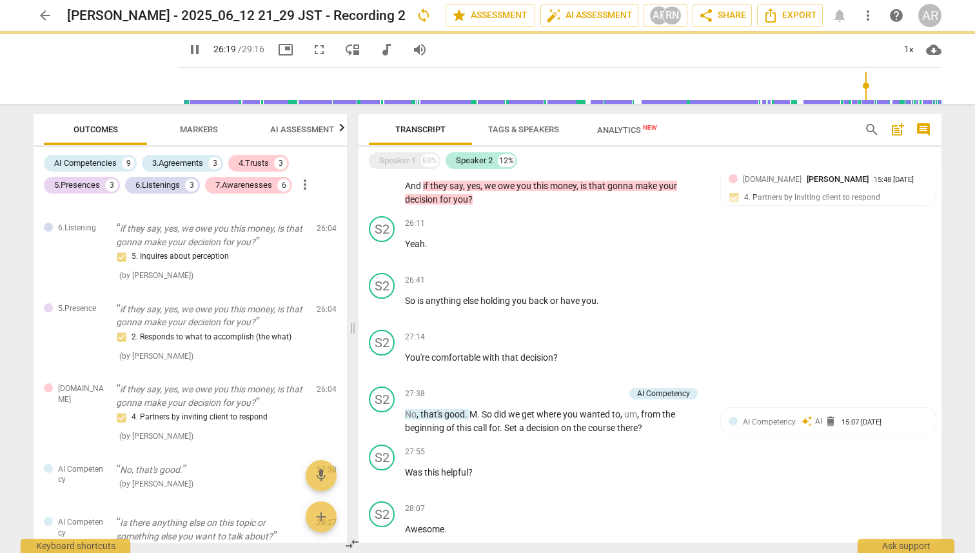
type input "1580"
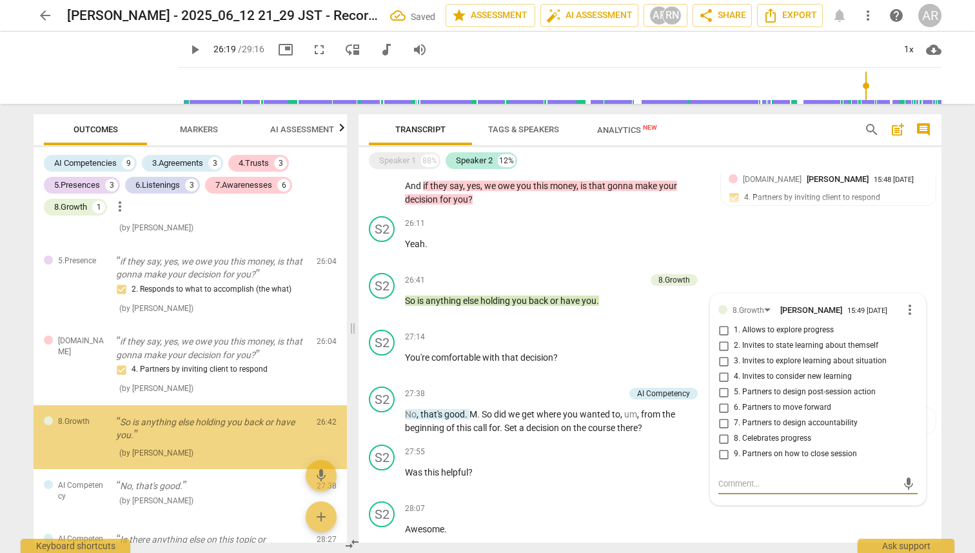
scroll to position [1719, 0]
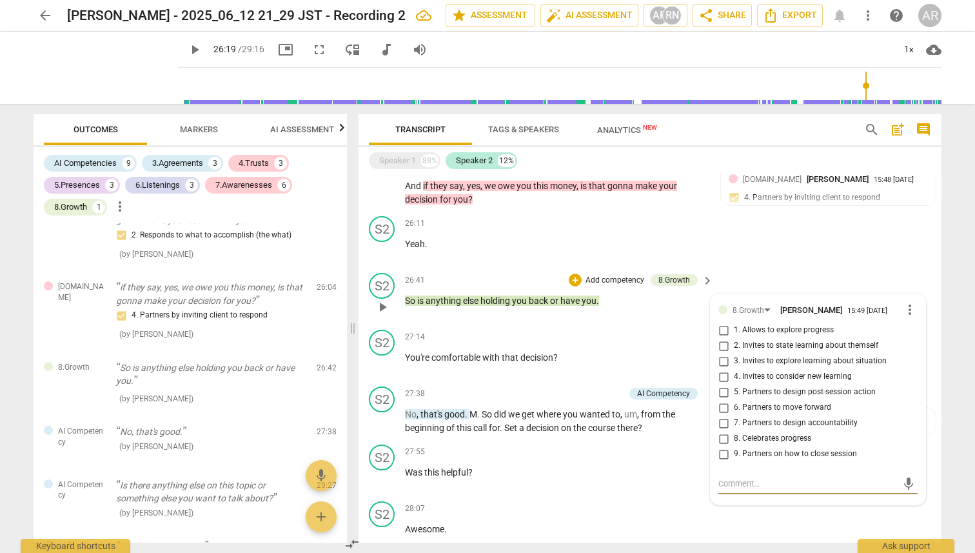
click at [722, 262] on input "6. Partners to move forward" at bounding box center [723, 407] width 21 height 15
checkbox input "true"
click at [622, 262] on div "27:14 + Add competency keyboard_arrow_right You're comfortable with that decisi…" at bounding box center [560, 353] width 310 height 46
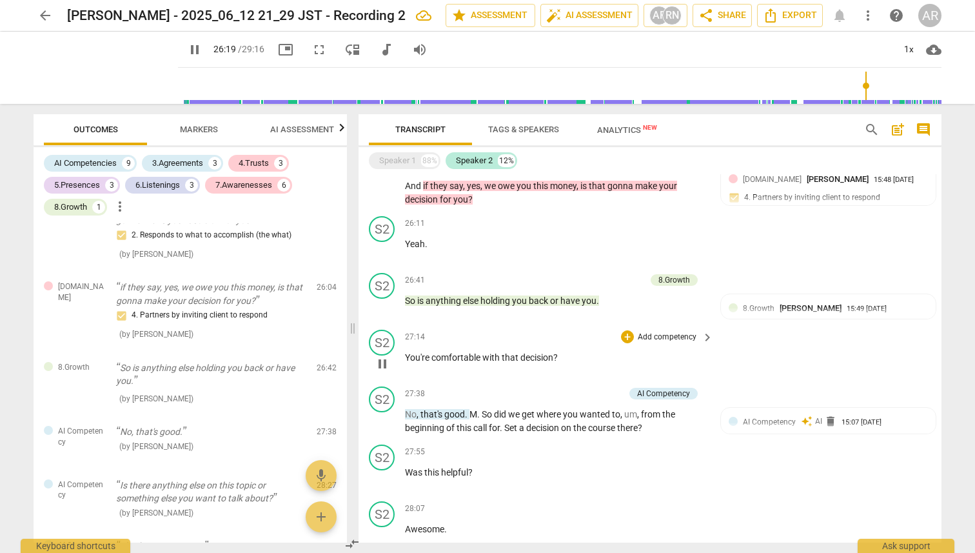
click at [622, 262] on div "27:14 + Add competency keyboard_arrow_right You're comfortable with that decisi…" at bounding box center [560, 353] width 310 height 46
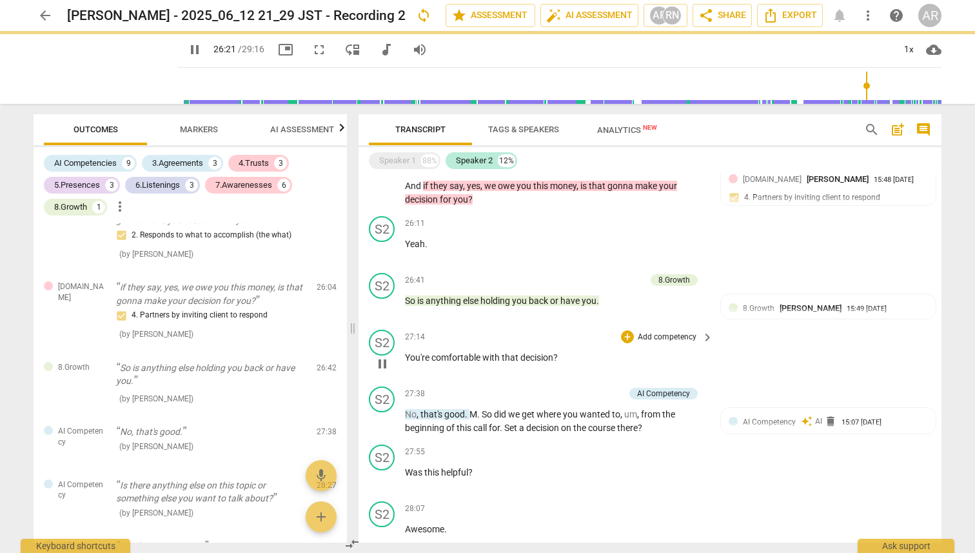
click at [384, 262] on span "pause" at bounding box center [382, 363] width 15 height 15
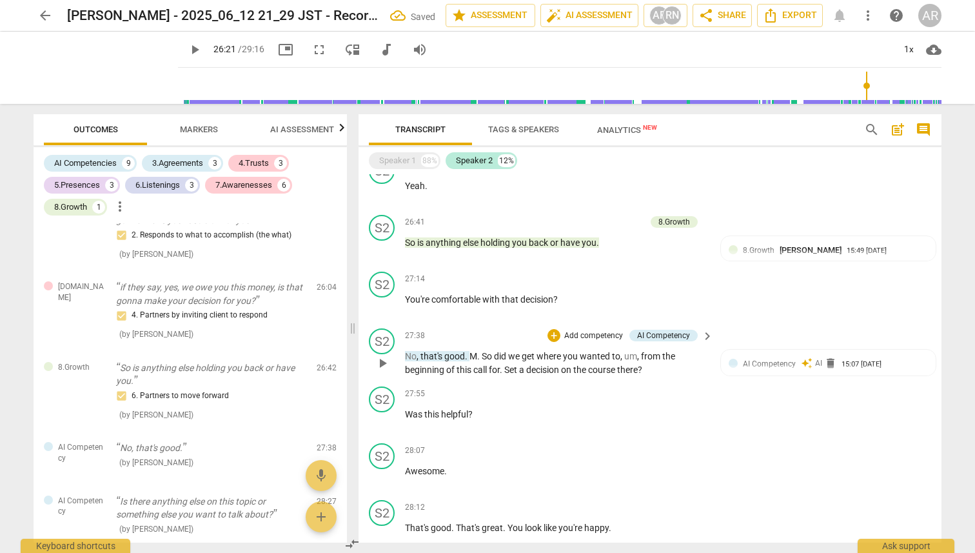
scroll to position [1571, 0]
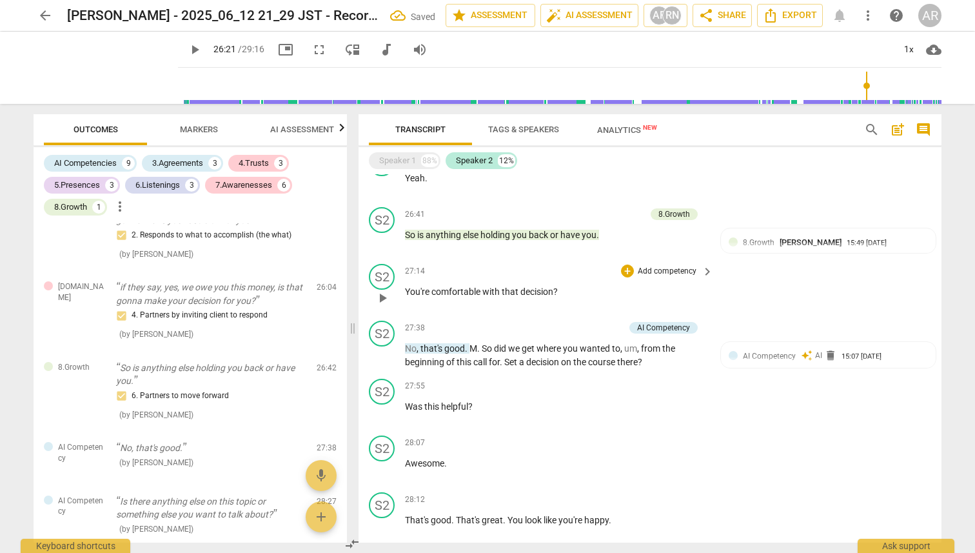
click at [468, 262] on span "comfortable" at bounding box center [456, 291] width 51 height 10
click at [638, 262] on p "Add competency" at bounding box center [667, 272] width 61 height 12
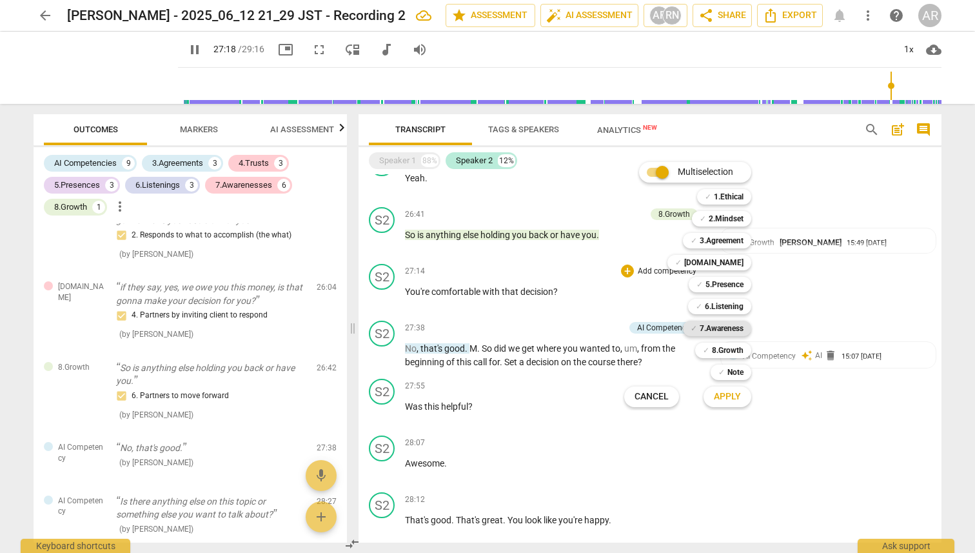
click at [720, 262] on b "7.Awareness" at bounding box center [722, 328] width 44 height 15
click at [724, 262] on b "8.Growth" at bounding box center [728, 349] width 32 height 15
click at [728, 262] on span "Apply" at bounding box center [727, 396] width 27 height 13
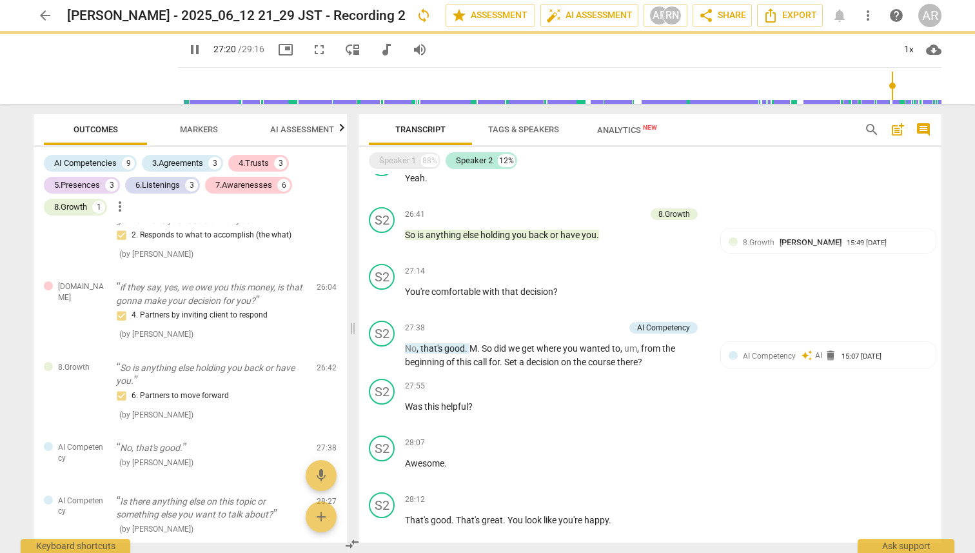
type input "1641"
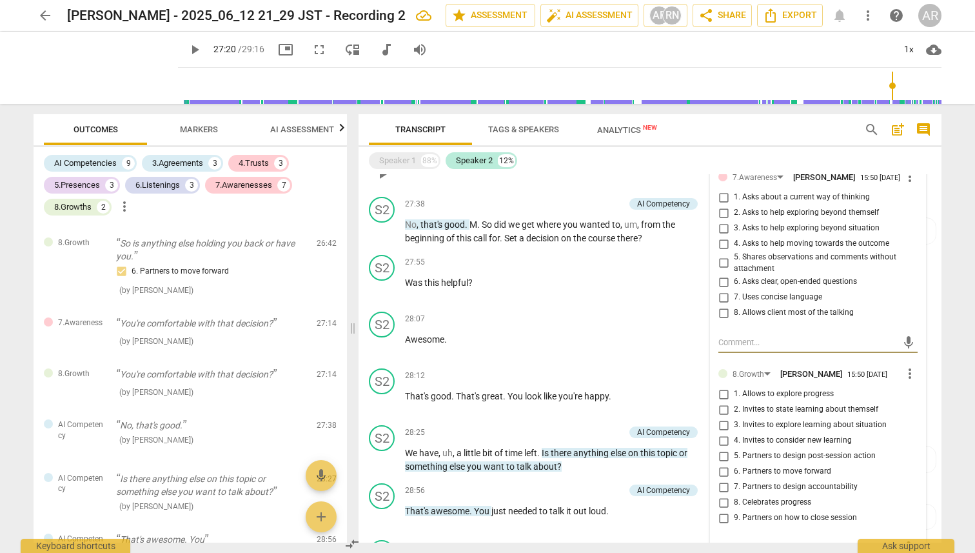
scroll to position [1706, 0]
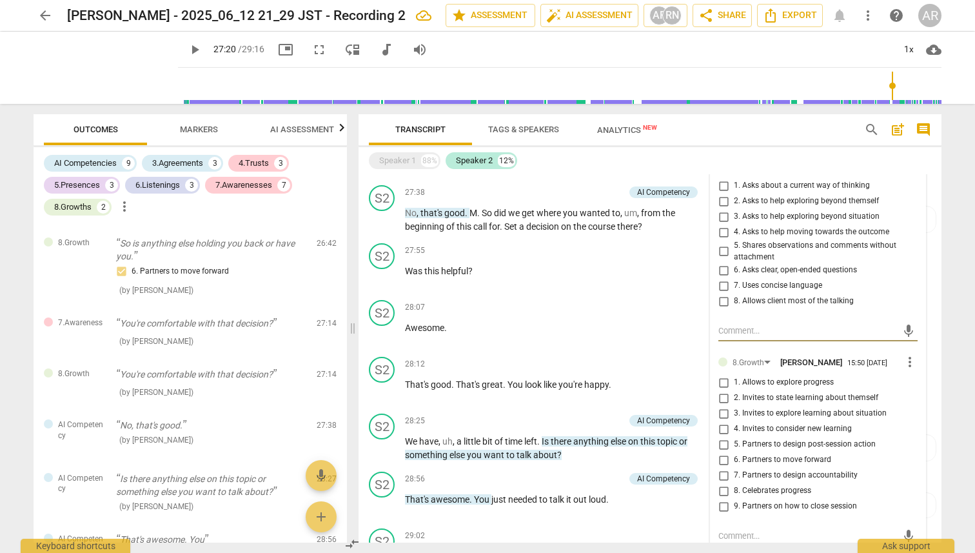
click at [722, 262] on input "2. Invites to state learning about themself" at bounding box center [723, 397] width 21 height 15
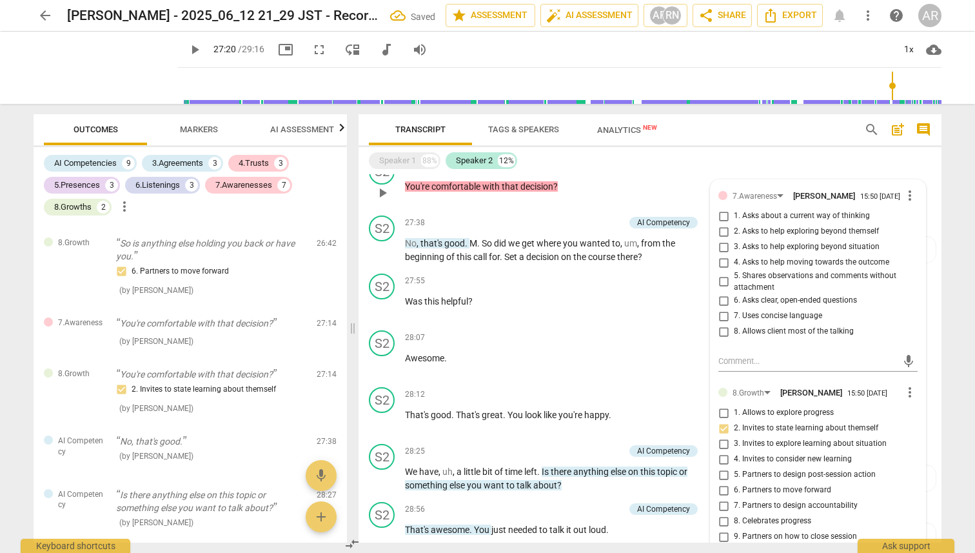
scroll to position [1661, 0]
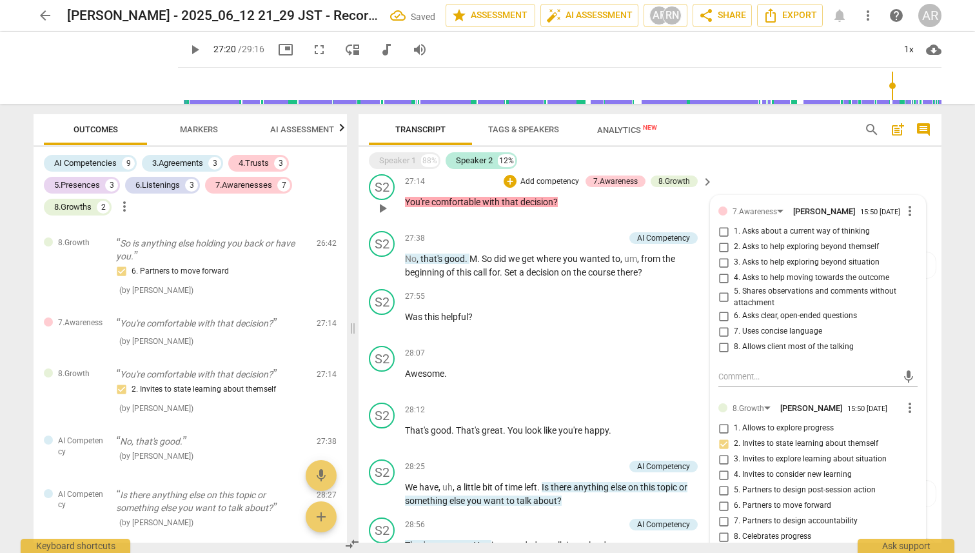
click at [724, 262] on input "2. Invites to state learning about themself" at bounding box center [723, 443] width 21 height 15
checkbox input "false"
click at [722, 262] on input "3. Invites to explore learning about situation" at bounding box center [723, 458] width 21 height 15
checkbox input "true"
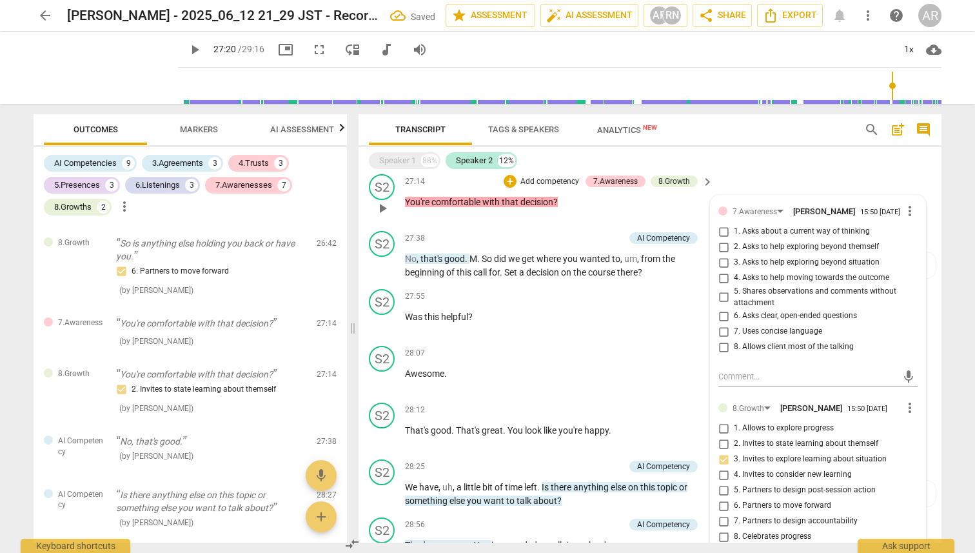
click at [722, 262] on input "2. Invites to state learning about themself" at bounding box center [723, 443] width 21 height 15
checkbox input "true"
click at [724, 262] on input "3. Invites to explore learning about situation" at bounding box center [723, 458] width 21 height 15
checkbox input "false"
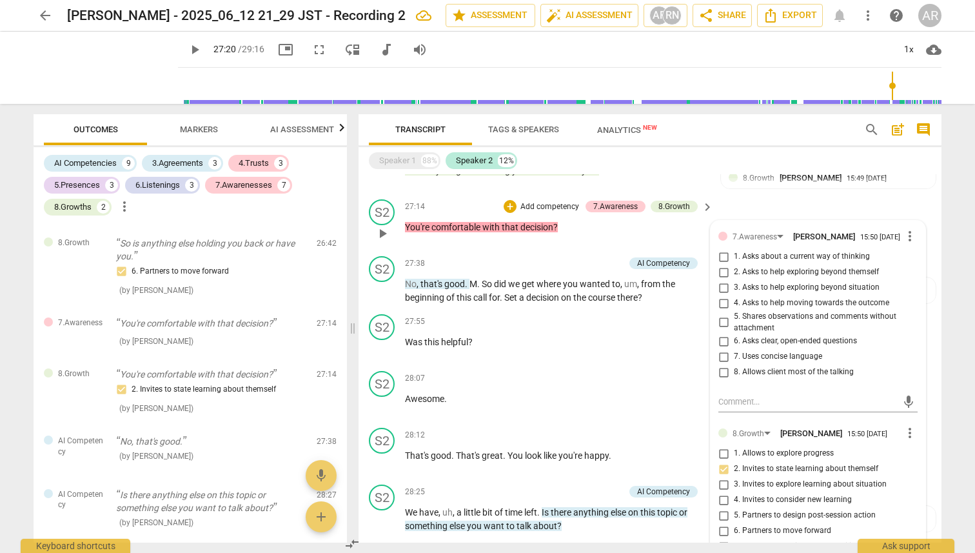
scroll to position [1632, 0]
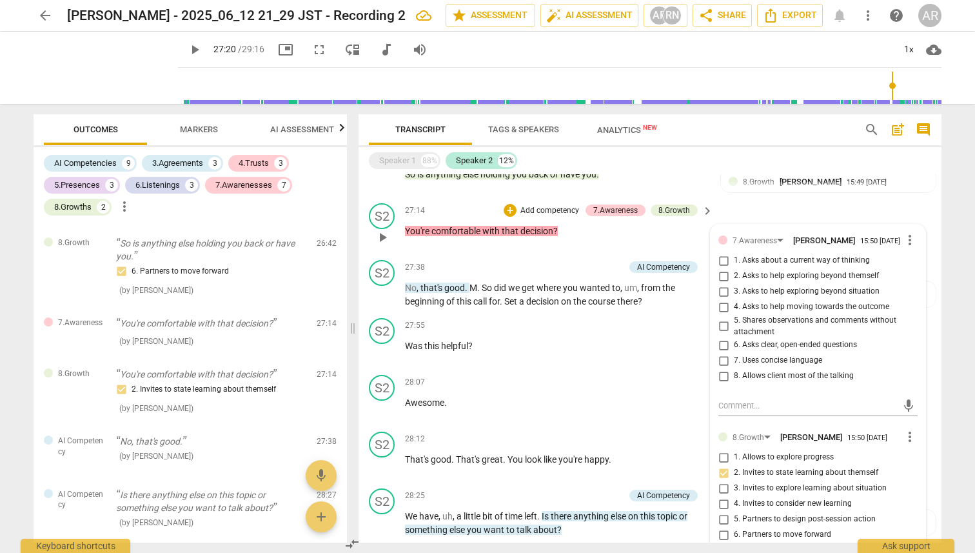
click at [722, 262] on input "5. Shares observations and comments without attachment" at bounding box center [723, 326] width 21 height 15
checkbox input "true"
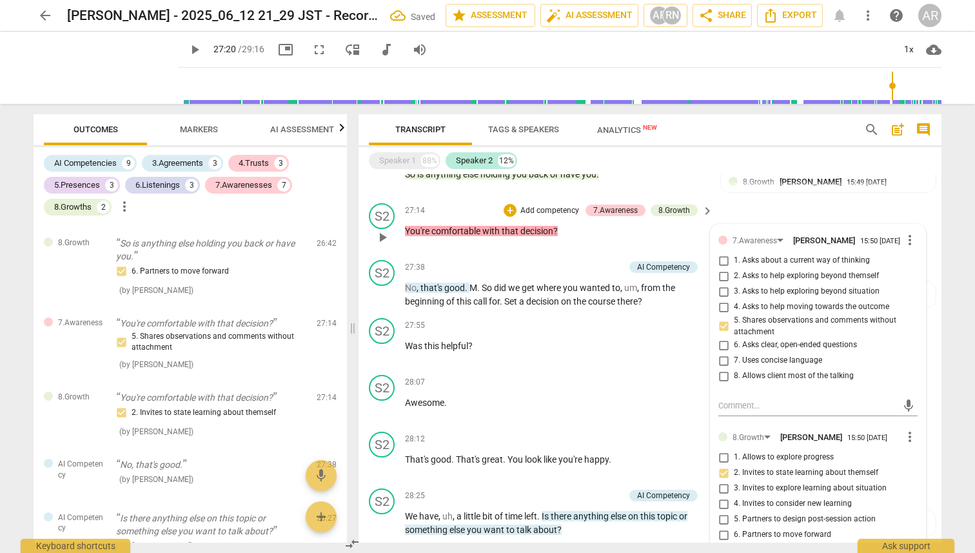
click at [724, 262] on input "4. Asks to help moving towards the outcome" at bounding box center [723, 306] width 21 height 15
checkbox input "true"
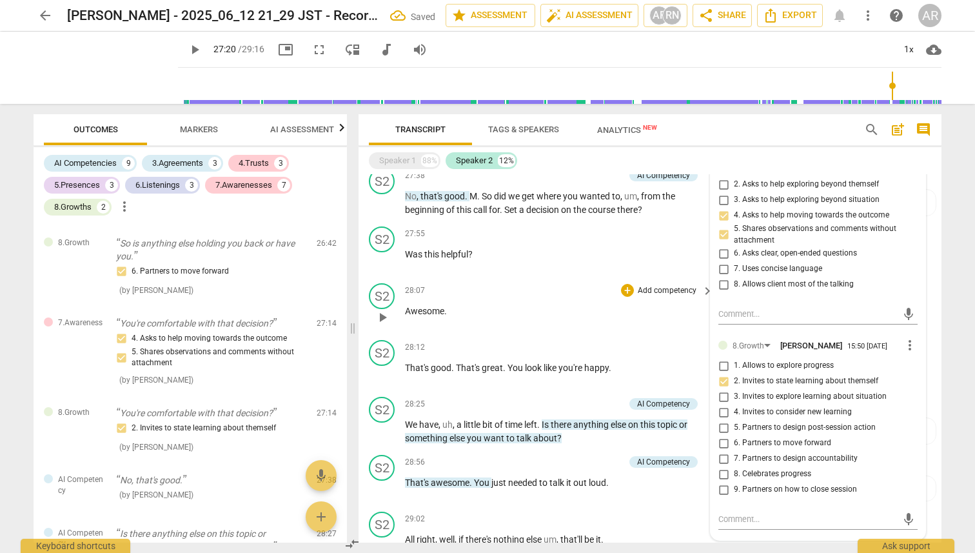
click at [569, 262] on div "28:07 + Add competency keyboard_arrow_right" at bounding box center [560, 290] width 310 height 14
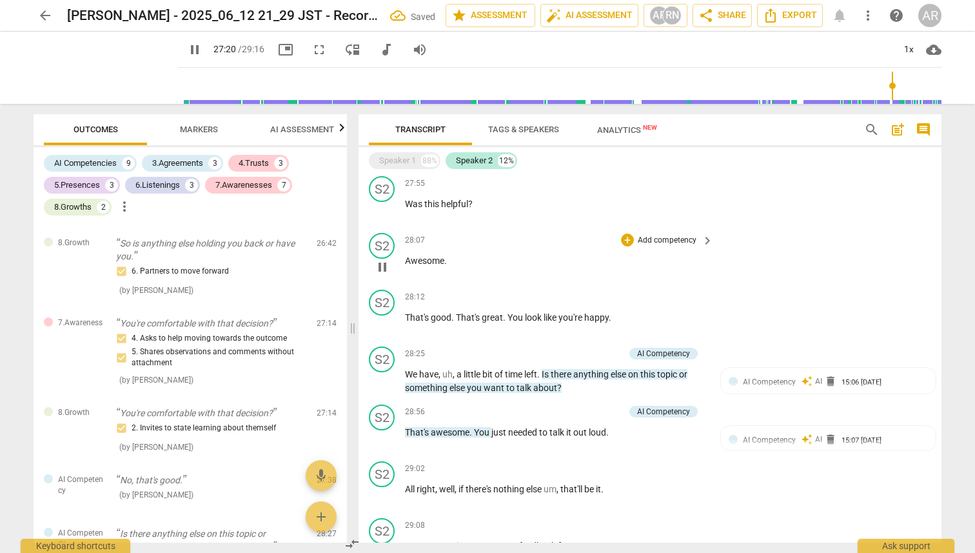
scroll to position [1779, 0]
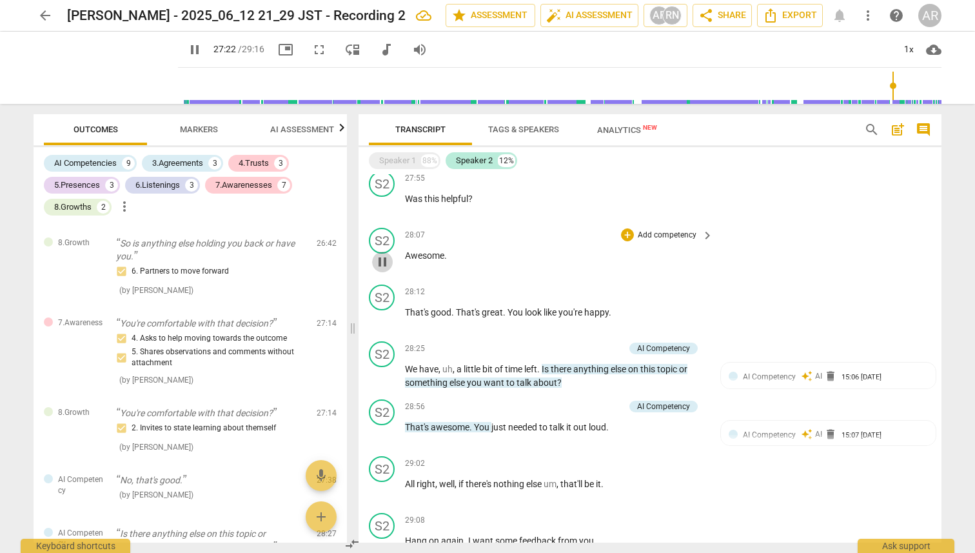
click at [381, 262] on span "pause" at bounding box center [382, 261] width 15 height 15
type input "1642"
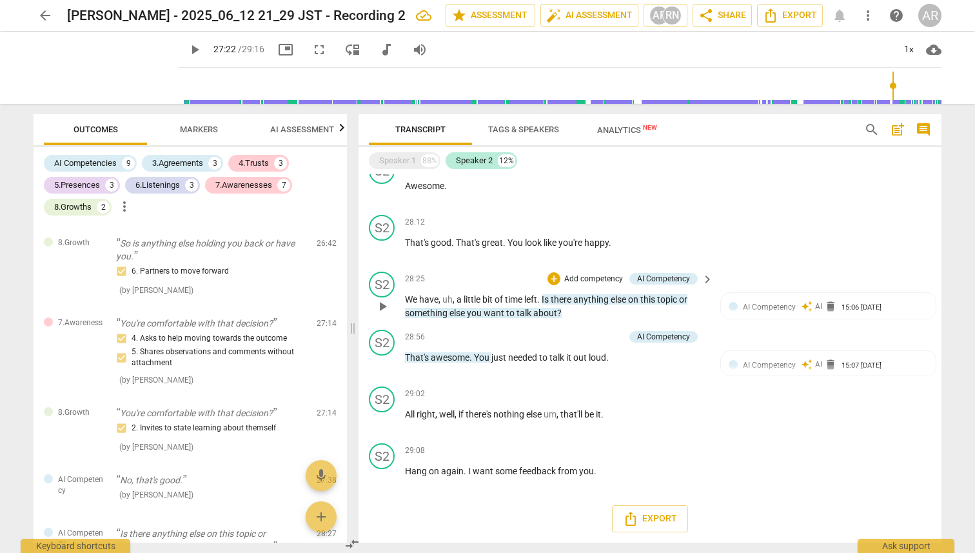
scroll to position [1861, 0]
drag, startPoint x: 510, startPoint y: 245, endPoint x: 633, endPoint y: 248, distance: 122.6
click at [633, 248] on p "That's good . That's great . You look like you're happy ." at bounding box center [556, 243] width 302 height 14
click at [680, 224] on p "Add competency" at bounding box center [667, 223] width 61 height 12
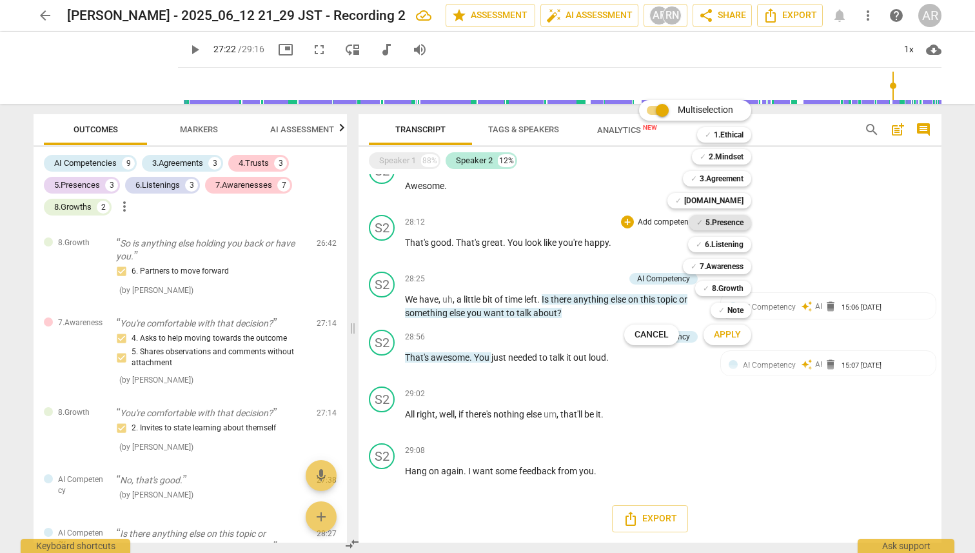
click at [727, 221] on b "5.Presence" at bounding box center [725, 222] width 38 height 15
click at [729, 262] on span "Apply" at bounding box center [727, 334] width 27 height 13
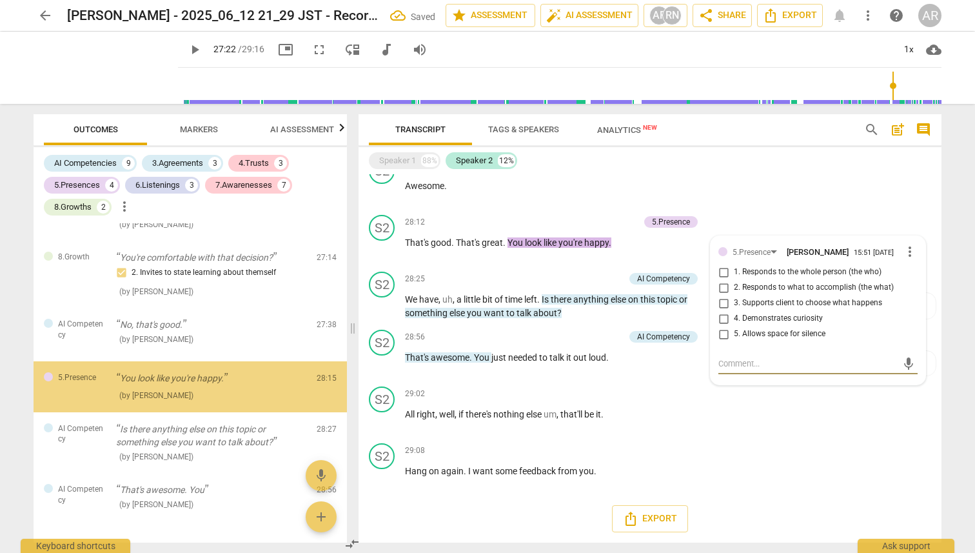
scroll to position [2002, 0]
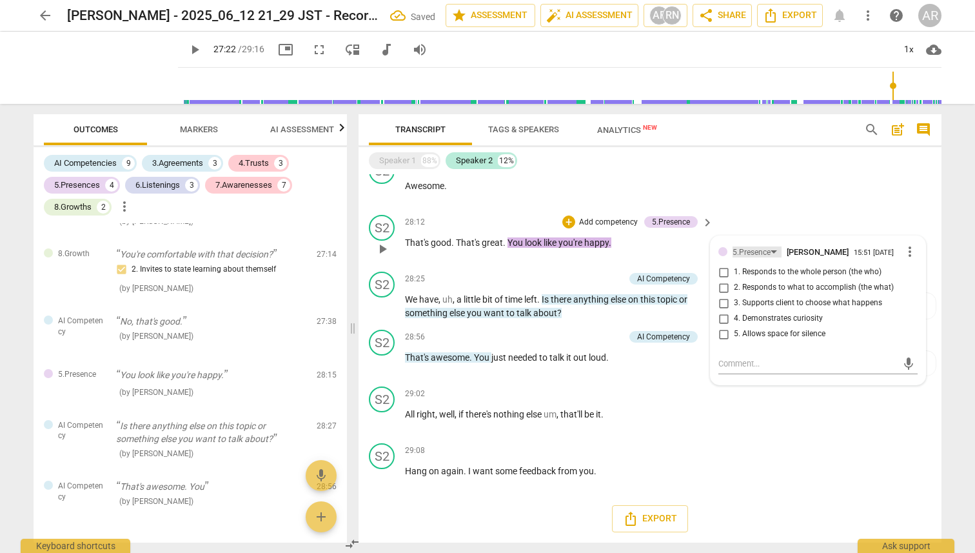
click at [756, 249] on div "5.Presence" at bounding box center [752, 252] width 38 height 12
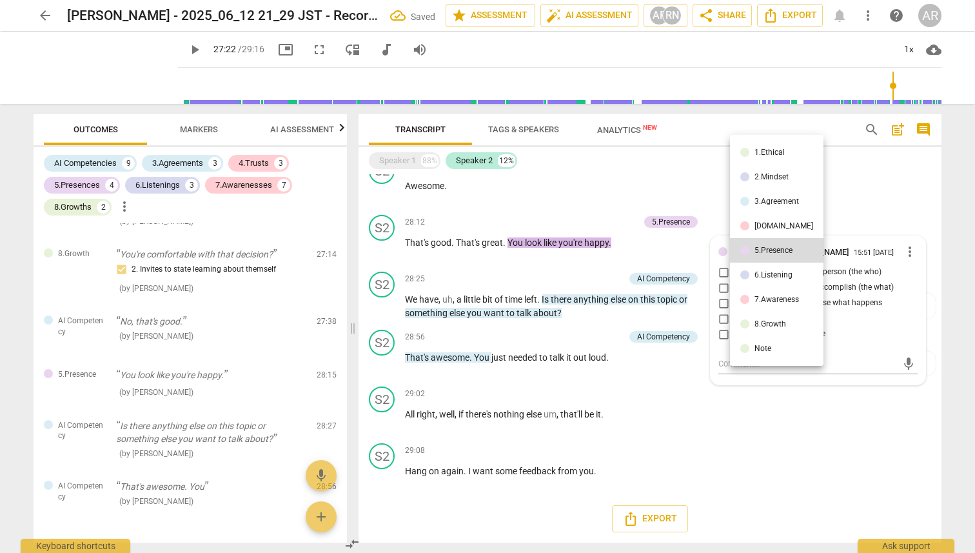
click at [759, 262] on div "6.Listening" at bounding box center [774, 275] width 38 height 8
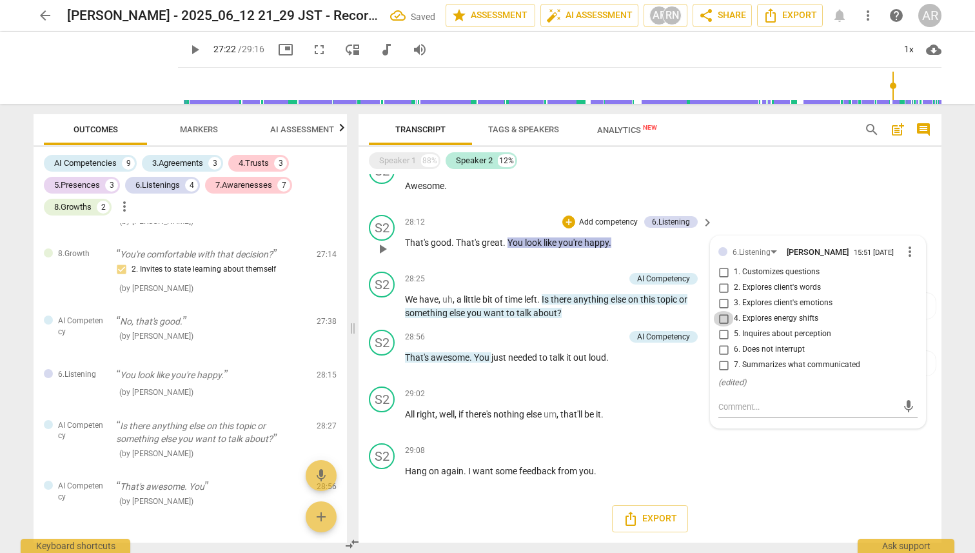
click at [721, 262] on input "4. Explores energy shifts" at bounding box center [723, 318] width 21 height 15
checkbox input "true"
click at [722, 262] on input "3. Explores client's emotions" at bounding box center [723, 302] width 21 height 15
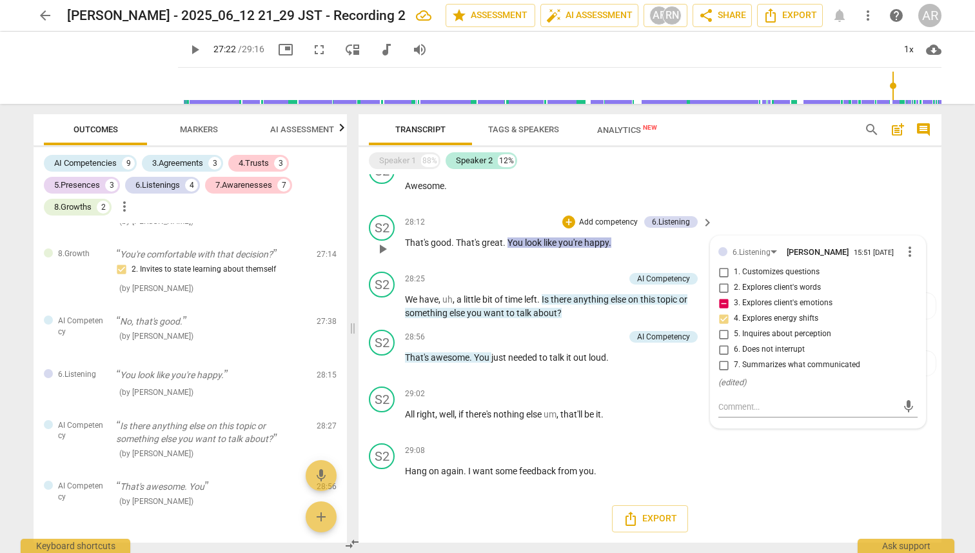
checkbox input "false"
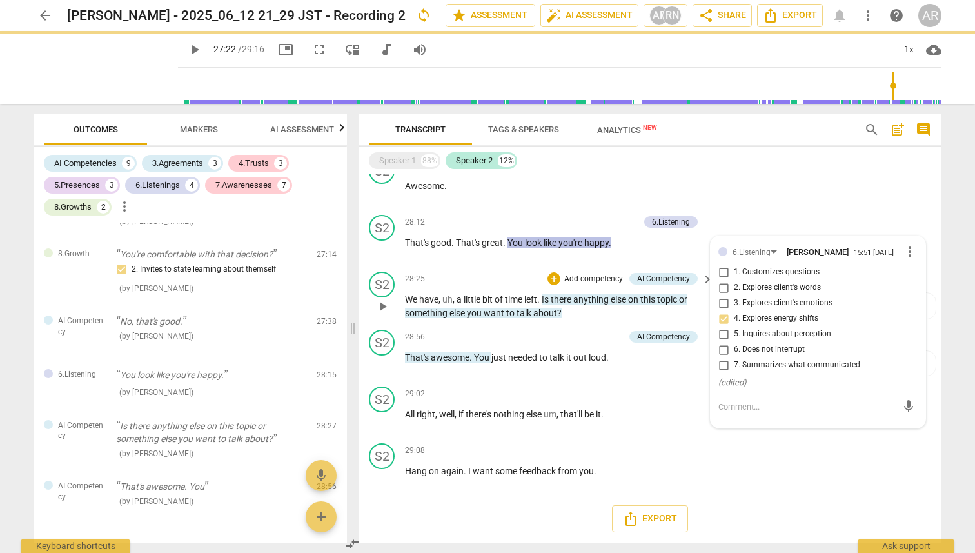
click at [483, 262] on div "28:25 + Add competency AI Competency keyboard_arrow_right" at bounding box center [560, 279] width 310 height 14
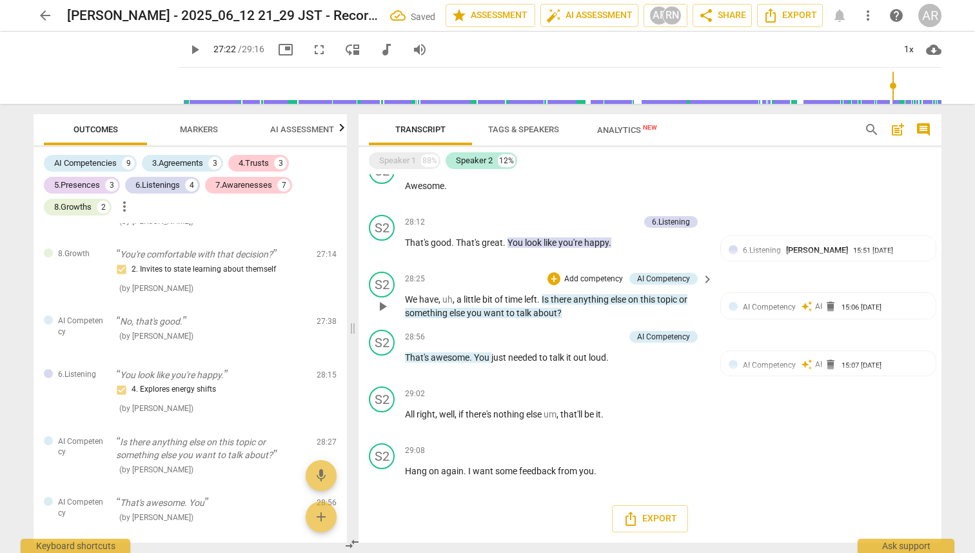
scroll to position [1861, 0]
click at [566, 262] on p "We have , uh , a little bit of time left . Is there anything else on this topic…" at bounding box center [556, 306] width 302 height 26
click at [670, 262] on div "AI Competency" at bounding box center [663, 279] width 53 height 12
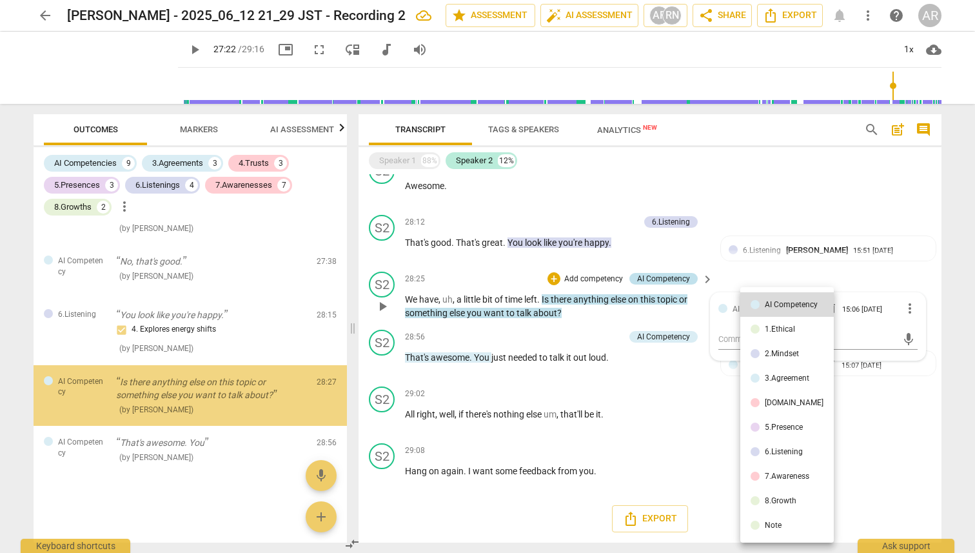
scroll to position [2063, 0]
click at [784, 262] on div "8.Growth" at bounding box center [781, 501] width 32 height 8
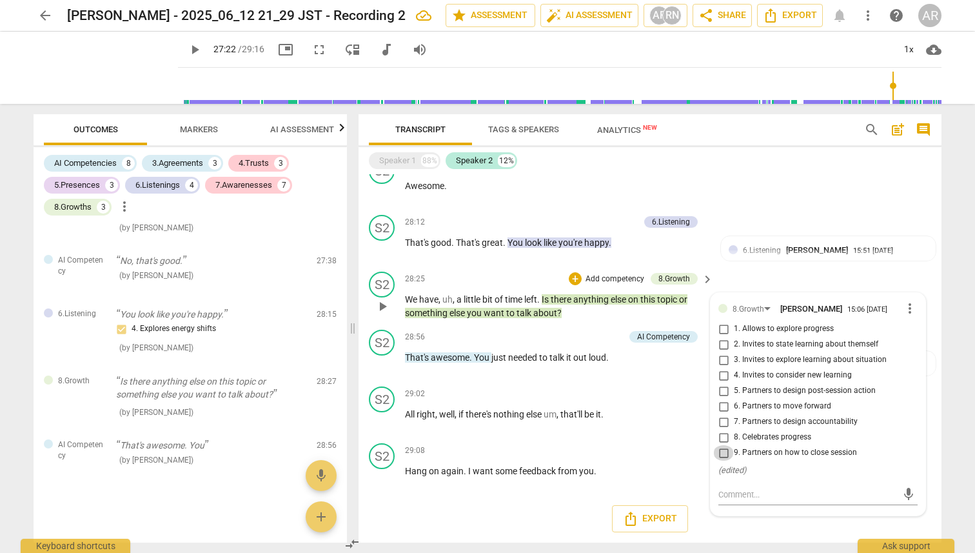
click at [720, 262] on input "9. Partners on how to close session" at bounding box center [723, 452] width 21 height 15
checkbox input "true"
click at [608, 262] on div "S2 play_arrow pause 28:56 + Add competency AI Competency keyboard_arrow_right T…" at bounding box center [650, 352] width 583 height 57
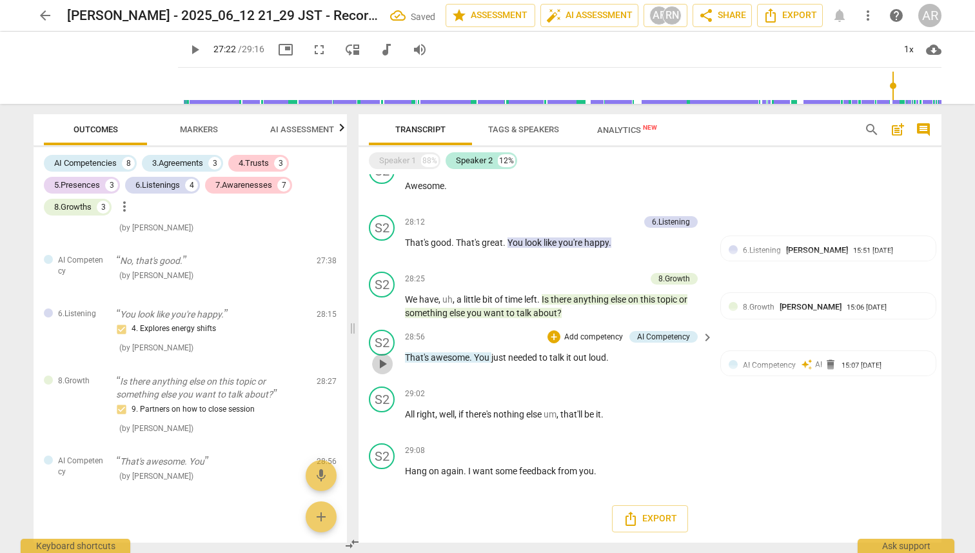
click at [382, 262] on span "play_arrow" at bounding box center [382, 363] width 15 height 15
click at [382, 262] on span "pause" at bounding box center [382, 363] width 15 height 15
type input "1739"
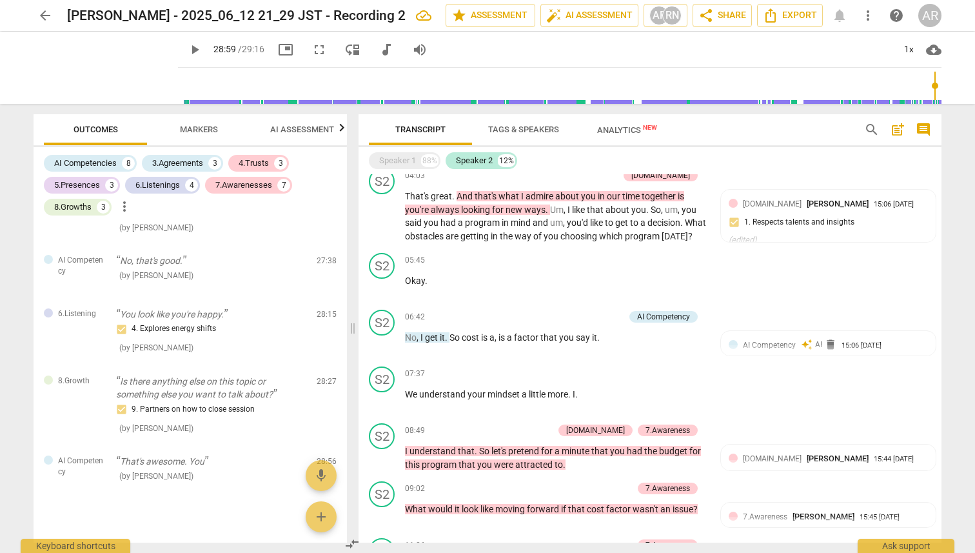
scroll to position [0, 0]
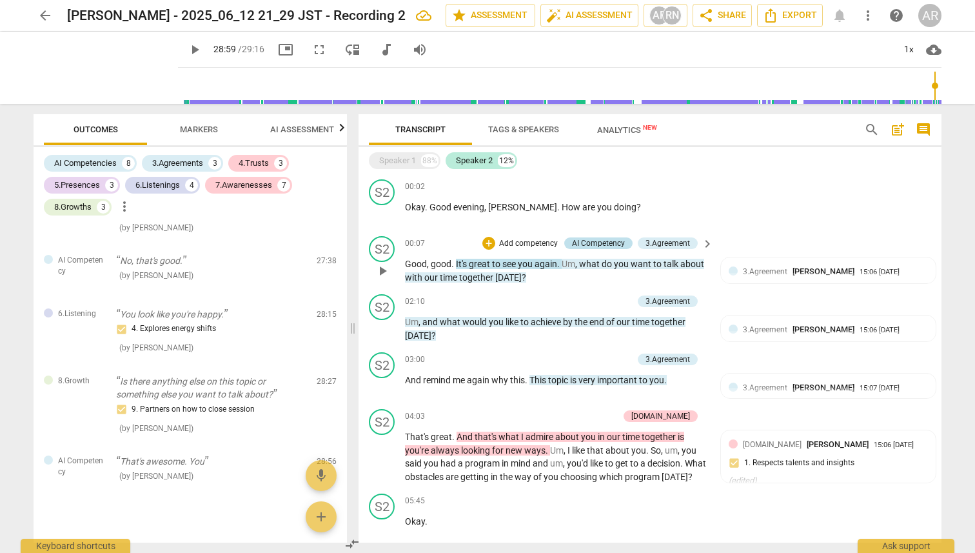
click at [607, 246] on div "AI Competency" at bounding box center [598, 243] width 53 height 12
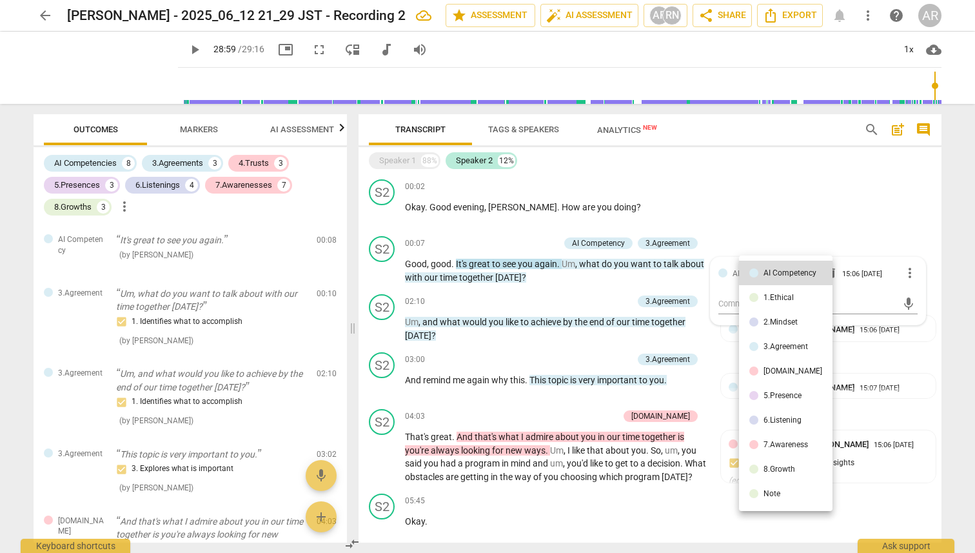
click at [830, 262] on div at bounding box center [487, 276] width 975 height 553
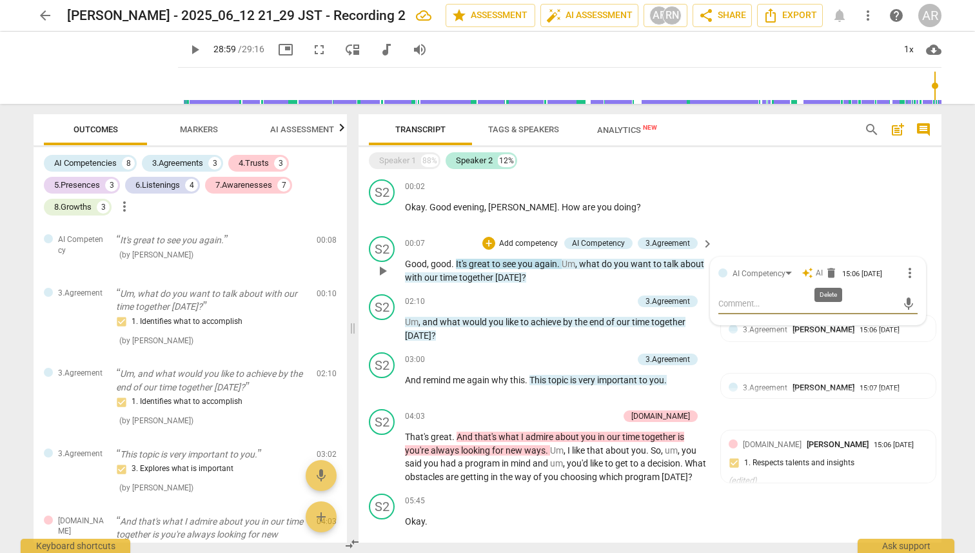
click at [829, 262] on span "delete" at bounding box center [831, 272] width 13 height 13
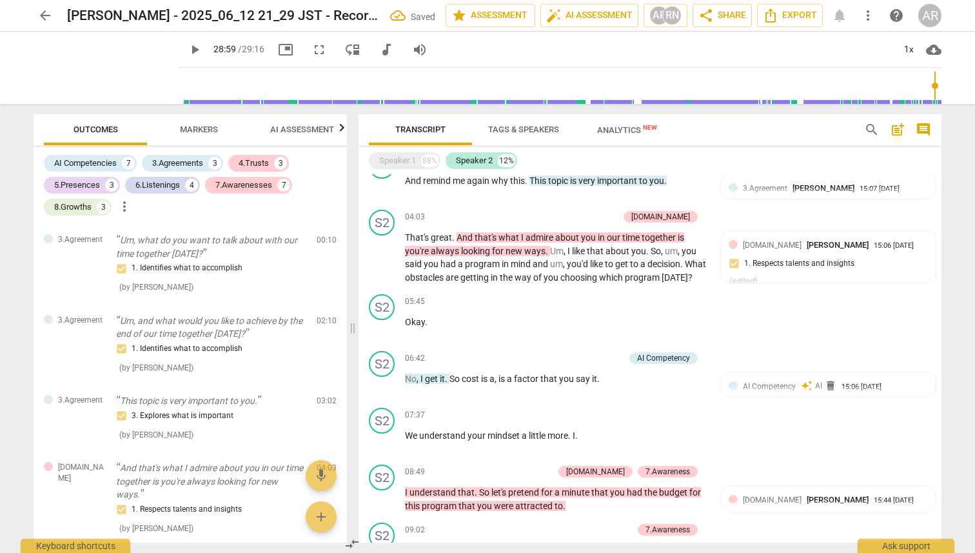
scroll to position [201, 0]
click at [591, 262] on div "+ Add competency" at bounding box center [586, 356] width 77 height 13
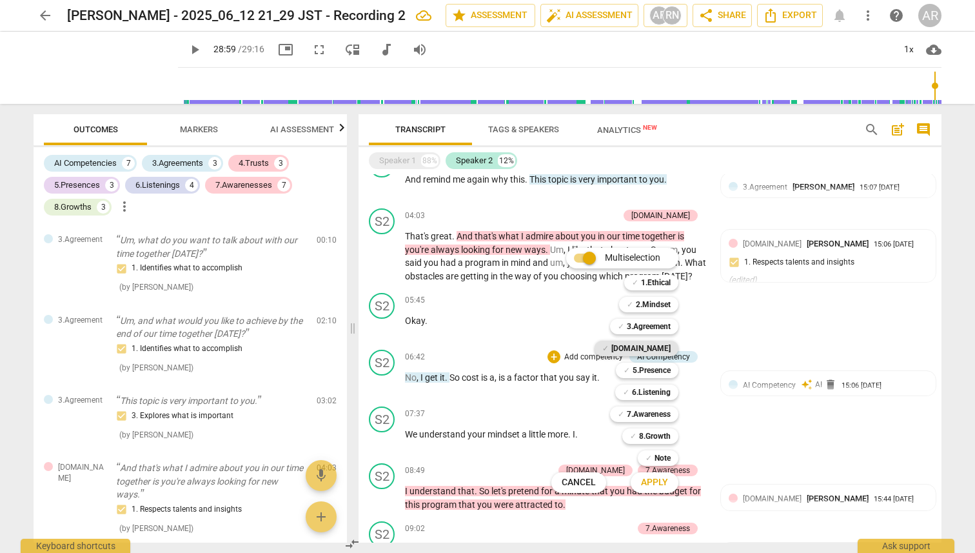
click at [665, 262] on b "[DOMAIN_NAME]" at bounding box center [640, 348] width 59 height 15
click at [660, 262] on span "Apply" at bounding box center [654, 482] width 27 height 13
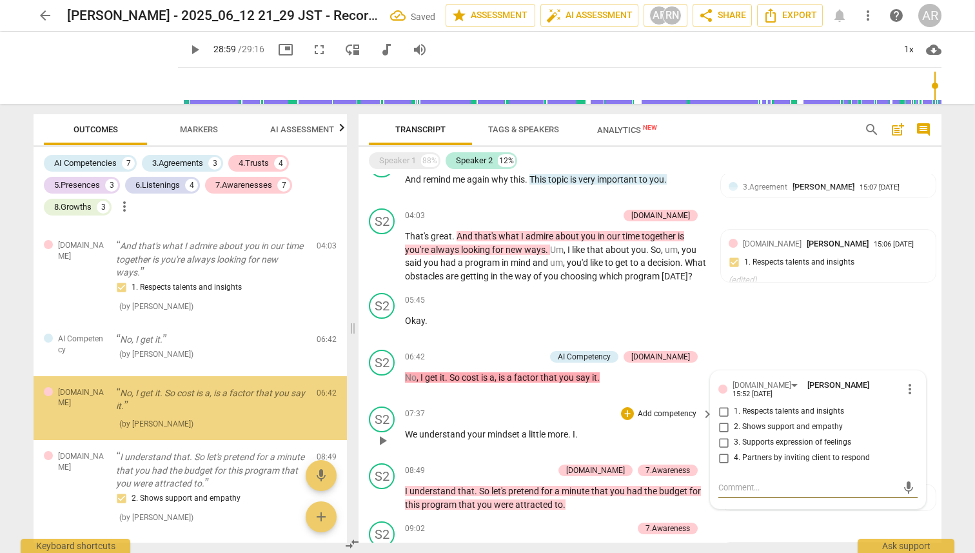
scroll to position [247, 0]
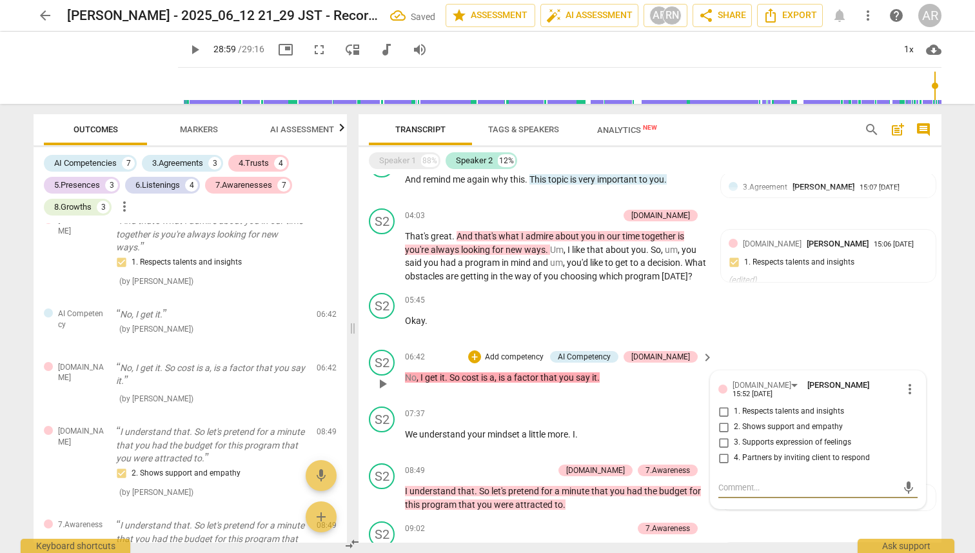
click at [722, 262] on input "2. Shows support and empathy" at bounding box center [723, 426] width 21 height 15
checkbox input "true"
click at [617, 262] on div "S2 play_arrow pause 07:37 + Add competency keyboard_arrow_right We understand y…" at bounding box center [650, 429] width 583 height 57
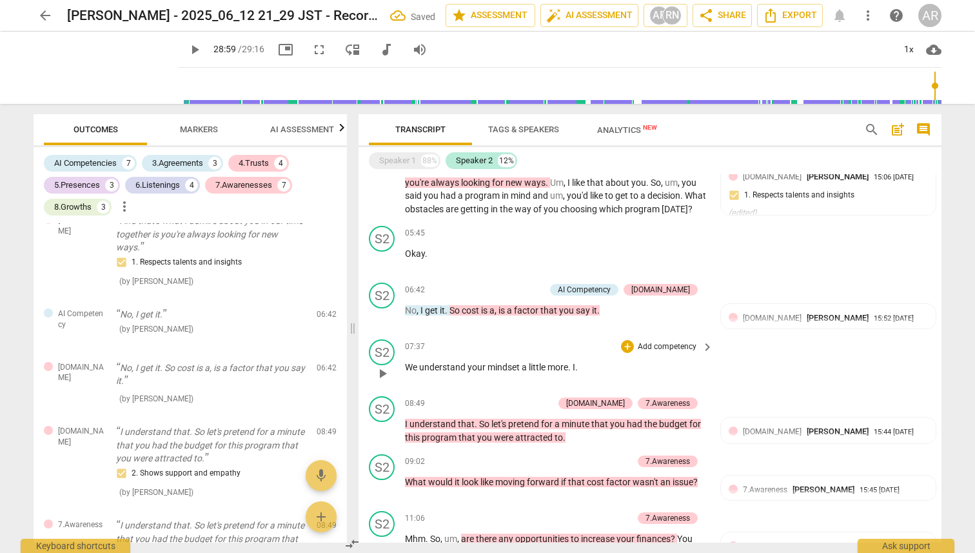
scroll to position [269, 0]
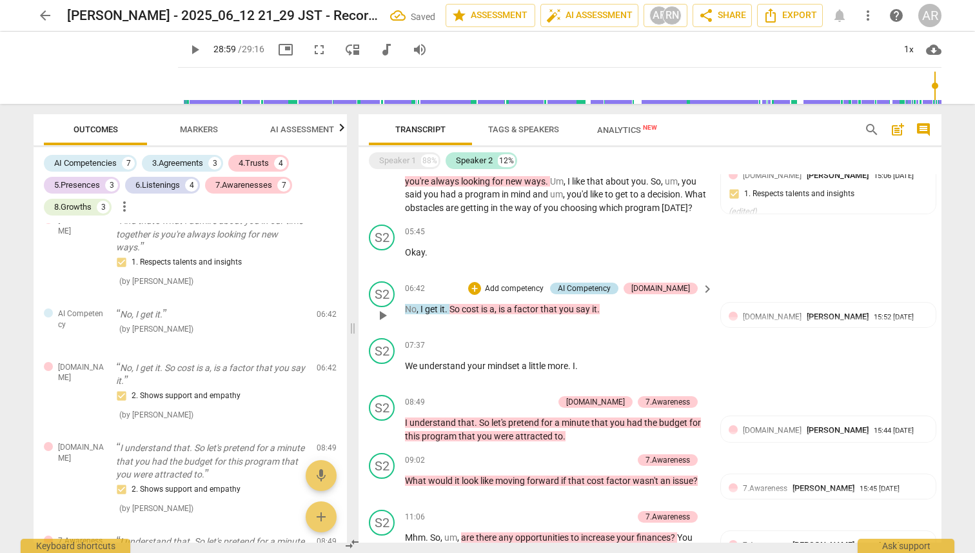
click at [606, 262] on div "AI Competency" at bounding box center [584, 288] width 53 height 12
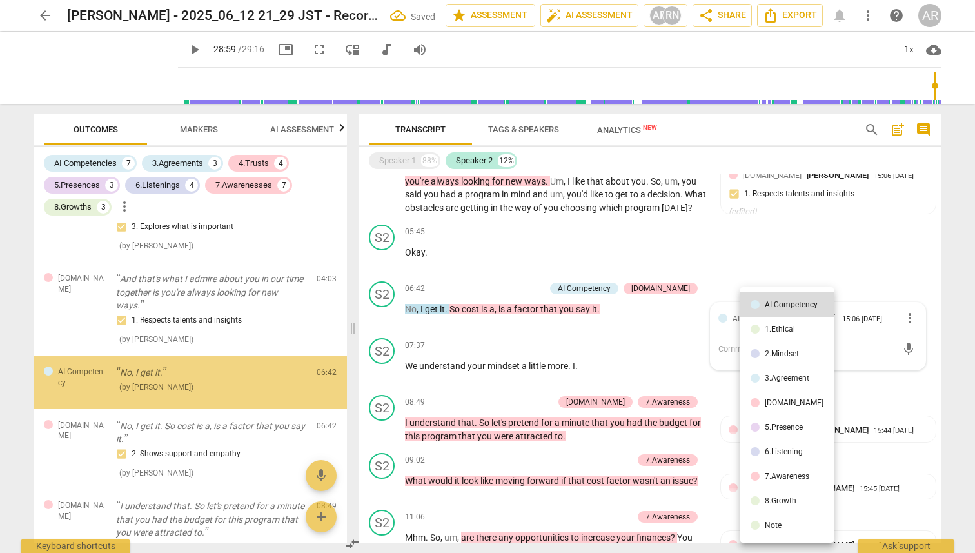
scroll to position [188, 0]
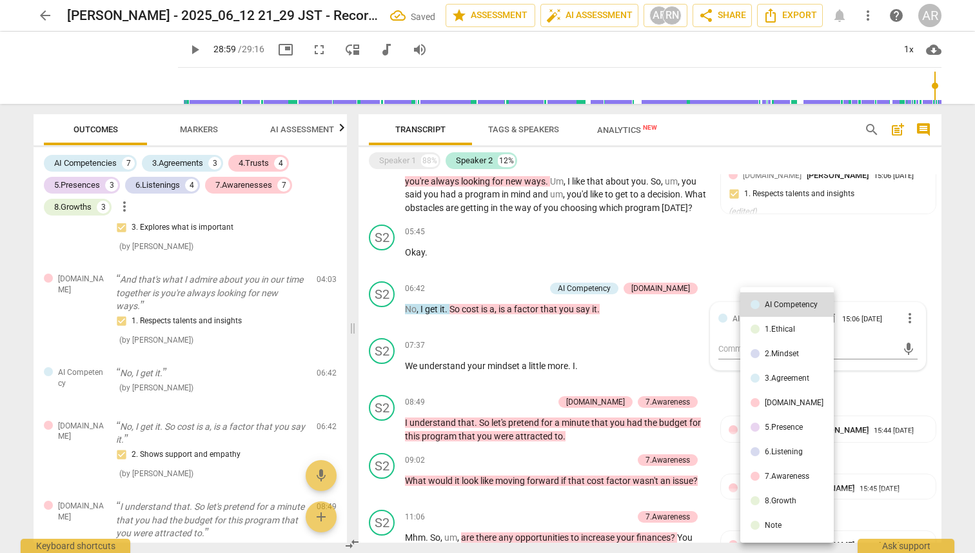
click at [829, 262] on div at bounding box center [487, 276] width 975 height 553
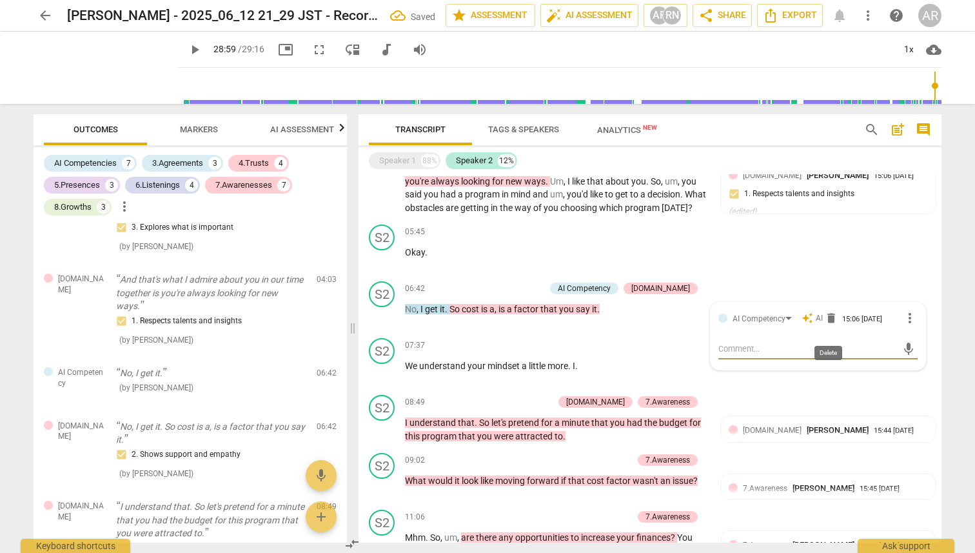
click at [829, 262] on span "delete" at bounding box center [831, 317] width 13 height 13
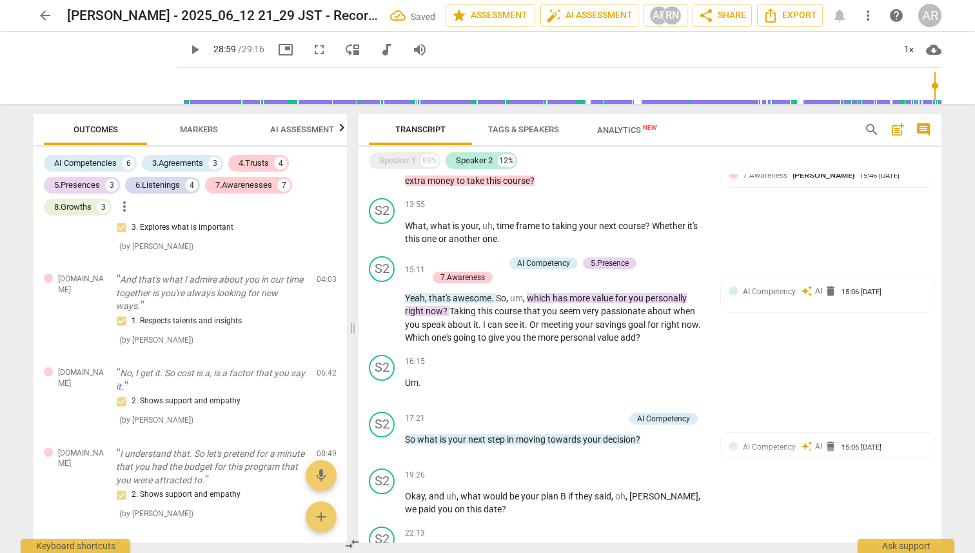
scroll to position [789, 0]
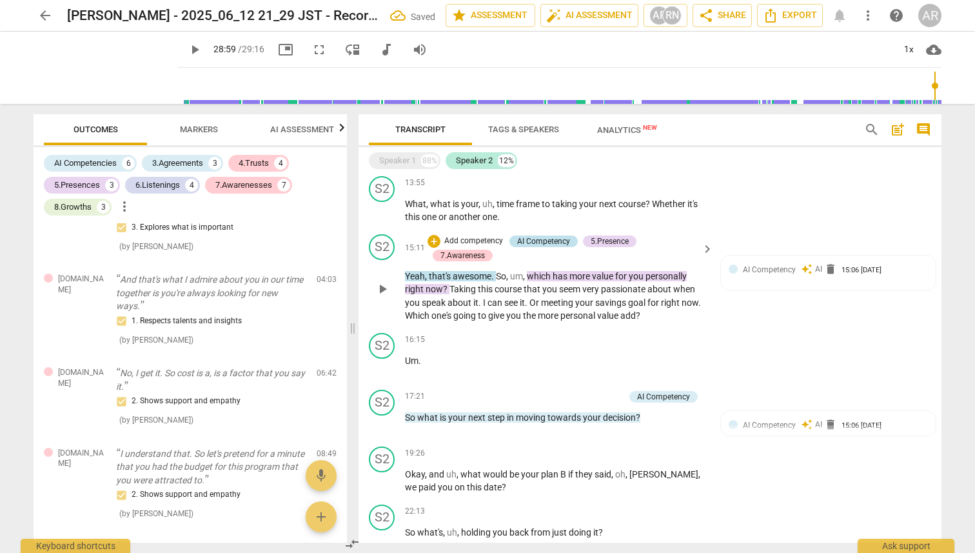
click at [555, 247] on div "AI Competency" at bounding box center [543, 241] width 53 height 12
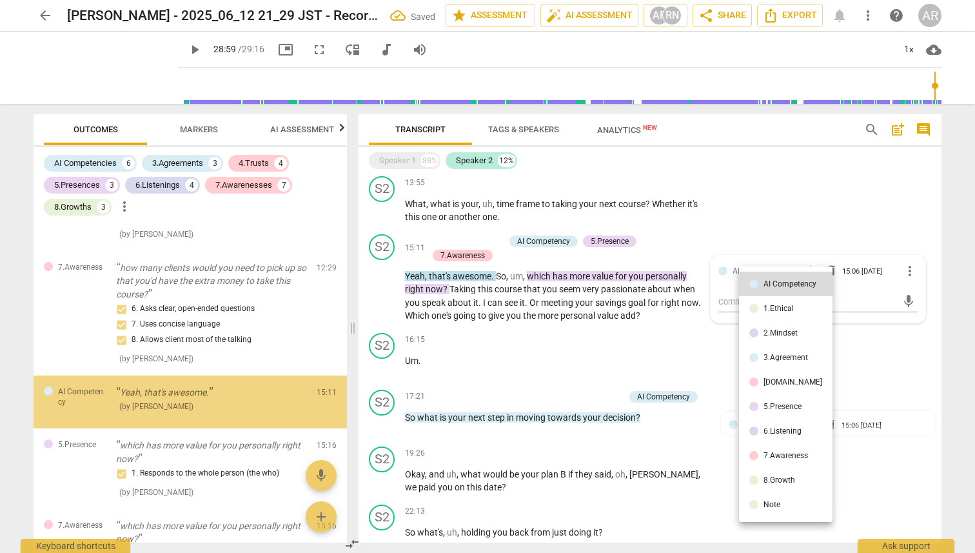
scroll to position [740, 0]
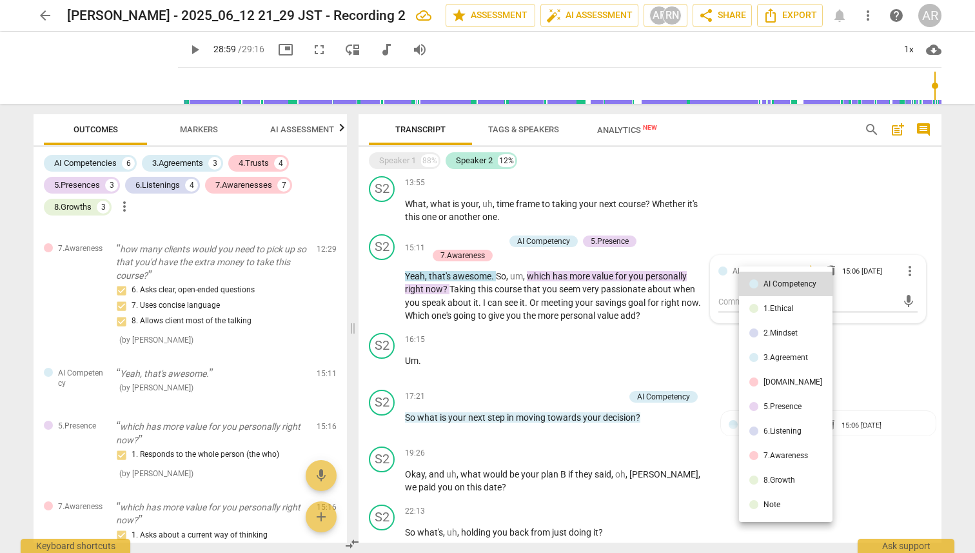
click at [832, 262] on div at bounding box center [487, 276] width 975 height 553
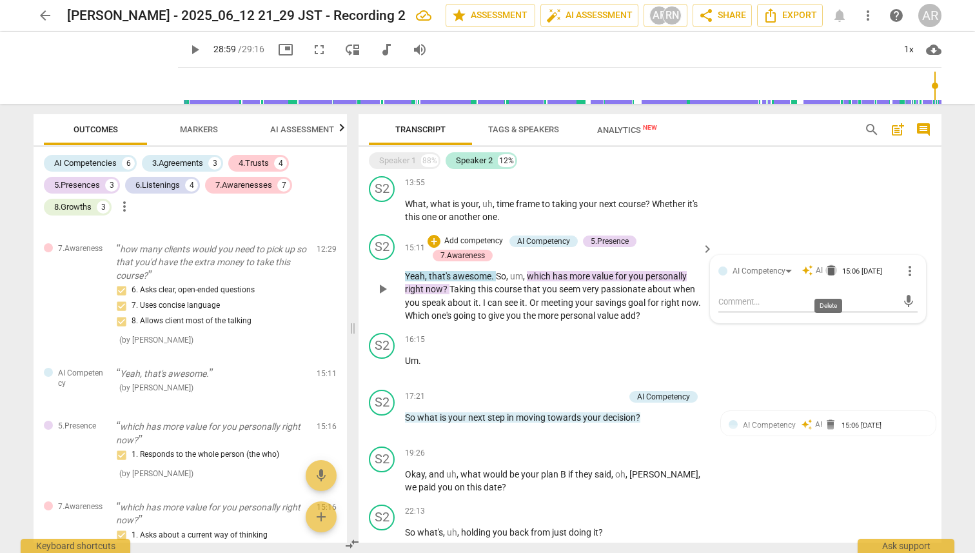
click at [831, 262] on span "delete" at bounding box center [831, 270] width 13 height 13
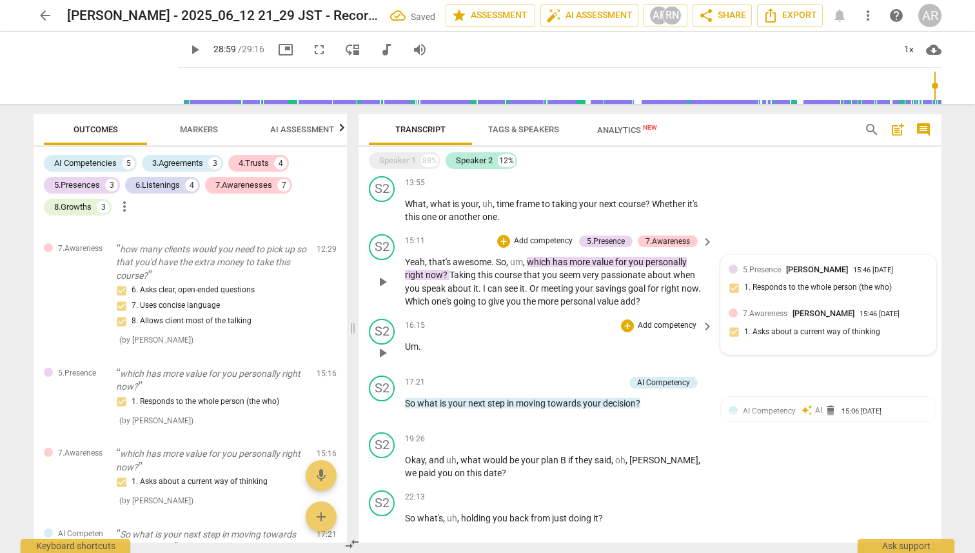
scroll to position [827, 0]
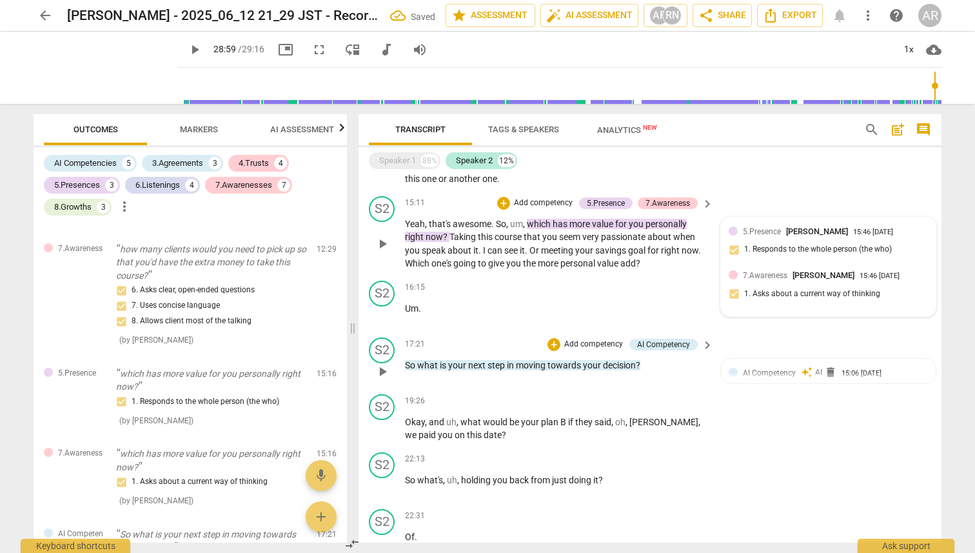
click at [595, 262] on span "your" at bounding box center [593, 365] width 20 height 10
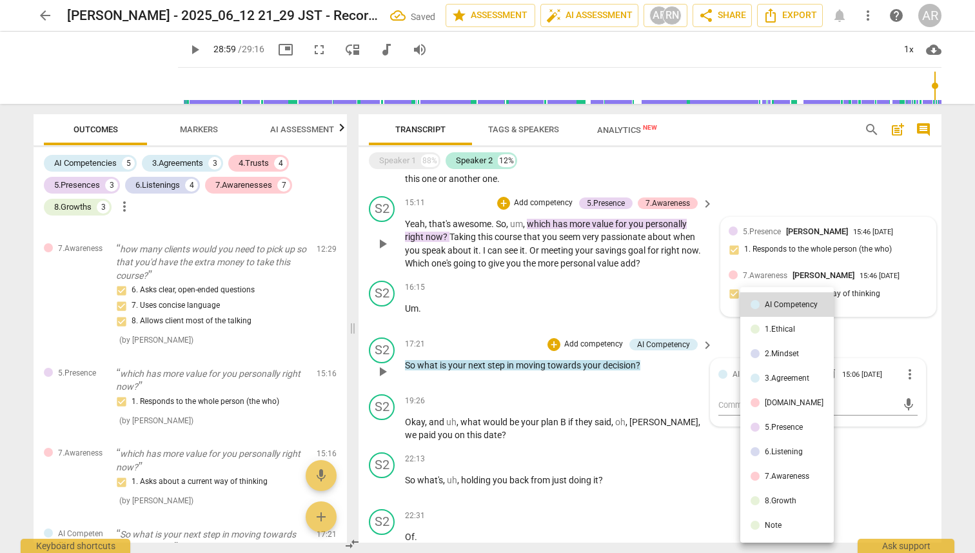
click at [595, 262] on div at bounding box center [487, 276] width 975 height 553
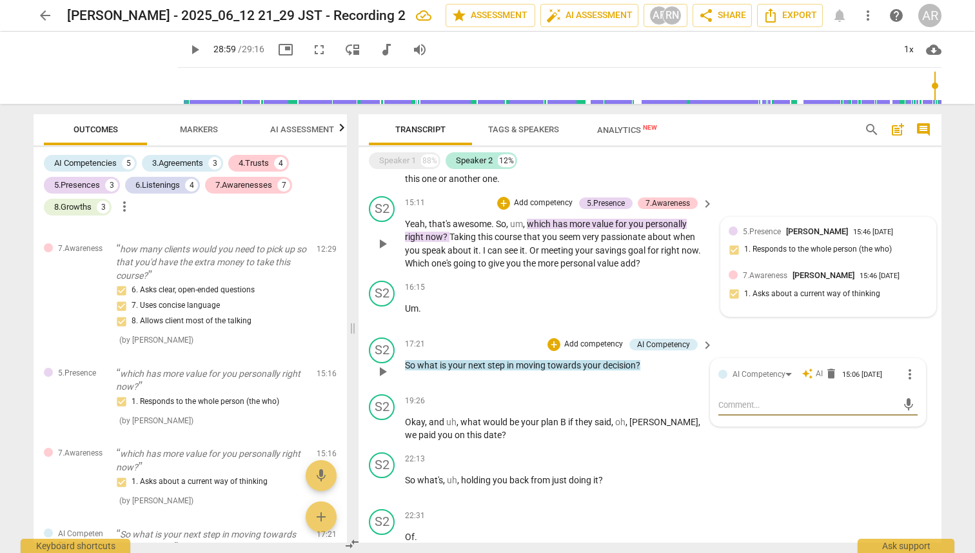
click at [609, 262] on p "Add competency" at bounding box center [593, 345] width 61 height 12
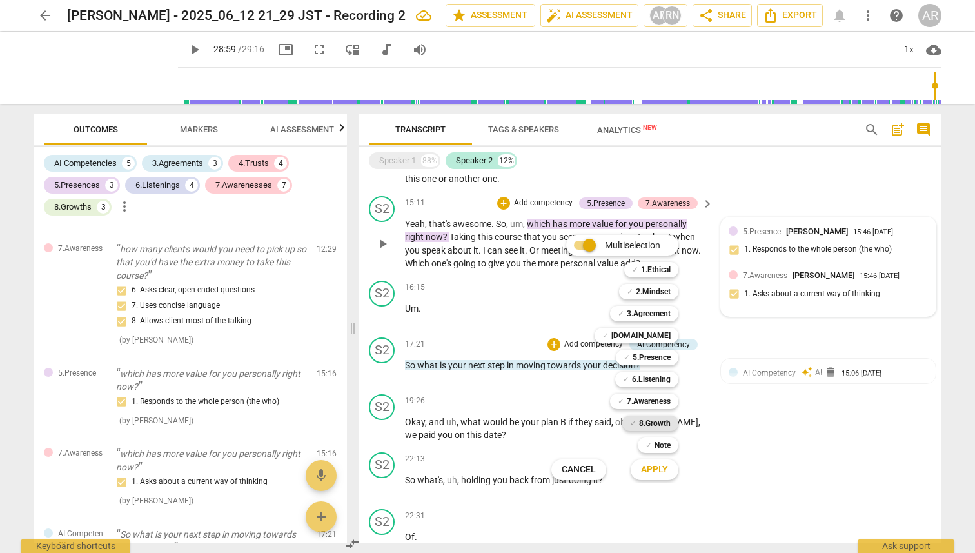
click at [656, 262] on b "8.Growth" at bounding box center [655, 422] width 32 height 15
click at [655, 262] on span "Apply" at bounding box center [654, 469] width 27 height 13
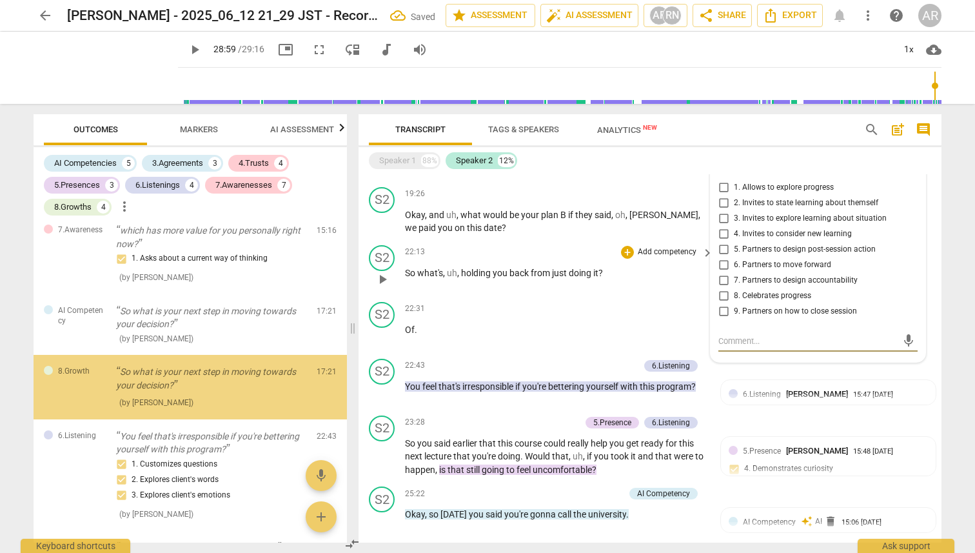
scroll to position [967, 0]
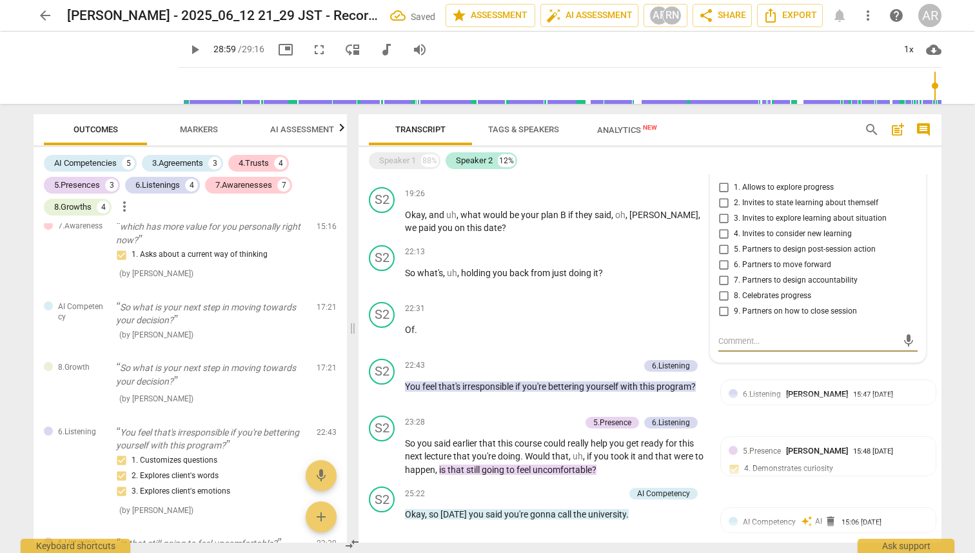
click at [722, 262] on input "6. Partners to move forward" at bounding box center [723, 264] width 21 height 15
checkbox input "true"
click at [641, 262] on p "Of ." at bounding box center [556, 330] width 302 height 14
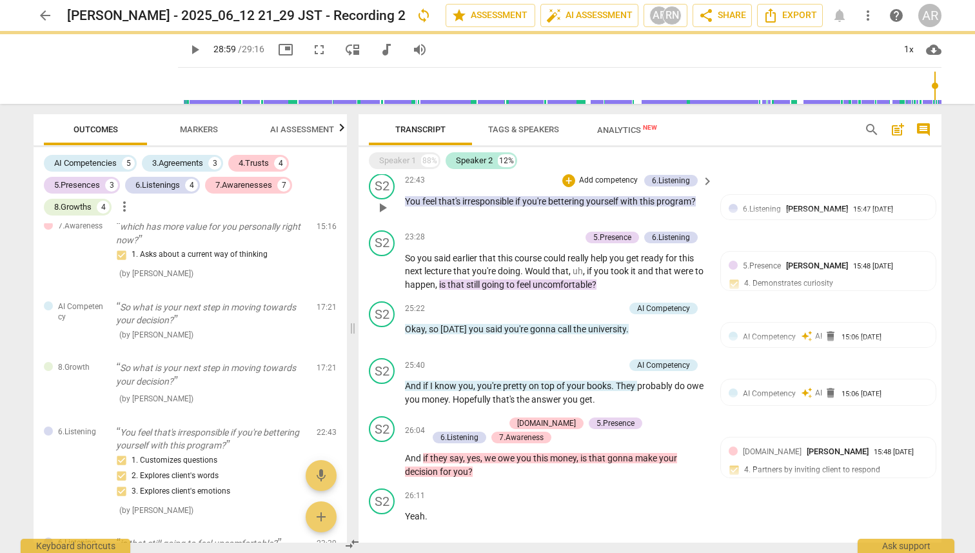
scroll to position [1245, 0]
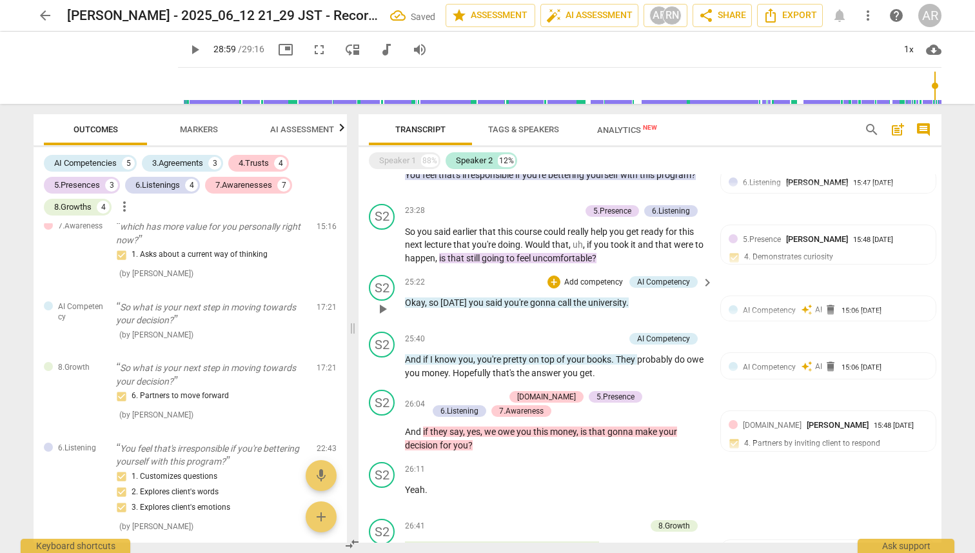
click at [666, 262] on div "+ Add competency AI Competency" at bounding box center [623, 282] width 150 height 14
click at [669, 262] on div "AI Competency" at bounding box center [663, 282] width 53 height 12
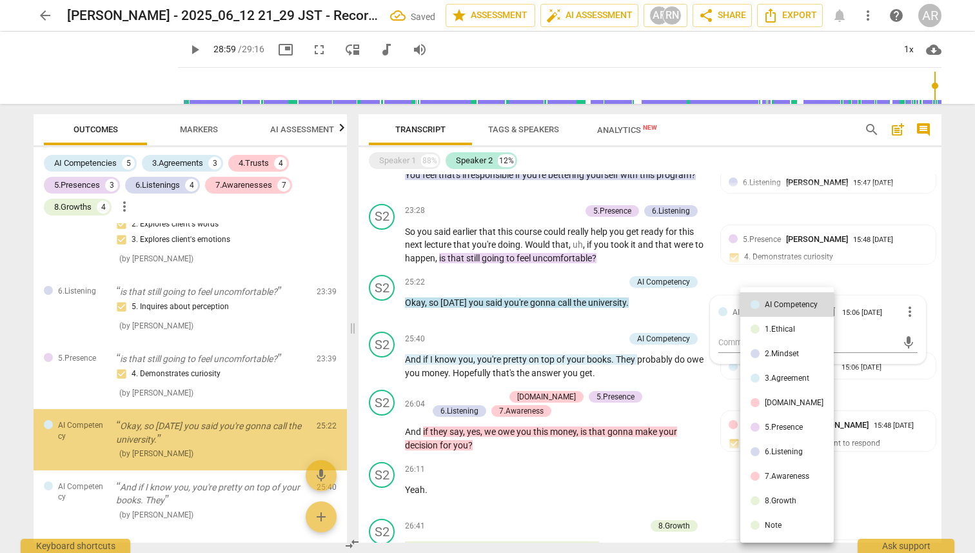
scroll to position [1292, 0]
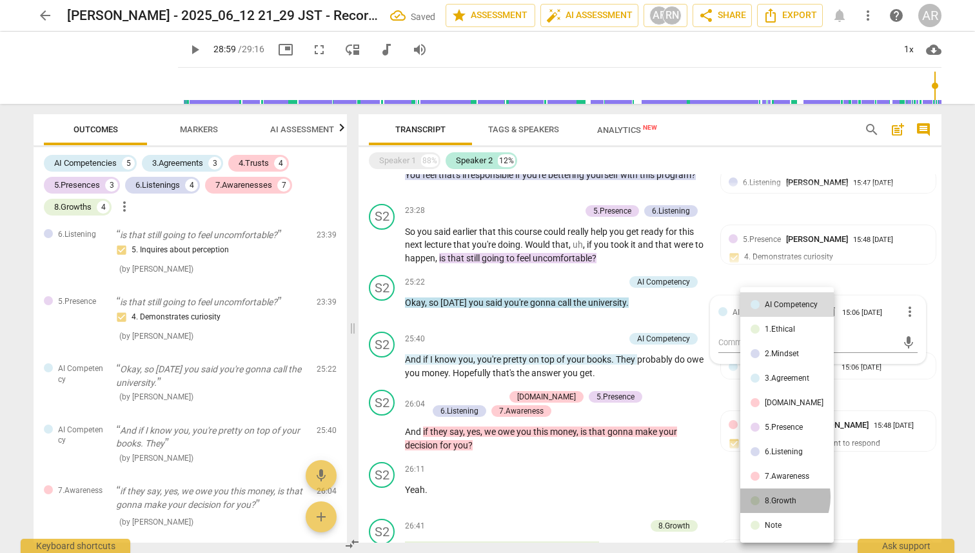
click at [771, 262] on div "8.Growth" at bounding box center [781, 501] width 32 height 8
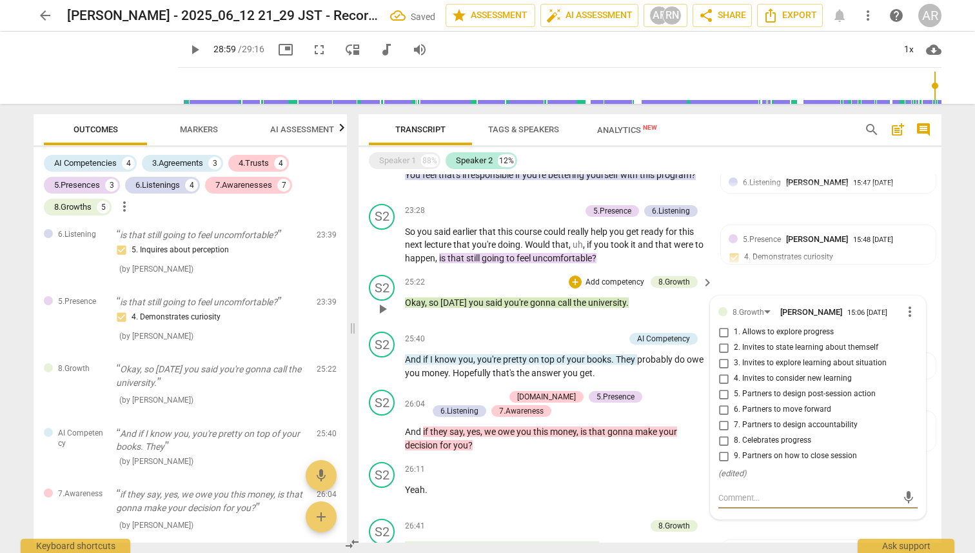
click at [720, 262] on input "7. Partners to design accountability" at bounding box center [723, 424] width 21 height 15
checkbox input "true"
click at [723, 262] on input "6. Partners to move forward" at bounding box center [723, 409] width 21 height 15
checkbox input "true"
click at [724, 262] on input "7. Partners to design accountability" at bounding box center [723, 424] width 21 height 15
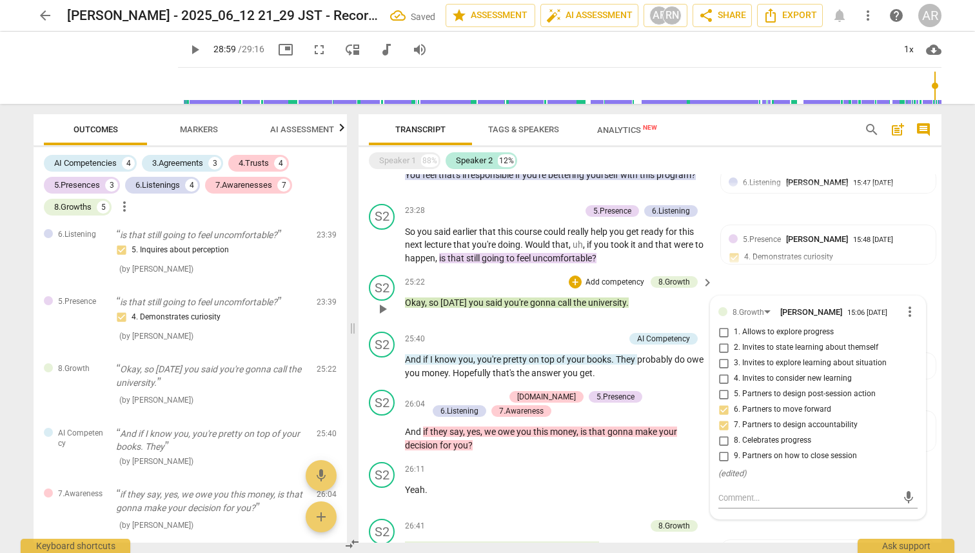
checkbox input "true"
click at [724, 262] on input "5. Partners to design post-session action" at bounding box center [723, 393] width 21 height 15
checkbox input "true"
click at [724, 262] on input "6. Partners to move forward" at bounding box center [723, 409] width 21 height 15
checkbox input "true"
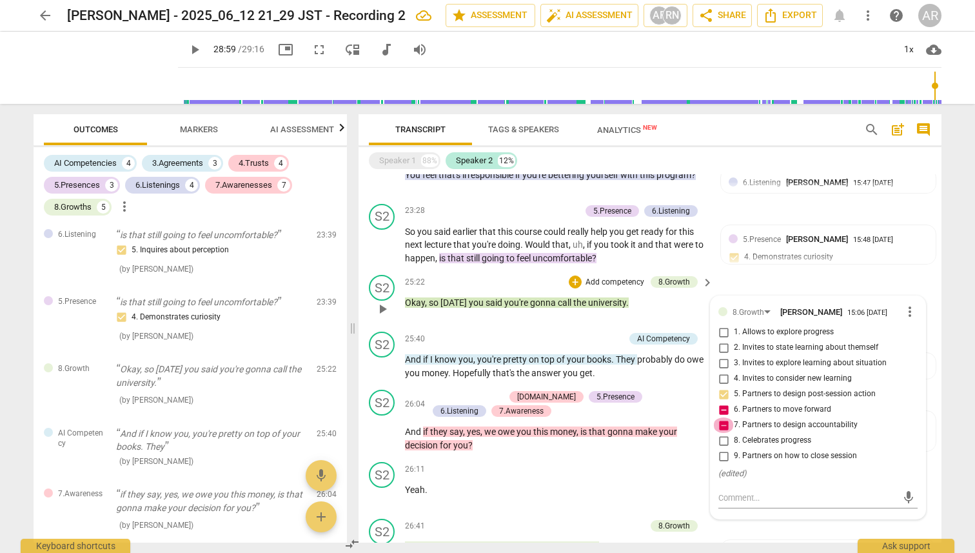
click at [724, 262] on input "7. Partners to design accountability" at bounding box center [723, 424] width 21 height 15
checkbox input "false"
click at [724, 262] on input "6. Partners to move forward" at bounding box center [723, 409] width 21 height 15
checkbox input "false"
click at [560, 262] on div "S2 play_arrow pause 25:22 + Add competency 8.Growth keyboard_arrow_right Okay ,…" at bounding box center [650, 298] width 583 height 57
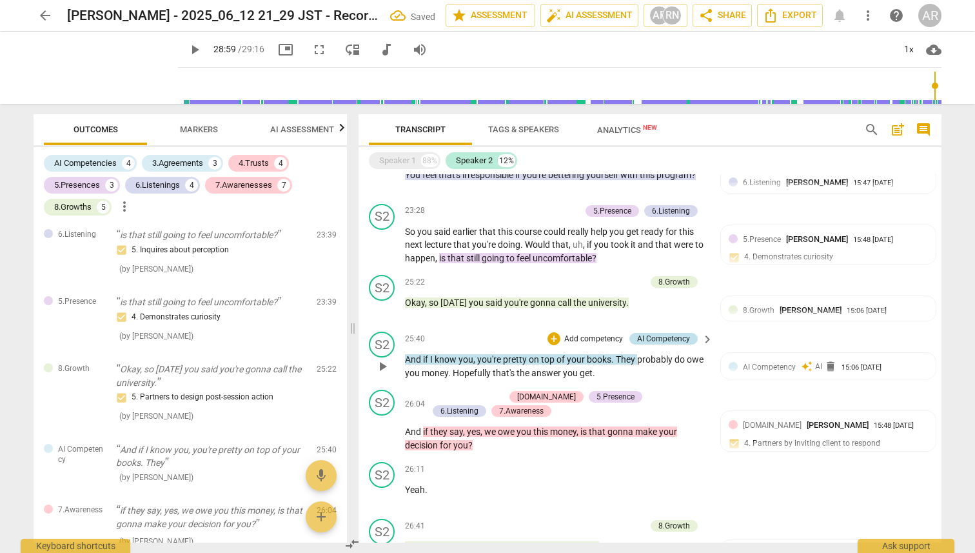
click at [678, 262] on div "AI Competency" at bounding box center [663, 339] width 53 height 12
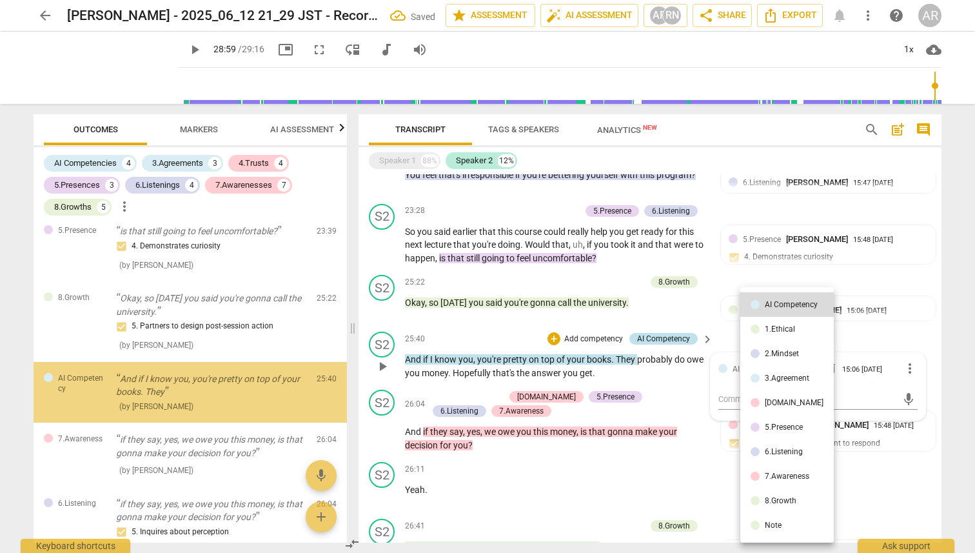
scroll to position [1372, 0]
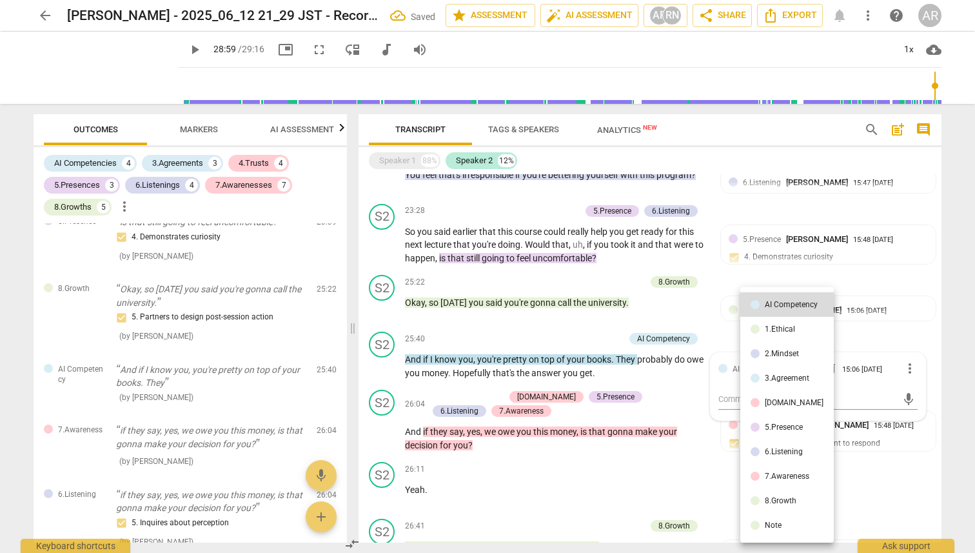
click at [773, 262] on div "8.Growth" at bounding box center [781, 501] width 32 height 8
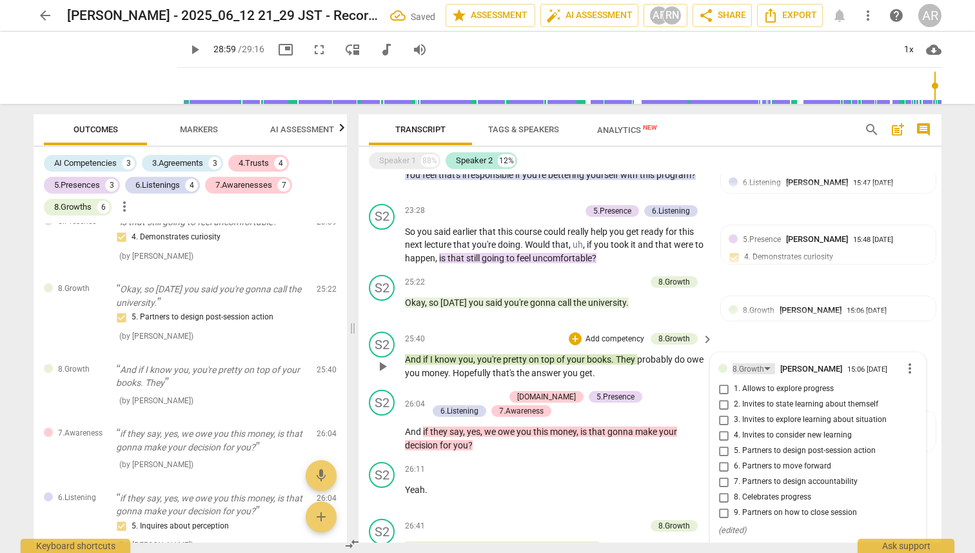
click at [768, 262] on div "8.Growth" at bounding box center [754, 368] width 43 height 11
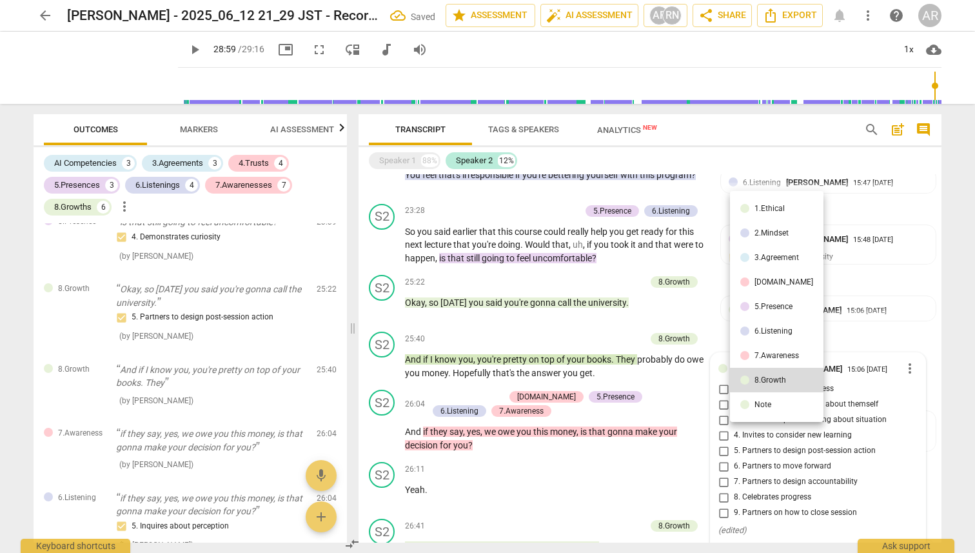
click at [721, 262] on div at bounding box center [487, 276] width 975 height 553
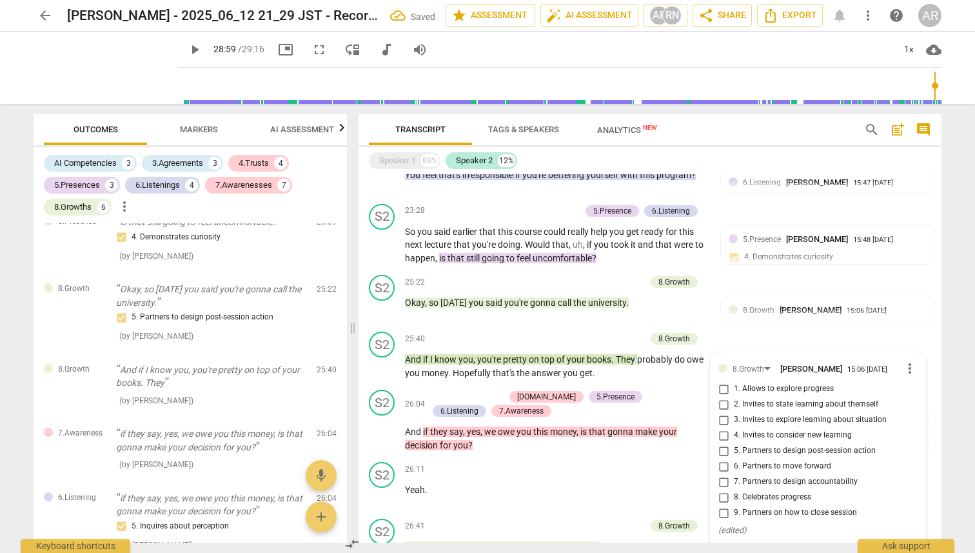
click at [721, 262] on input "8. Celebrates progress" at bounding box center [723, 496] width 21 height 15
checkbox input "true"
click at [733, 262] on div "S2 play_arrow pause 25:22 + Add competency 8.Growth keyboard_arrow_right Okay ,…" at bounding box center [650, 298] width 583 height 57
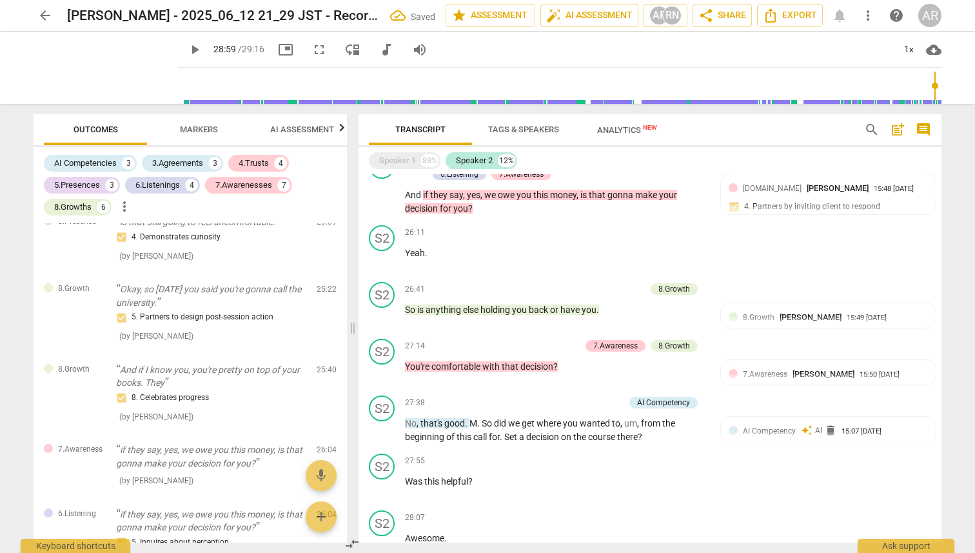
scroll to position [1500, 0]
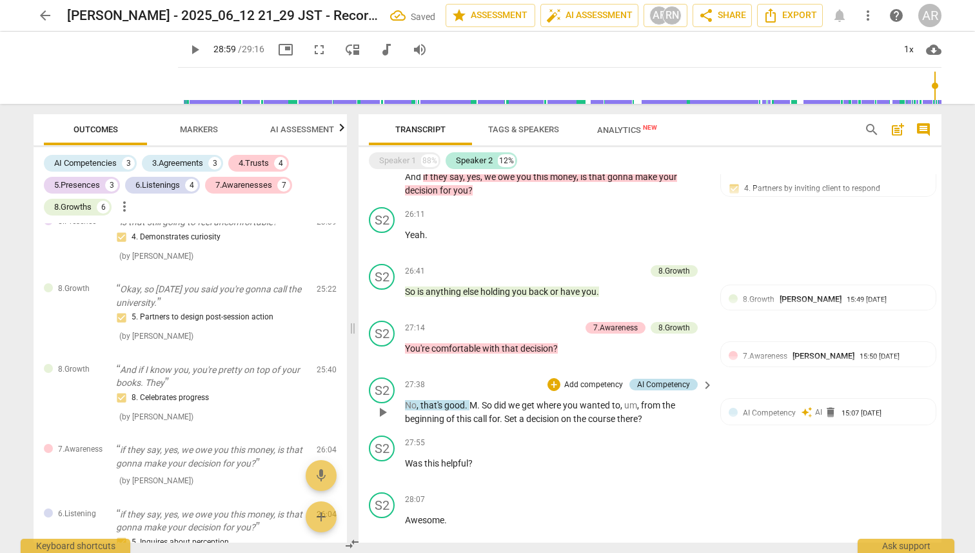
click at [687, 262] on div "AI Competency" at bounding box center [663, 385] width 53 height 12
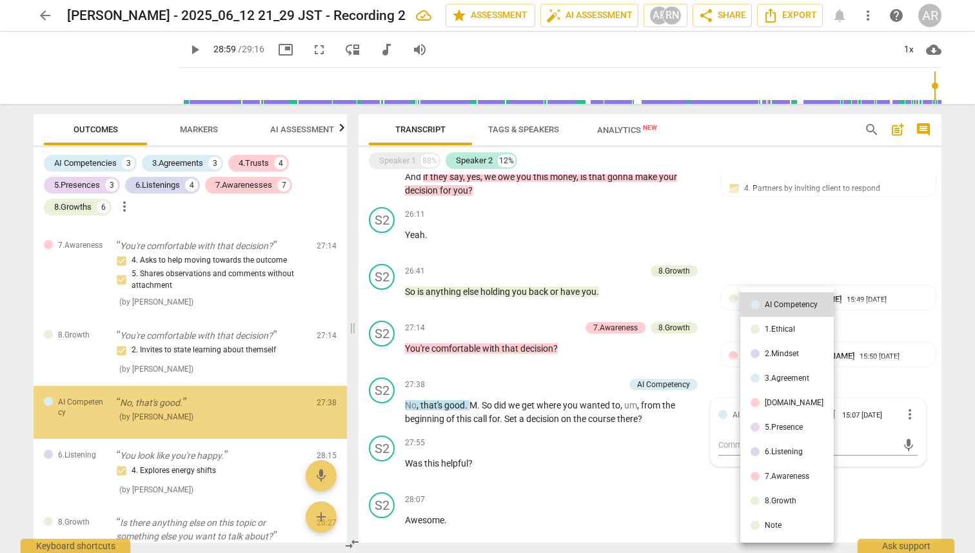
scroll to position [1990, 0]
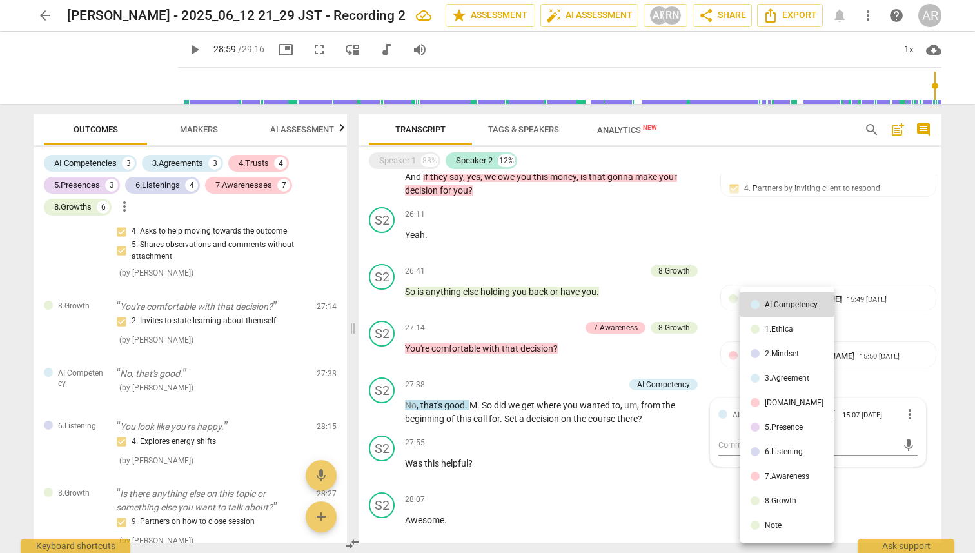
click at [775, 262] on div "8.Growth" at bounding box center [781, 501] width 32 height 8
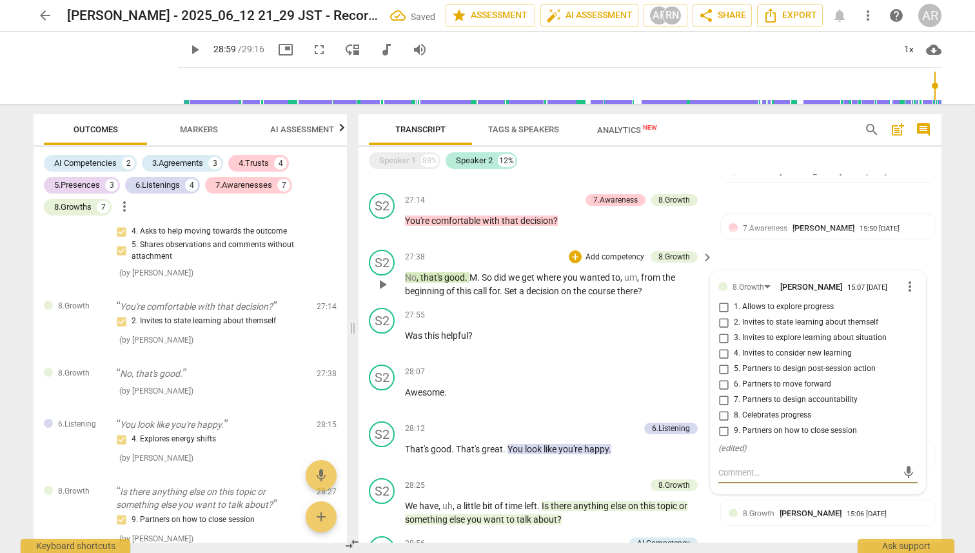
scroll to position [1628, 0]
click at [638, 262] on p "Add competency" at bounding box center [667, 315] width 61 height 12
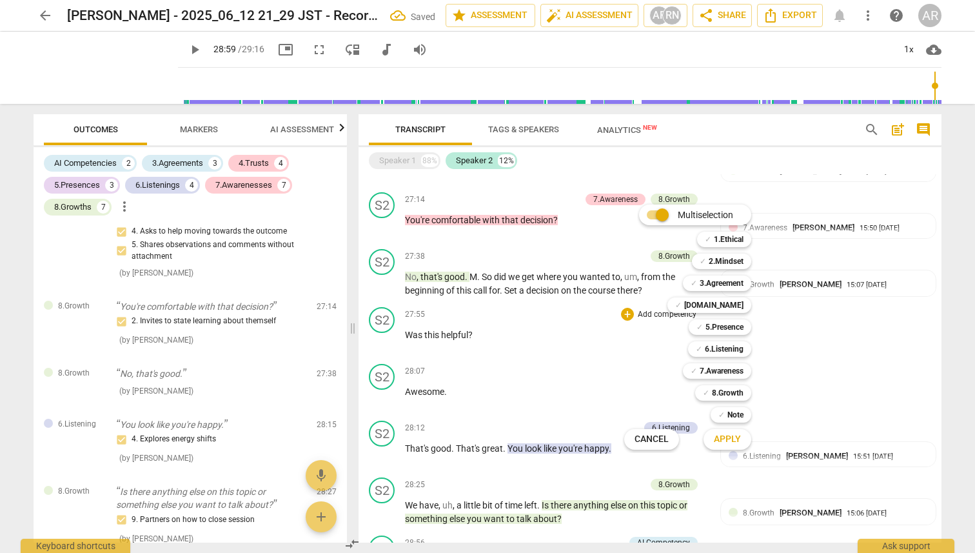
click at [792, 262] on div at bounding box center [487, 276] width 975 height 553
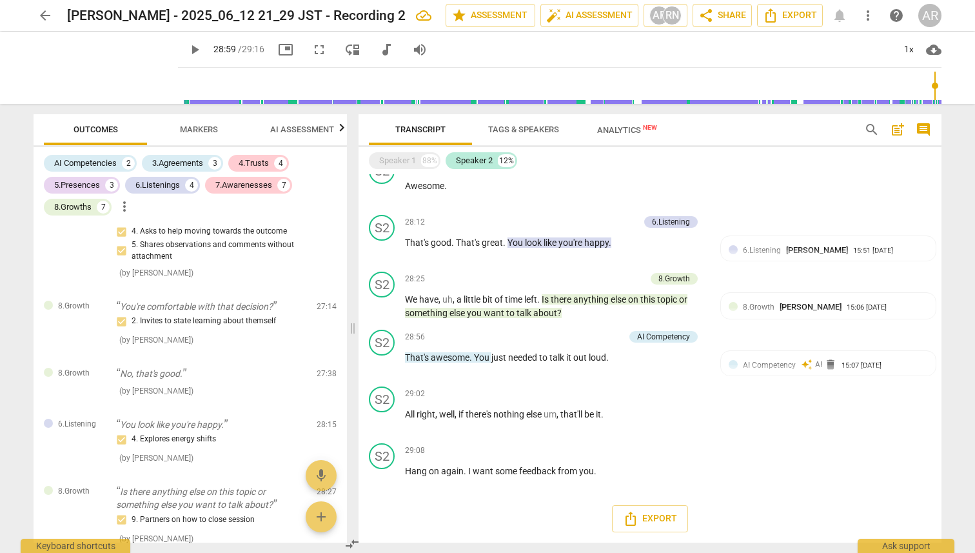
scroll to position [1839, 0]
click at [828, 262] on span "delete" at bounding box center [830, 364] width 13 height 13
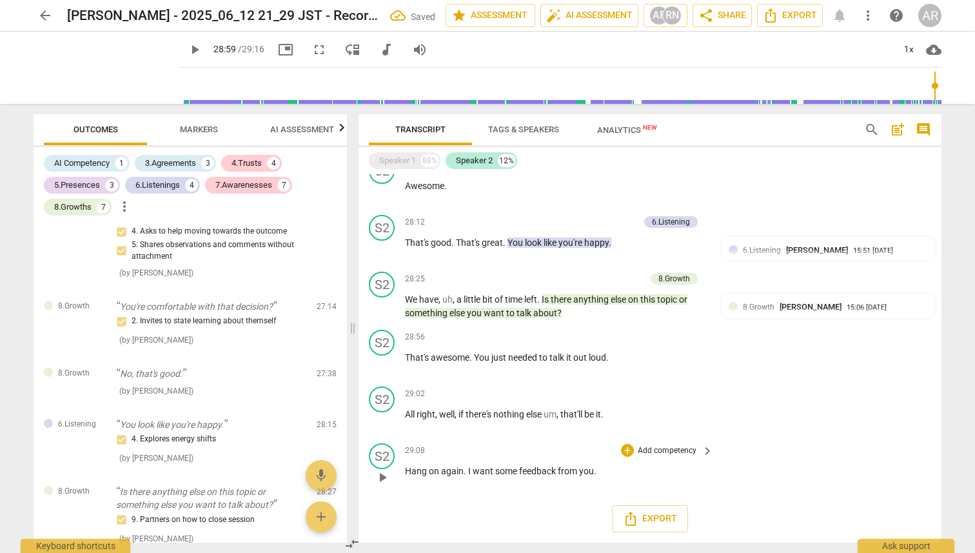
click at [780, 262] on div "S2 play_arrow pause 29:08 + Add competency keyboard_arrow_right Hang on again .…" at bounding box center [650, 466] width 583 height 57
click at [629, 262] on div "+" at bounding box center [627, 336] width 13 height 13
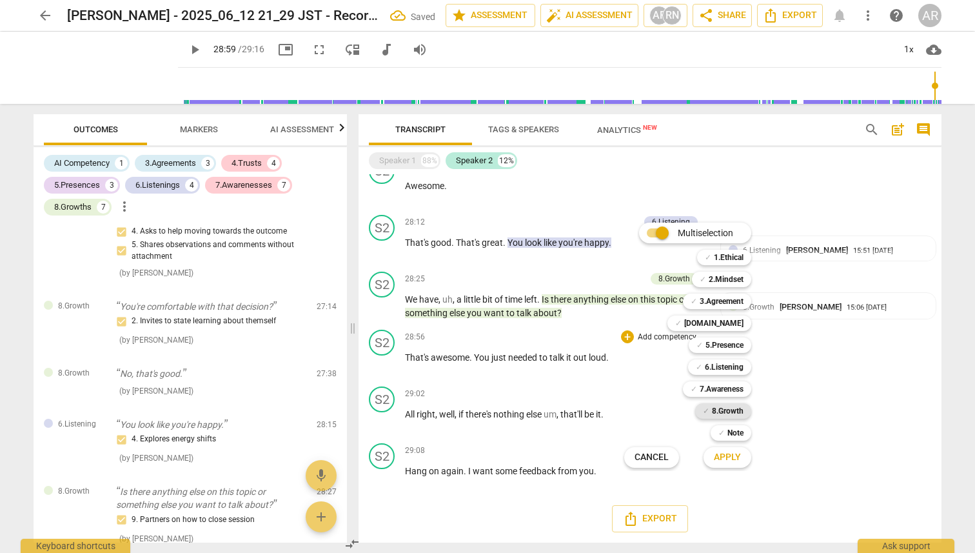
click at [715, 262] on b "8.Growth" at bounding box center [728, 410] width 32 height 15
click at [726, 262] on span "Apply" at bounding box center [727, 457] width 27 height 13
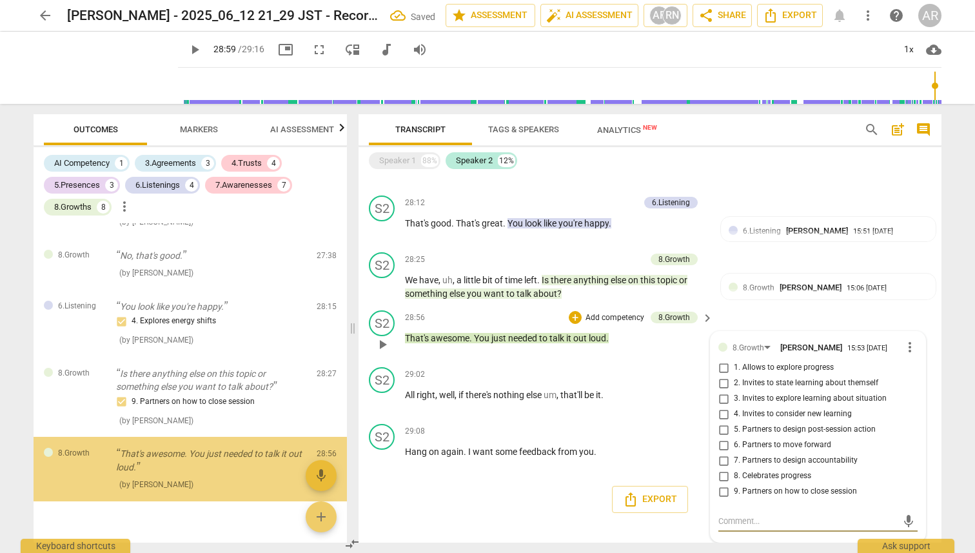
scroll to position [2131, 0]
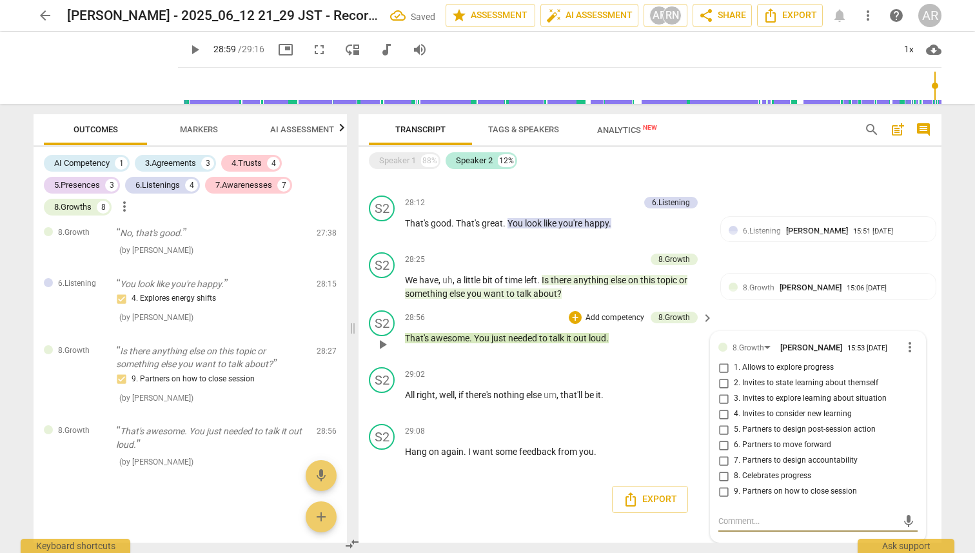
click at [722, 262] on input "8. Celebrates progress" at bounding box center [723, 475] width 21 height 15
checkbox input "true"
click at [653, 262] on div "29:08 + Add competency keyboard_arrow_right Hang on again . I want some feedbac…" at bounding box center [560, 447] width 310 height 46
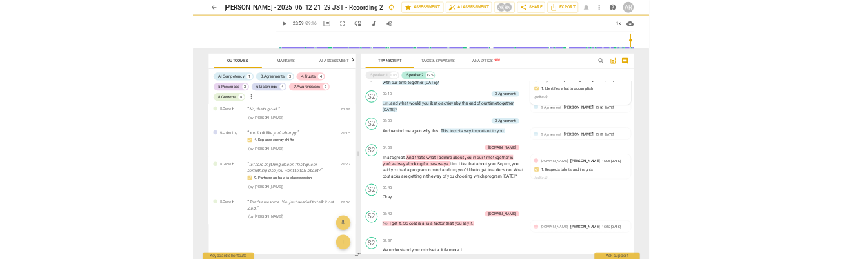
scroll to position [0, 0]
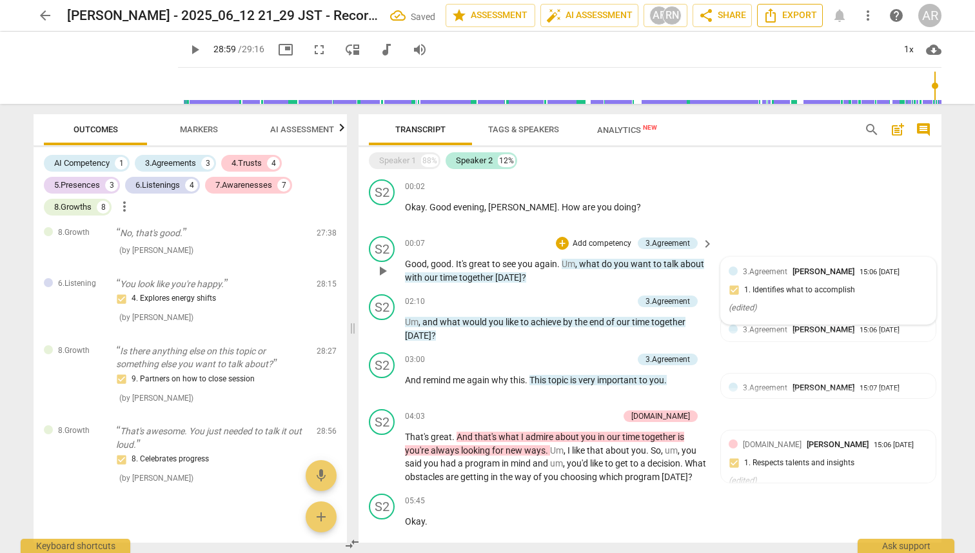
click at [781, 16] on span "Export" at bounding box center [790, 15] width 54 height 15
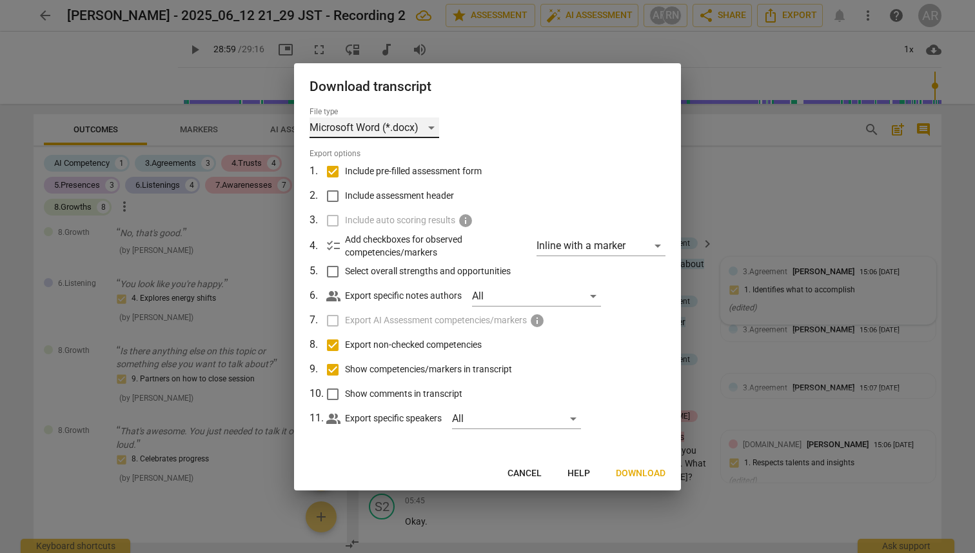
click at [431, 124] on div "Microsoft Word (*.docx)" at bounding box center [375, 127] width 130 height 21
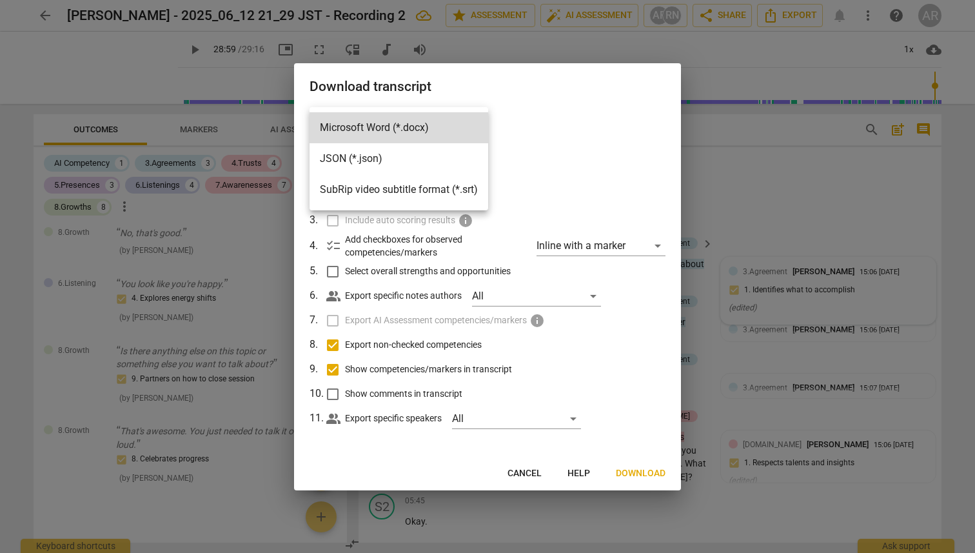
click at [544, 161] on div at bounding box center [487, 276] width 975 height 553
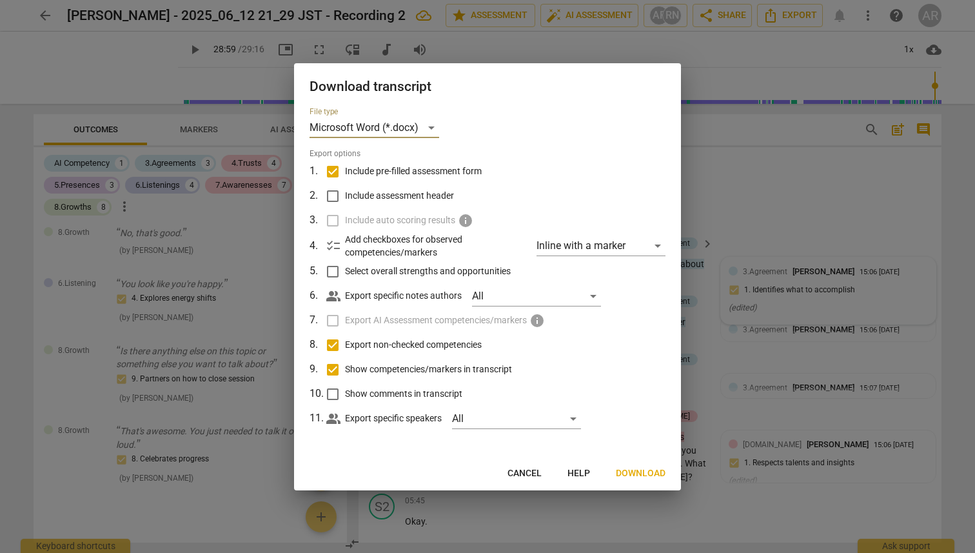
click at [638, 262] on span "Download" at bounding box center [641, 473] width 50 height 13
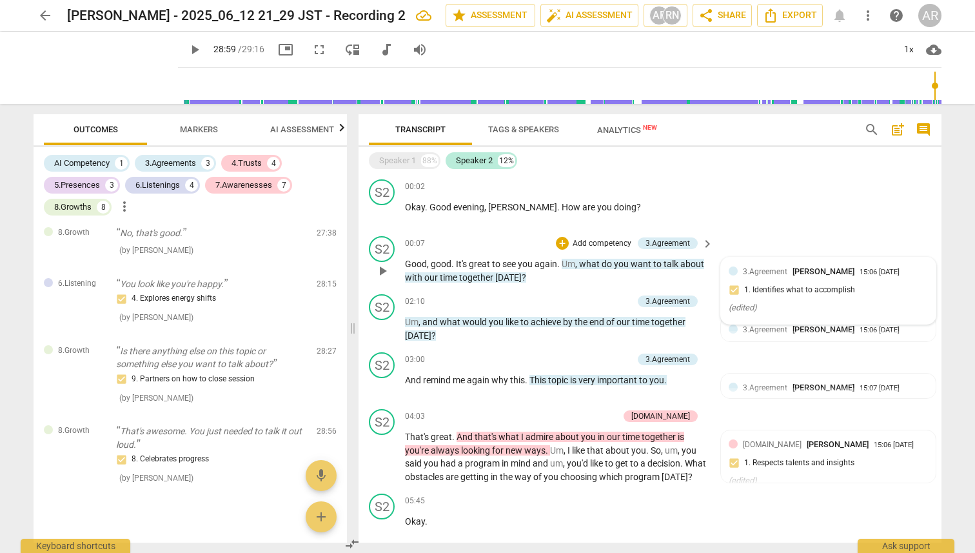
click at [735, 126] on div "Transcript Tags & Speakers Analytics New" at bounding box center [606, 129] width 475 height 31
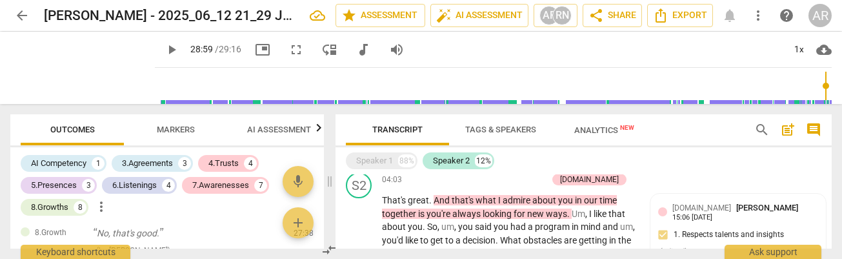
scroll to position [272, 0]
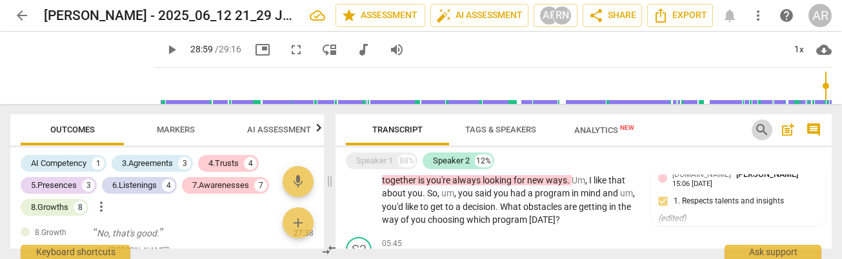
click at [761, 128] on span "search" at bounding box center [761, 129] width 15 height 15
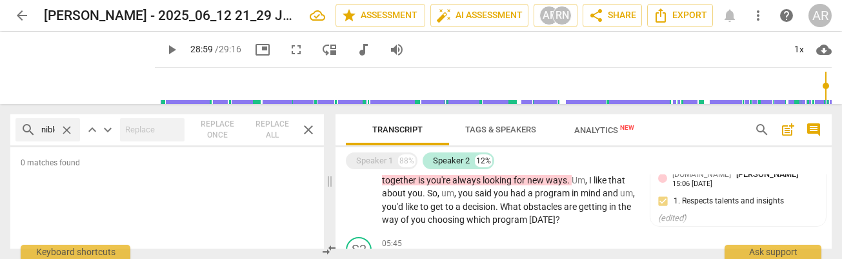
scroll to position [0, 30]
type input "irresponible"
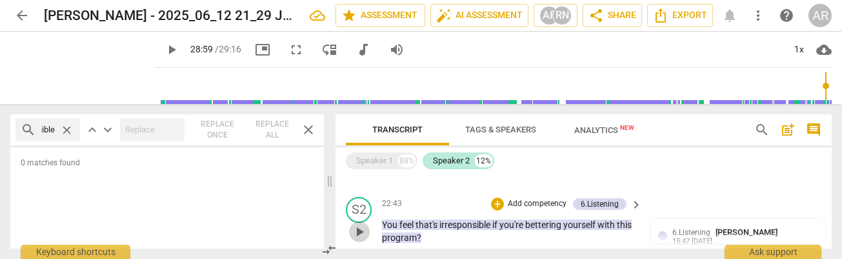
scroll to position [0, 0]
click at [355, 230] on span "play_arrow" at bounding box center [358, 231] width 15 height 15
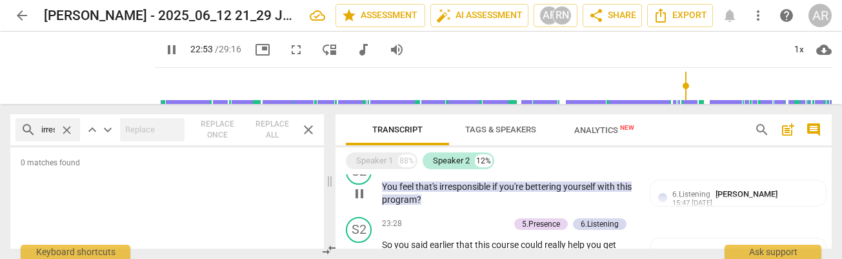
scroll to position [1249, 0]
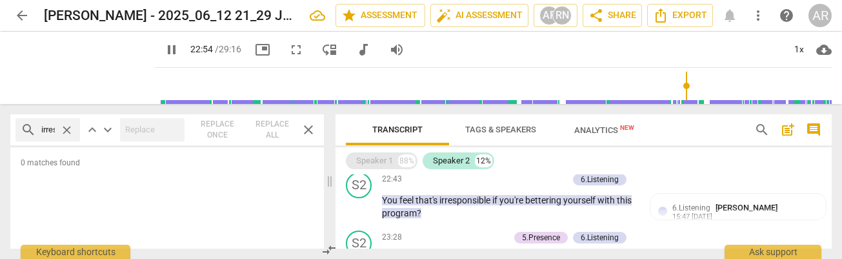
click at [403, 164] on div "88%" at bounding box center [406, 160] width 17 height 13
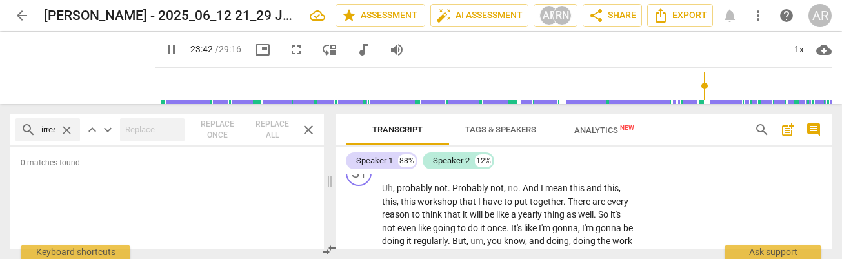
scroll to position [4986, 0]
click at [360, 133] on span "pause" at bounding box center [358, 125] width 15 height 15
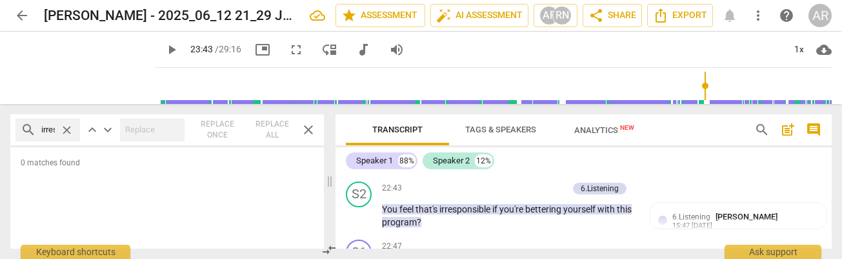
scroll to position [4701, 0]
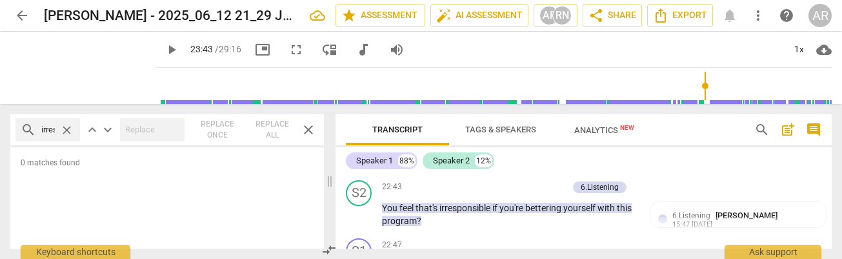
click at [360, 164] on span "play_arrow" at bounding box center [358, 156] width 15 height 15
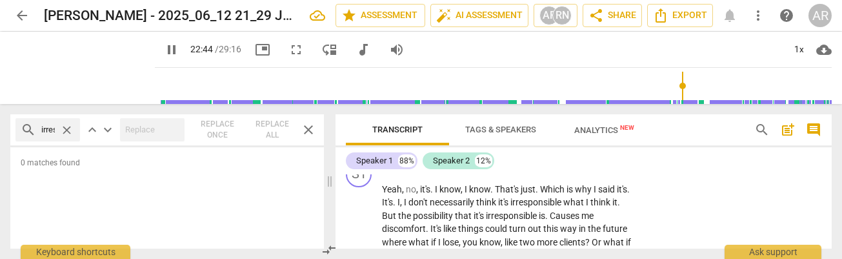
scroll to position [4780, 0]
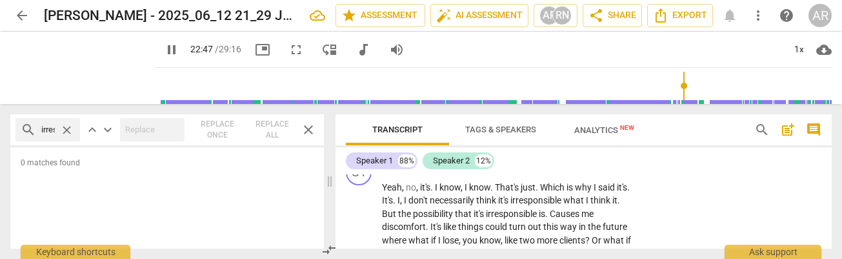
click at [359, 144] on span "pause" at bounding box center [358, 135] width 15 height 15
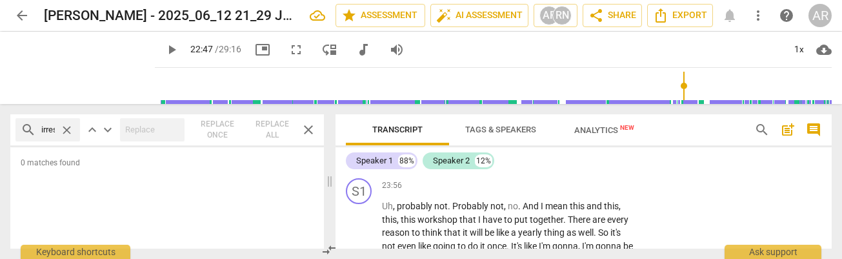
scroll to position [4972, 0]
type input "1368"
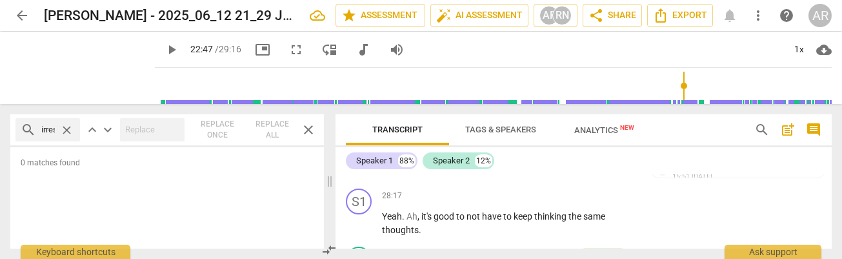
scroll to position [6490, 0]
